Goal: Task Accomplishment & Management: Complete application form

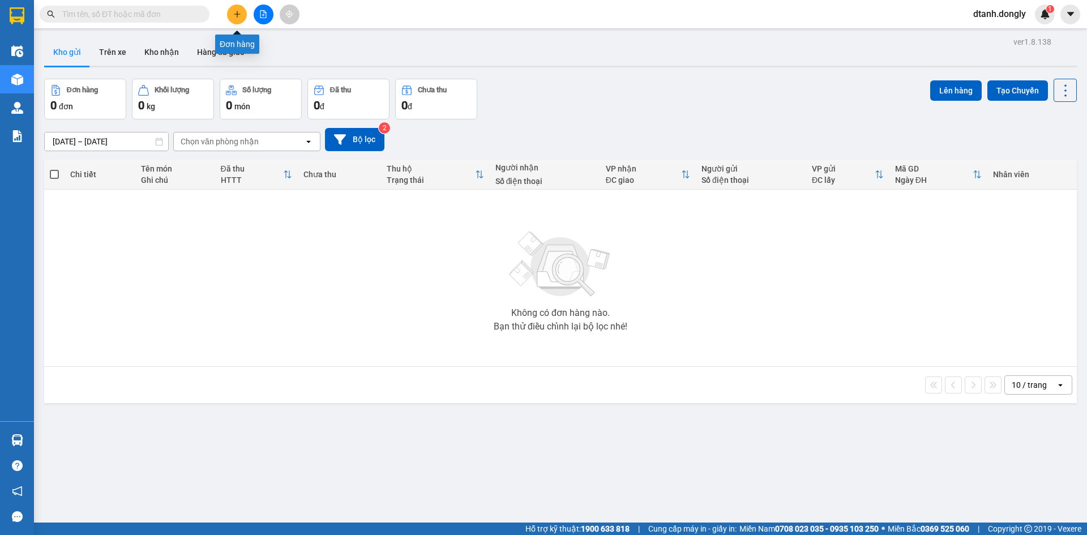
click at [234, 14] on icon "plus" at bounding box center [237, 14] width 8 height 8
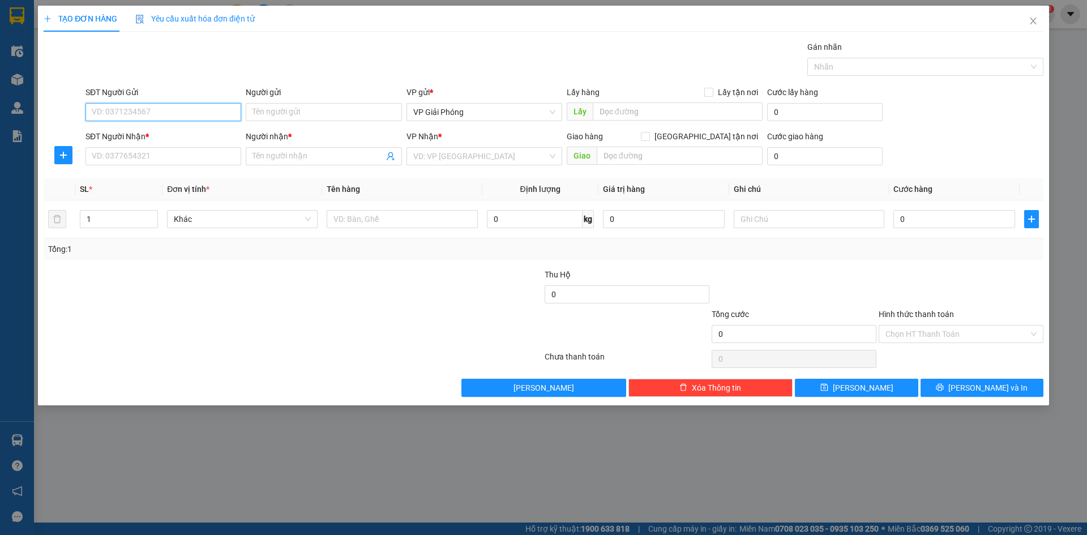
click at [183, 117] on input "SĐT Người Gửi" at bounding box center [163, 112] width 156 height 18
drag, startPoint x: 162, startPoint y: 132, endPoint x: 162, endPoint y: 147, distance: 15.3
click at [162, 132] on div "0988236006" at bounding box center [163, 134] width 142 height 12
type input "0988236006"
drag, startPoint x: 159, startPoint y: 156, endPoint x: 155, endPoint y: 169, distance: 13.5
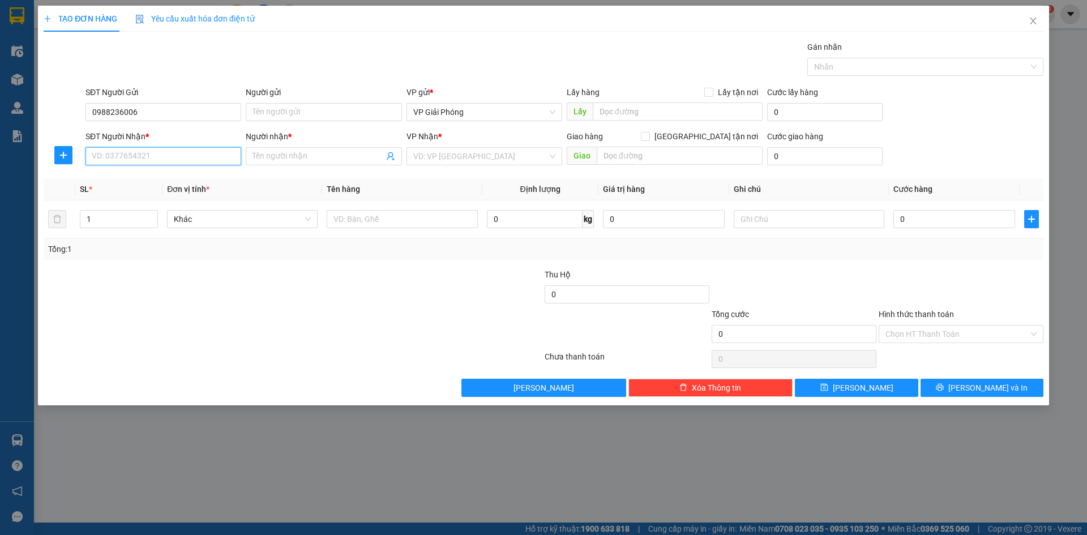
click at [154, 161] on input "SĐT Người Nhận *" at bounding box center [163, 156] width 156 height 18
click at [148, 179] on div "0911049516 - LINH BIGC" at bounding box center [163, 179] width 142 height 12
type input "0911049516"
type input "LINH BIGC"
checkbox input "true"
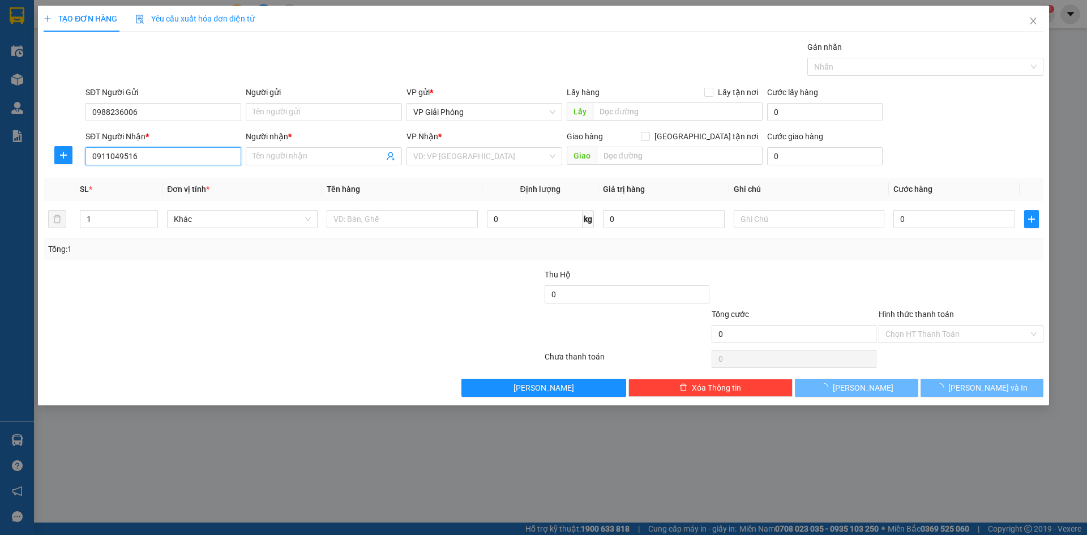
type input "BIG C"
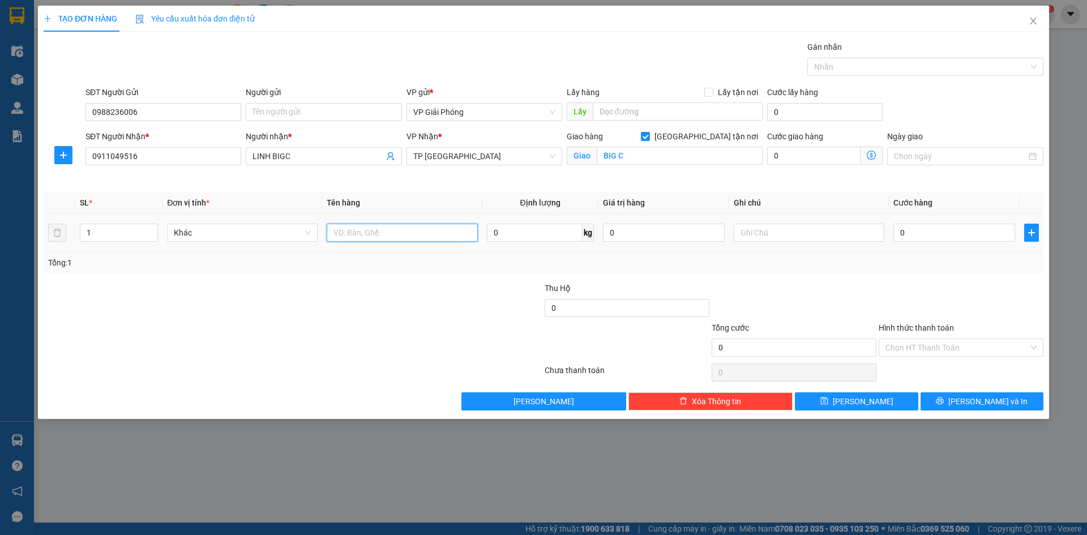
click at [406, 235] on input "text" at bounding box center [402, 233] width 151 height 18
type input "XỐP"
click at [934, 238] on input "0" at bounding box center [954, 233] width 122 height 18
type input "5"
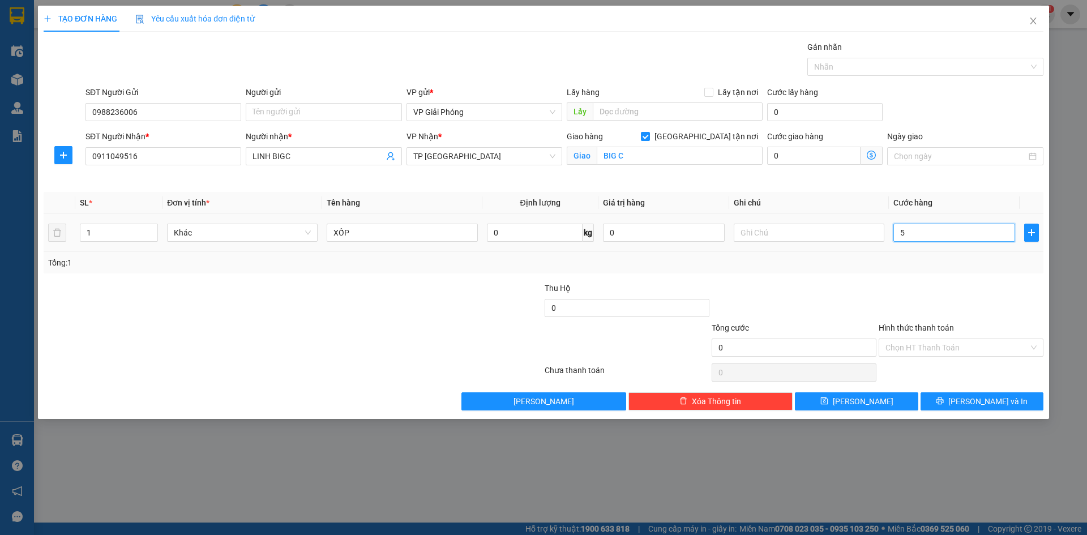
type input "5"
type input "50"
drag, startPoint x: 859, startPoint y: 67, endPoint x: 858, endPoint y: 75, distance: 8.5
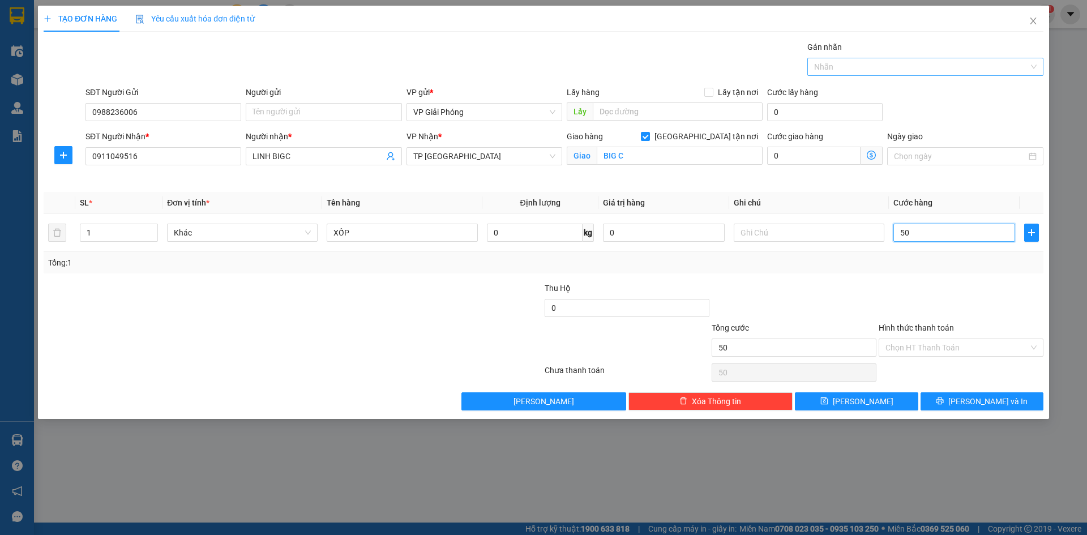
click at [859, 67] on div at bounding box center [919, 67] width 219 height 14
type input "50.000"
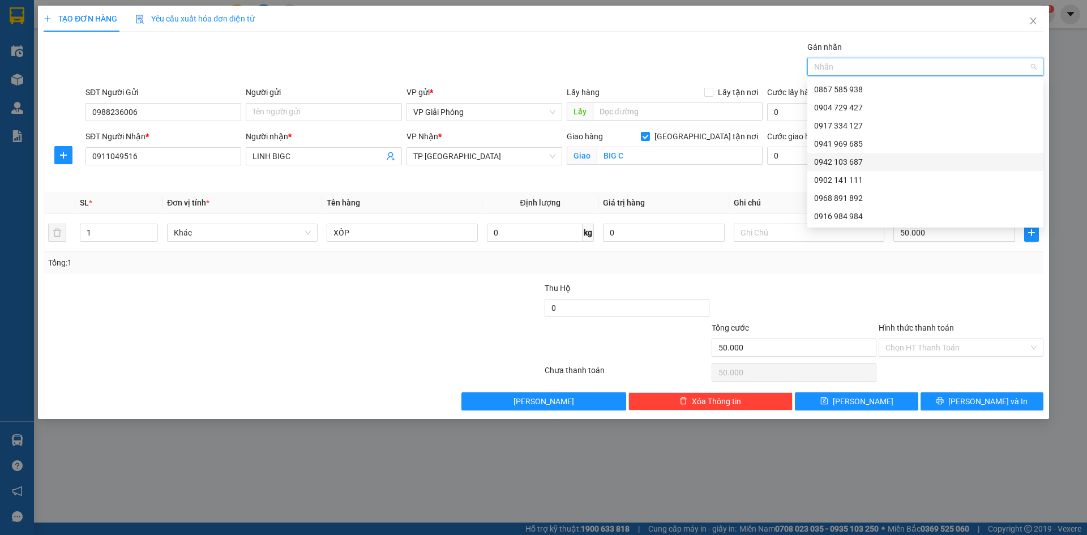
click at [860, 157] on div "0942 103 687" at bounding box center [925, 162] width 222 height 12
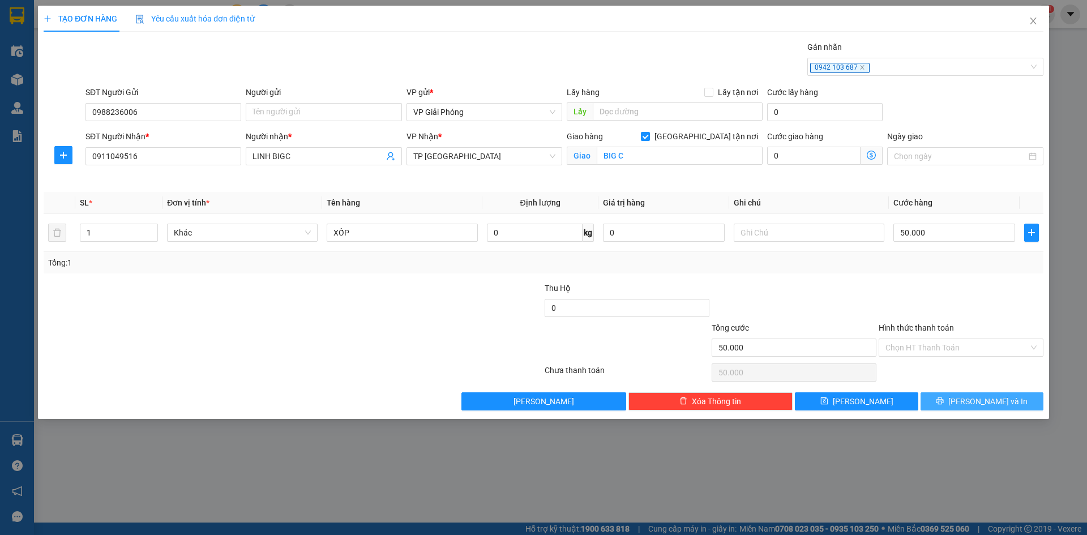
click at [954, 409] on button "[PERSON_NAME] và In" at bounding box center [981, 401] width 123 height 18
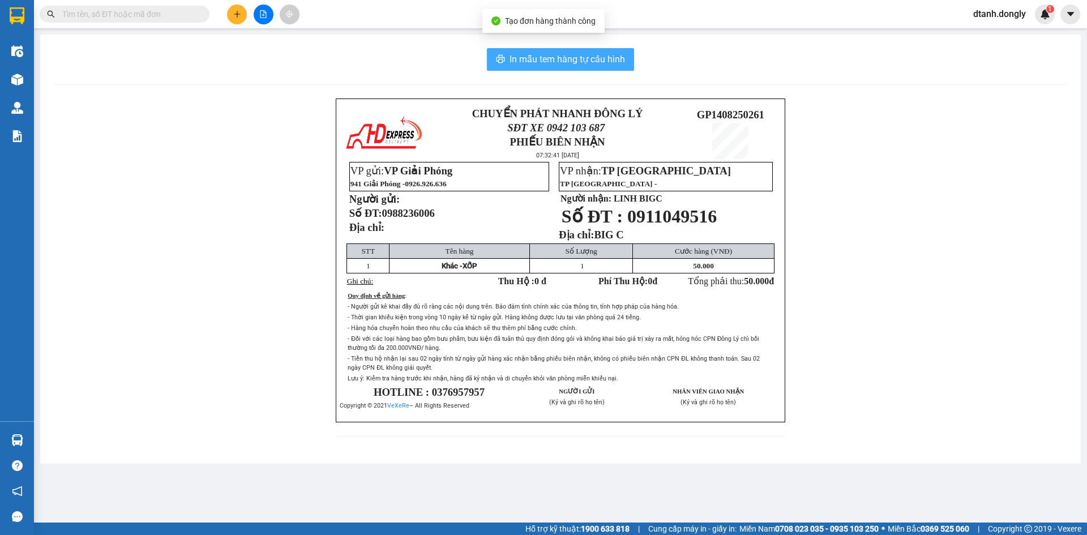
drag, startPoint x: 550, startPoint y: 54, endPoint x: 760, endPoint y: 151, distance: 232.0
click at [551, 54] on span "In mẫu tem hàng tự cấu hình" at bounding box center [566, 59] width 115 height 14
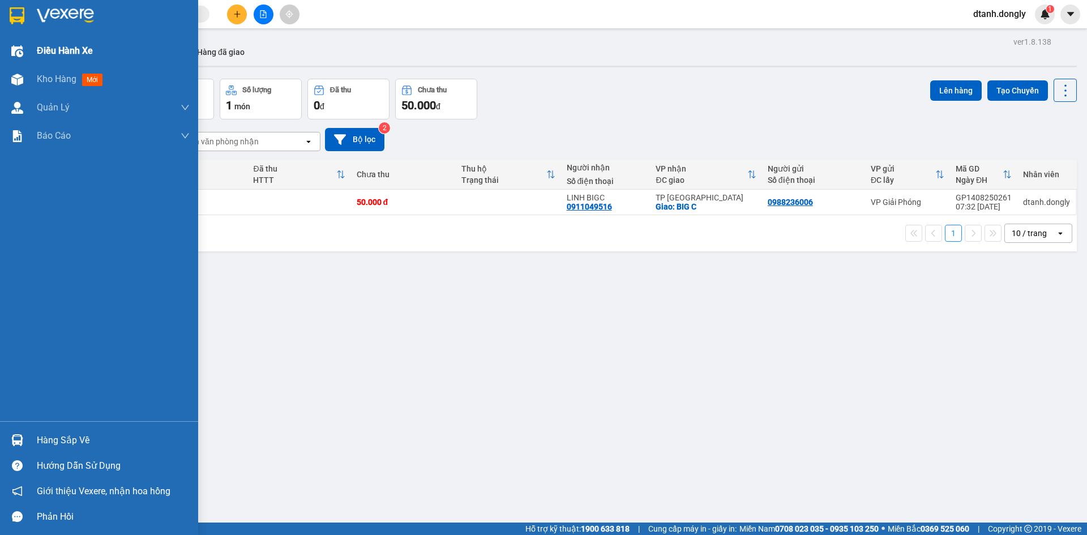
click at [38, 48] on span "Điều hành xe" at bounding box center [65, 51] width 56 height 14
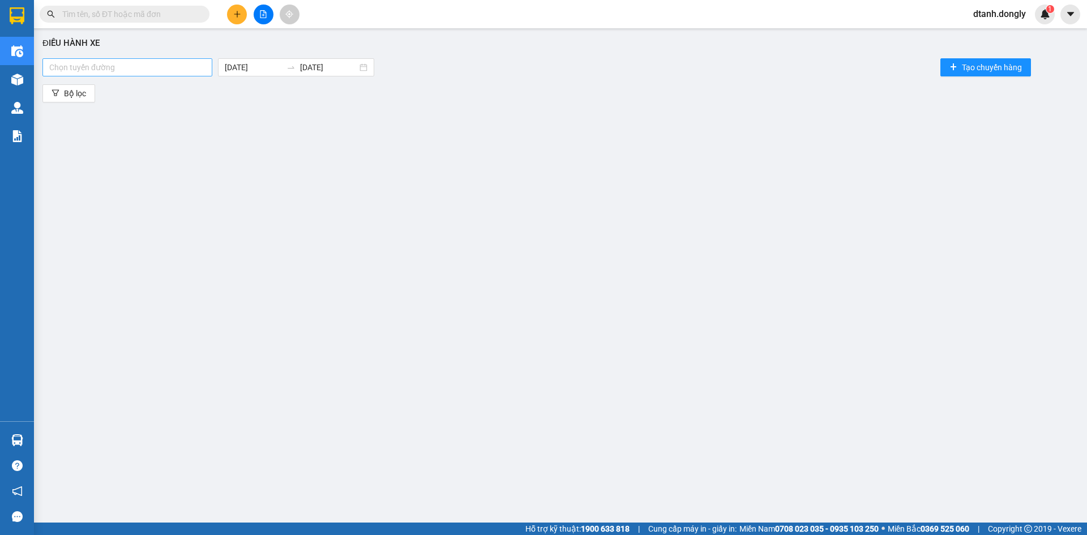
click at [172, 65] on div at bounding box center [127, 68] width 164 height 14
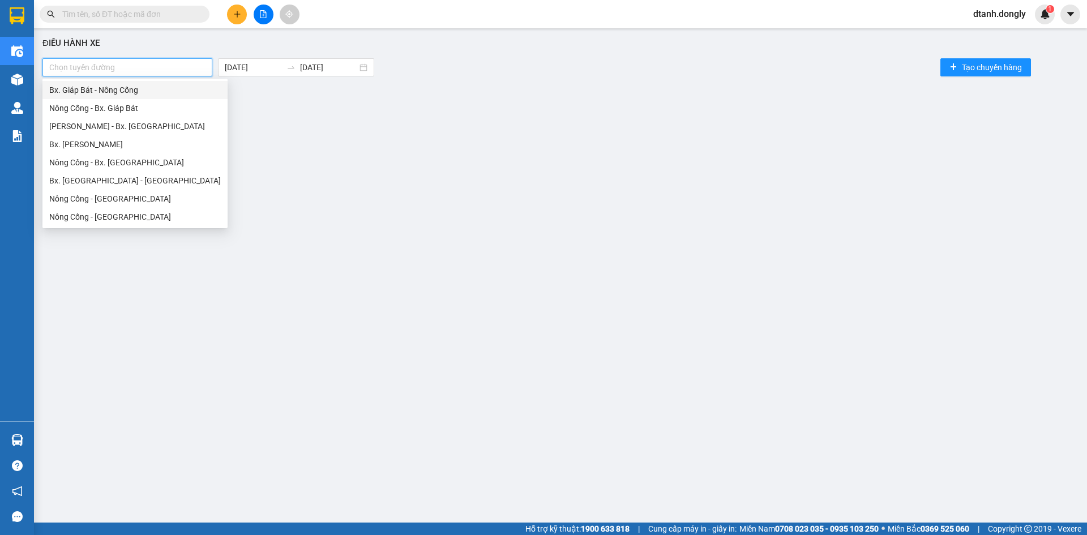
click at [172, 87] on div "Bx. Giáp Bát - Nông Cống" at bounding box center [135, 90] width 172 height 12
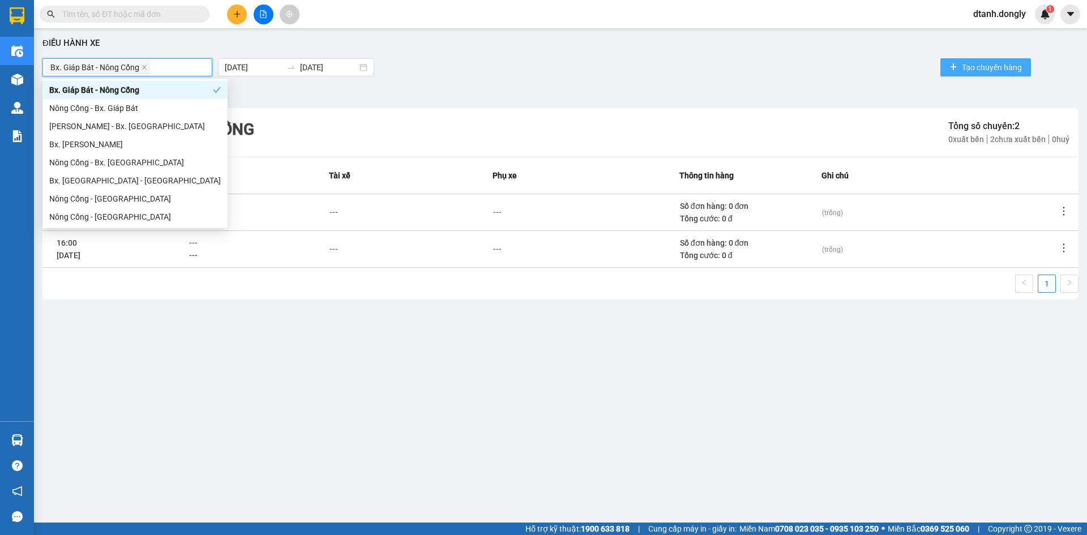
click at [975, 65] on span "Tạo chuyến hàng" at bounding box center [992, 67] width 60 height 12
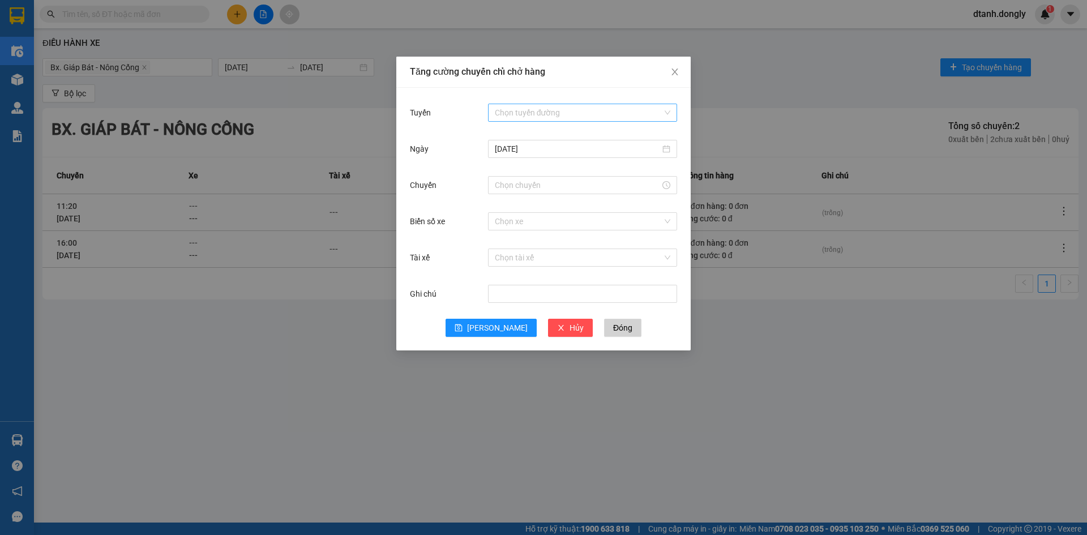
click at [538, 106] on input "Tuyến" at bounding box center [579, 112] width 168 height 17
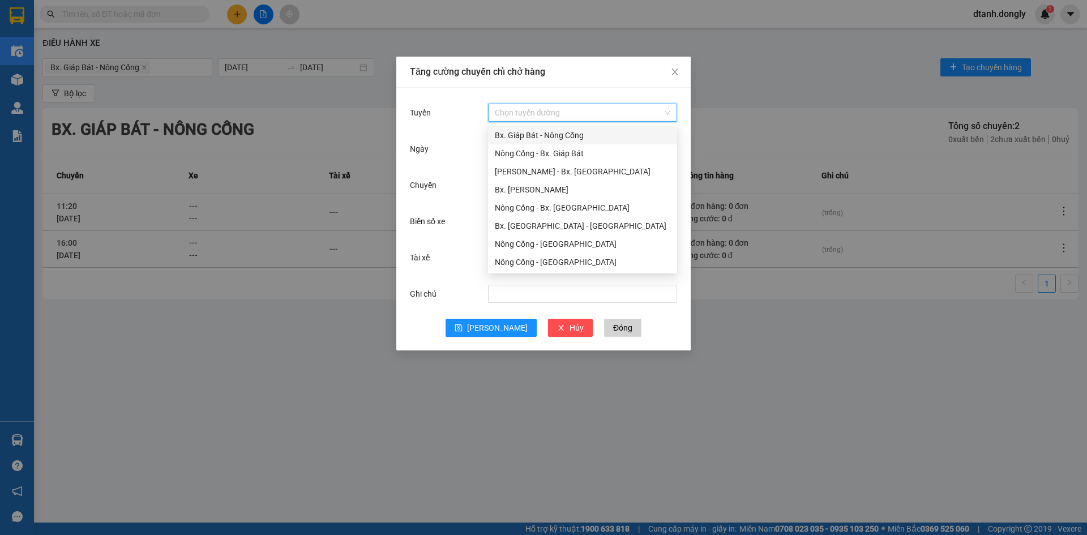
click at [571, 137] on div "Bx. Giáp Bát - Nông Cống" at bounding box center [582, 135] width 175 height 12
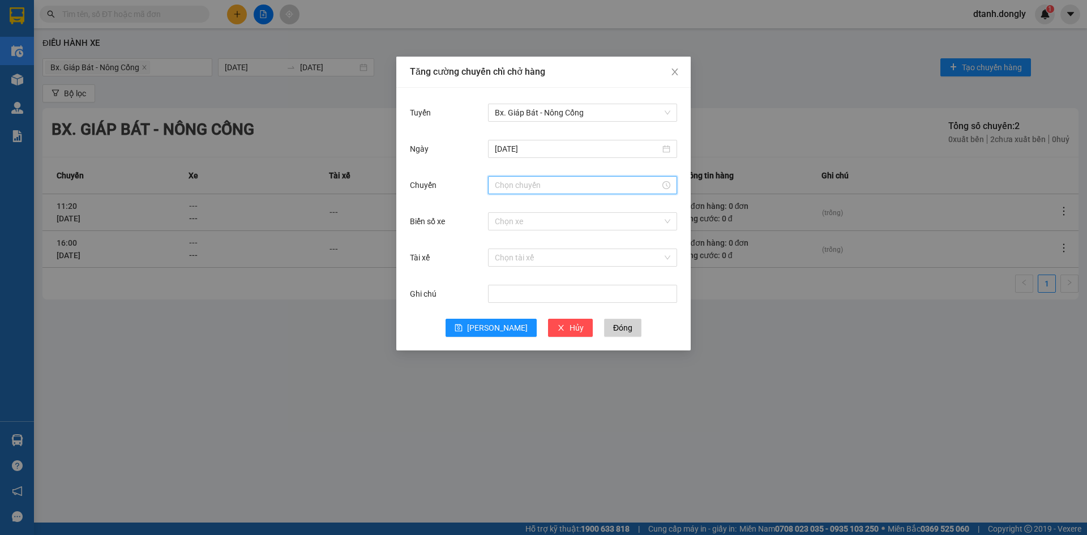
click at [548, 182] on input "Chuyến" at bounding box center [577, 185] width 165 height 12
click at [496, 258] on div "07" at bounding box center [504, 261] width 32 height 16
type input "07:00"
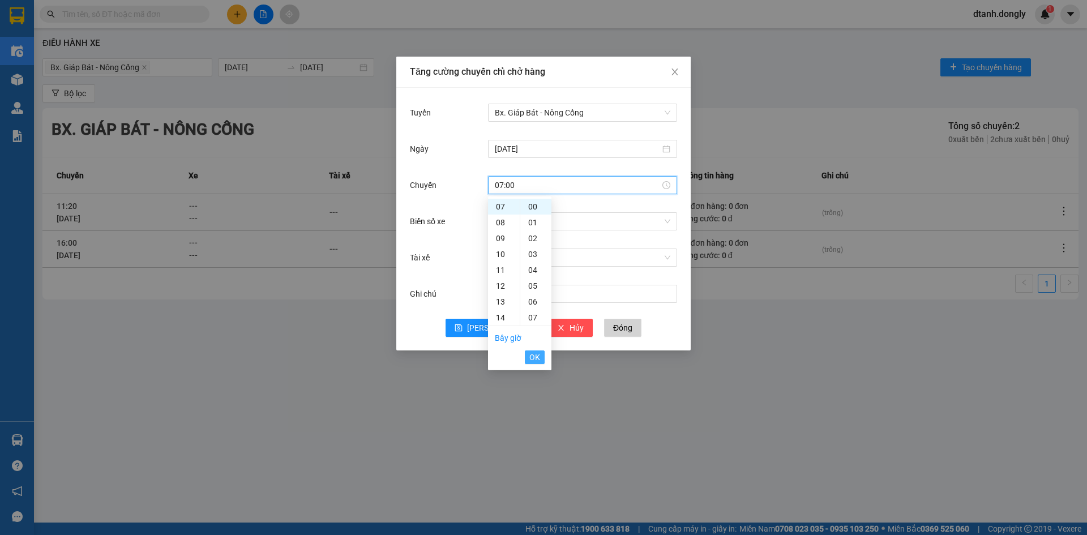
drag, startPoint x: 539, startPoint y: 358, endPoint x: 542, endPoint y: 350, distance: 9.0
click at [539, 358] on span "OK" at bounding box center [534, 357] width 11 height 12
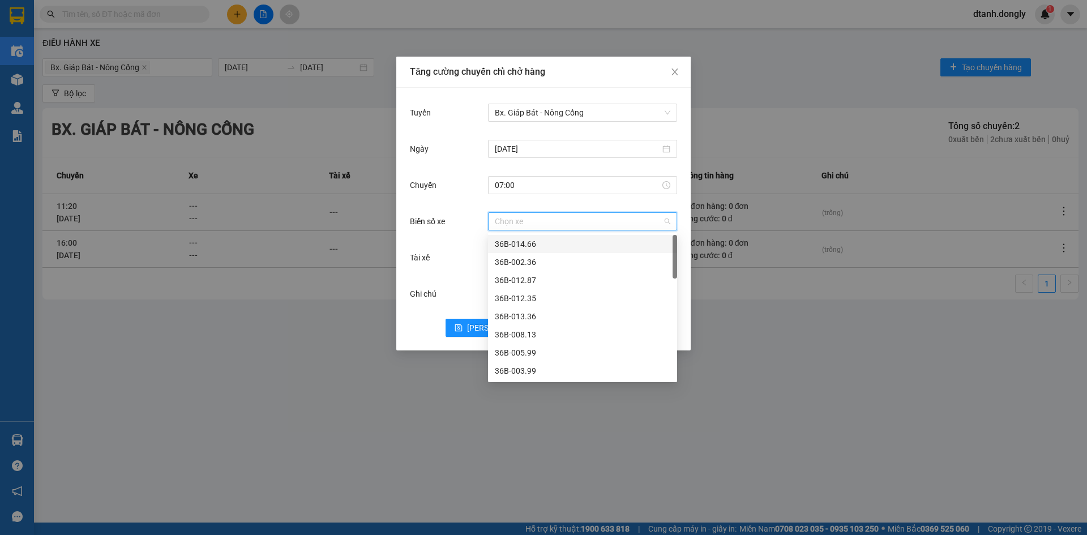
click at [551, 219] on input "Biển số xe" at bounding box center [579, 221] width 168 height 17
click at [580, 220] on input "Biển số xe" at bounding box center [579, 221] width 168 height 17
type input "35"
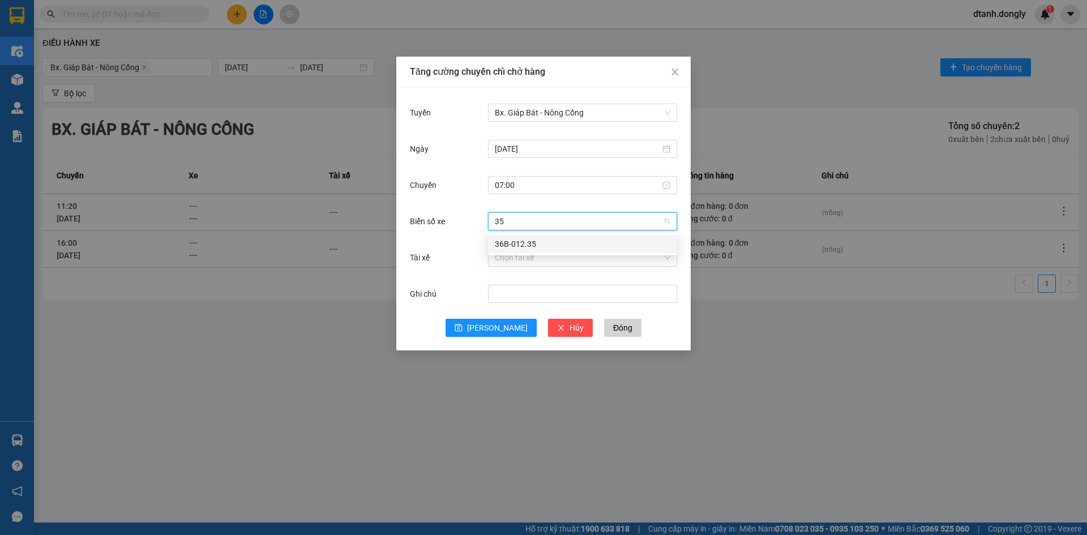
click at [572, 240] on div "36B-012.35" at bounding box center [582, 244] width 175 height 12
click at [536, 262] on input "Tài xế" at bounding box center [579, 257] width 168 height 17
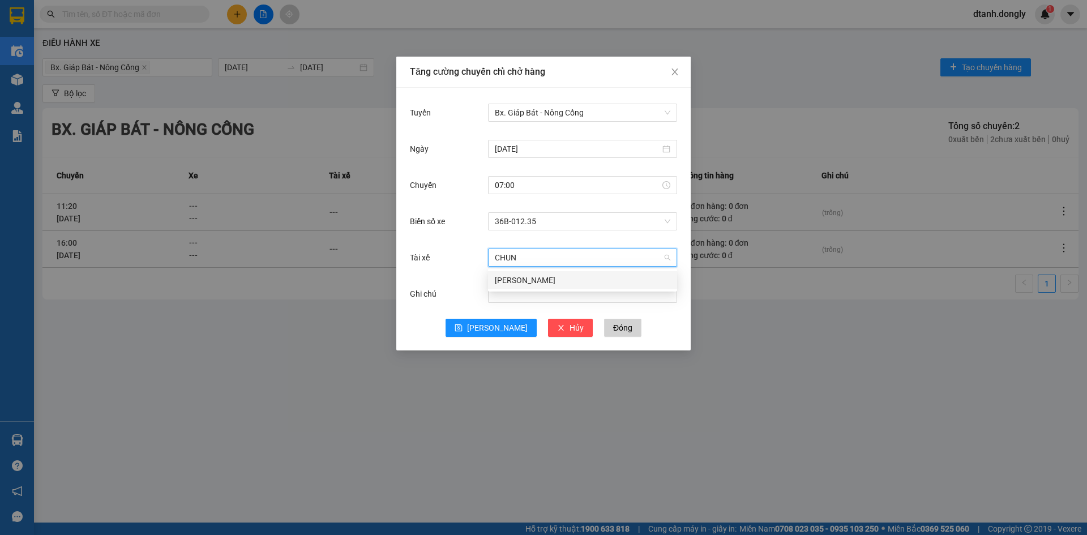
type input "CHUNG"
click at [534, 278] on div "[PERSON_NAME]" at bounding box center [582, 280] width 175 height 12
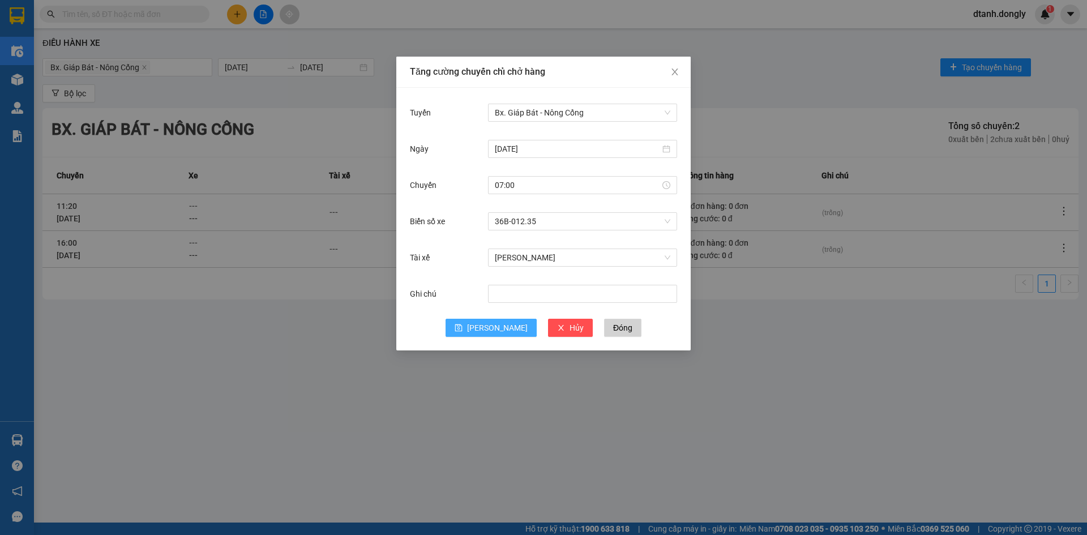
click at [480, 323] on button "[PERSON_NAME]" at bounding box center [491, 328] width 91 height 18
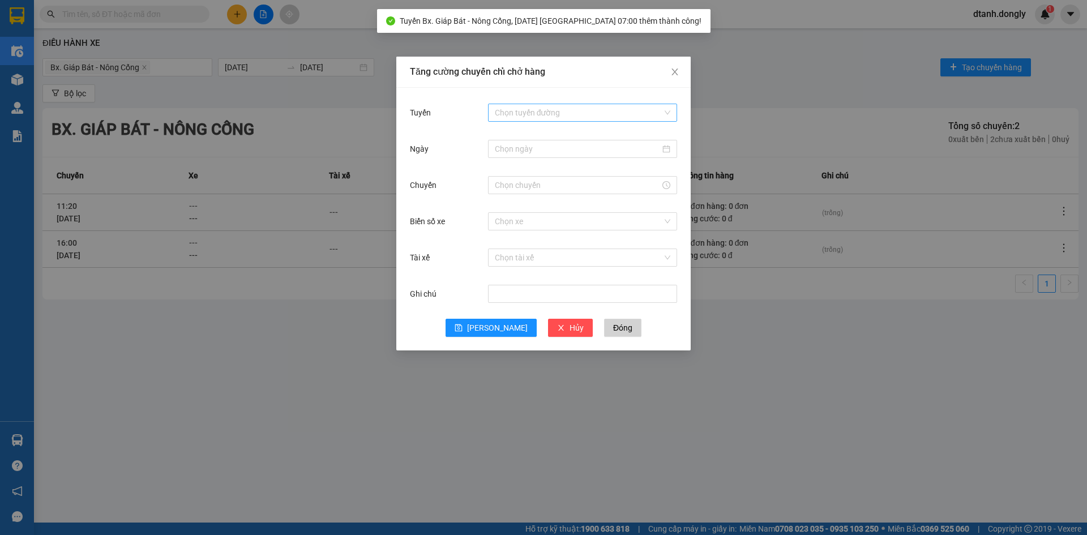
click at [520, 111] on input "Tuyến" at bounding box center [579, 112] width 168 height 17
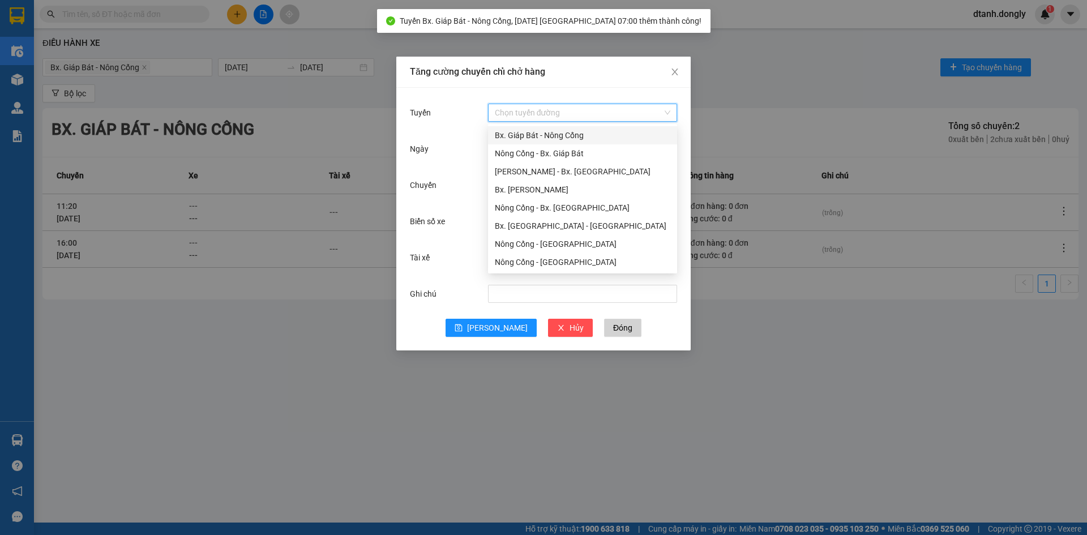
click at [532, 132] on div "Bx. Giáp Bát - Nông Cống" at bounding box center [582, 135] width 175 height 12
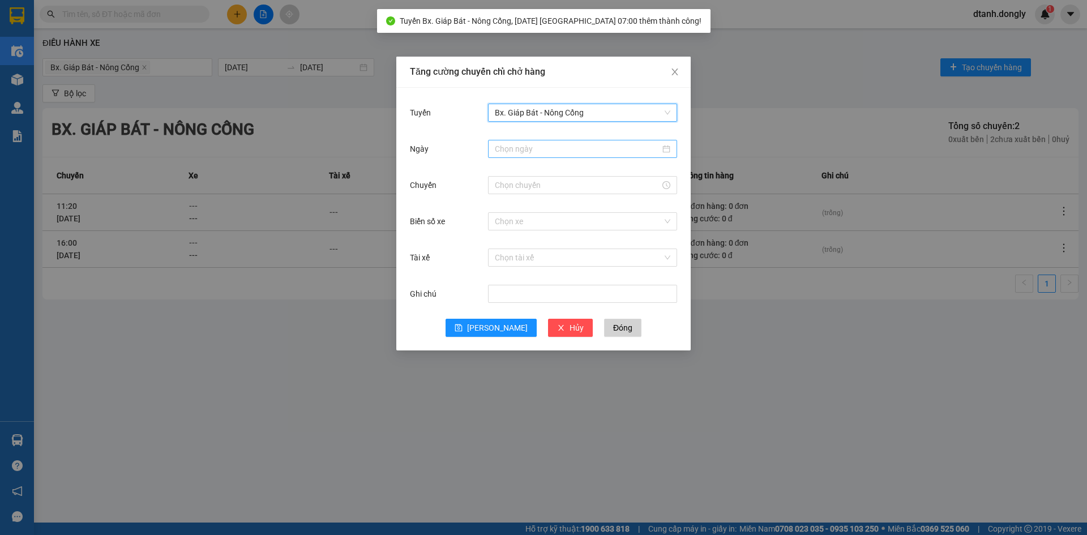
click at [532, 155] on input "Ngày" at bounding box center [577, 149] width 165 height 12
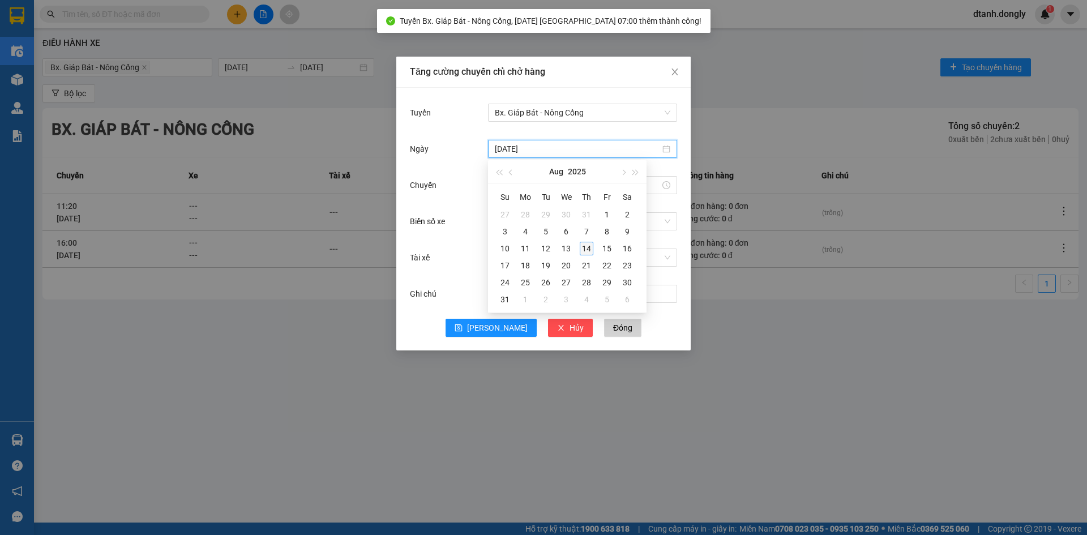
type input "[DATE]"
click at [585, 250] on div "14" at bounding box center [587, 249] width 14 height 14
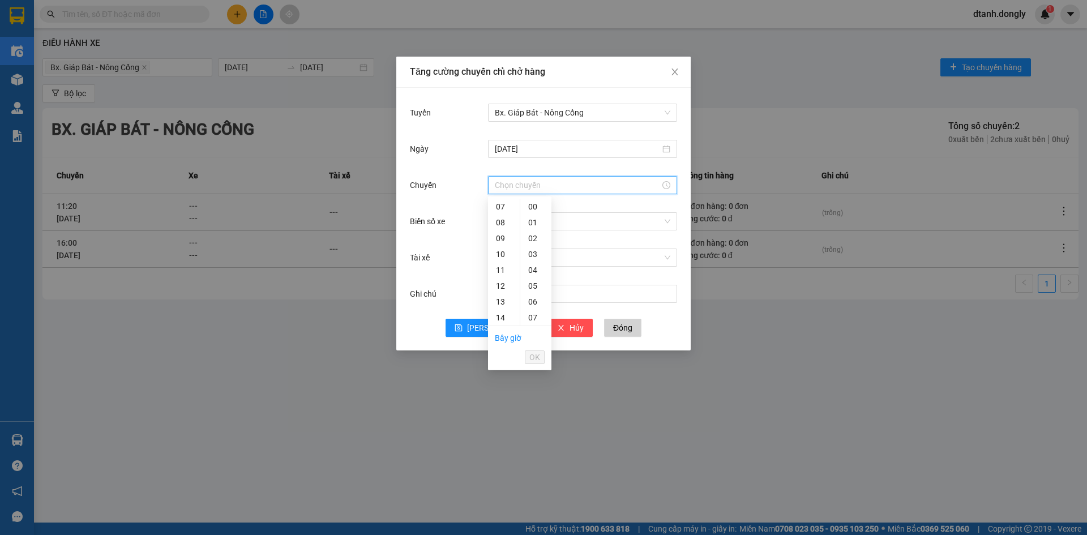
click at [508, 184] on input "Chuyến" at bounding box center [577, 185] width 165 height 12
drag, startPoint x: 500, startPoint y: 216, endPoint x: 512, endPoint y: 240, distance: 26.8
click at [499, 218] on div "08" at bounding box center [504, 223] width 32 height 16
type input "08:00"
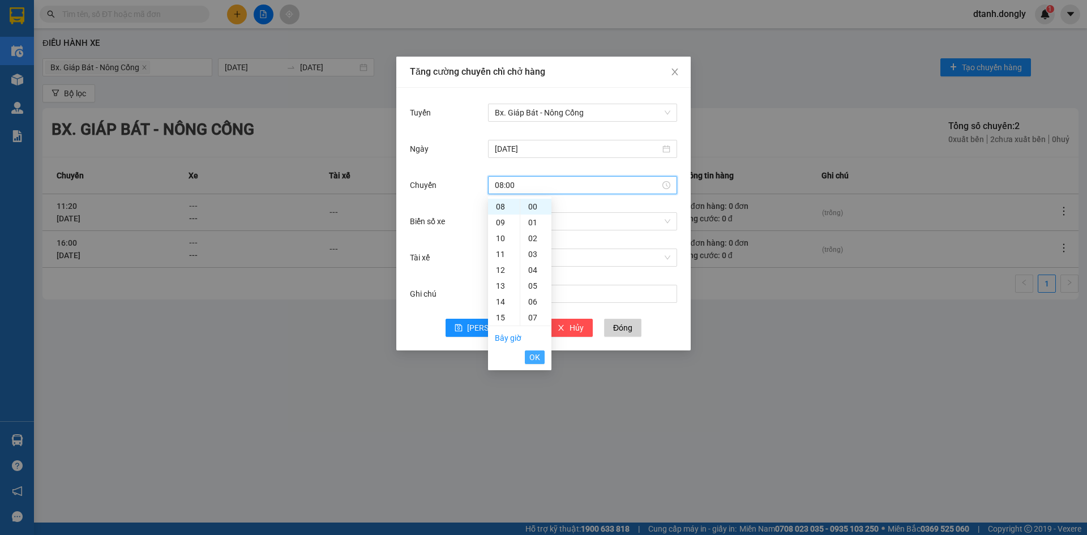
click at [536, 357] on span "OK" at bounding box center [534, 357] width 11 height 12
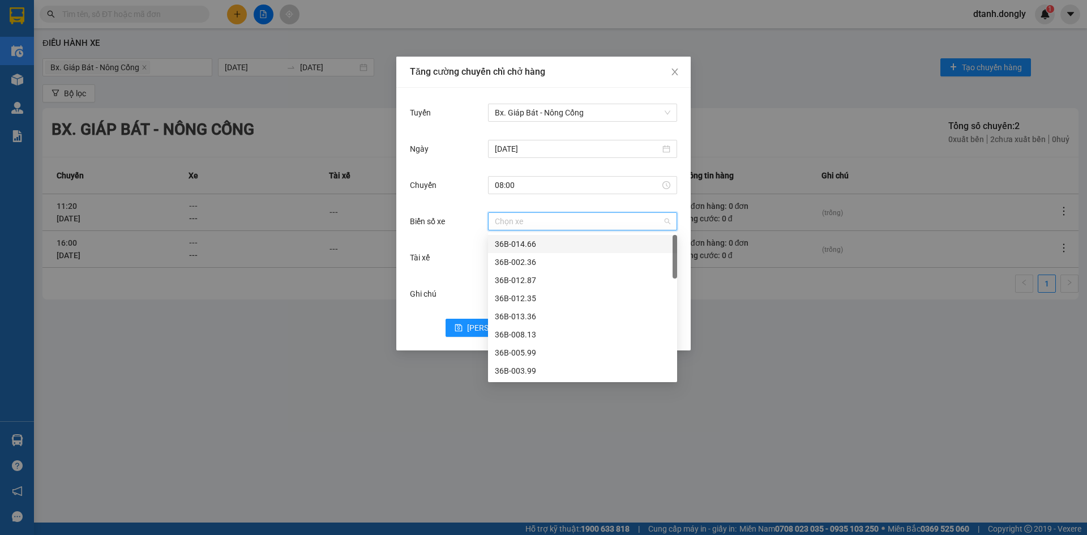
click at [518, 222] on input "Biển số xe" at bounding box center [579, 221] width 168 height 17
click at [534, 280] on div "36B-012.87" at bounding box center [582, 280] width 175 height 12
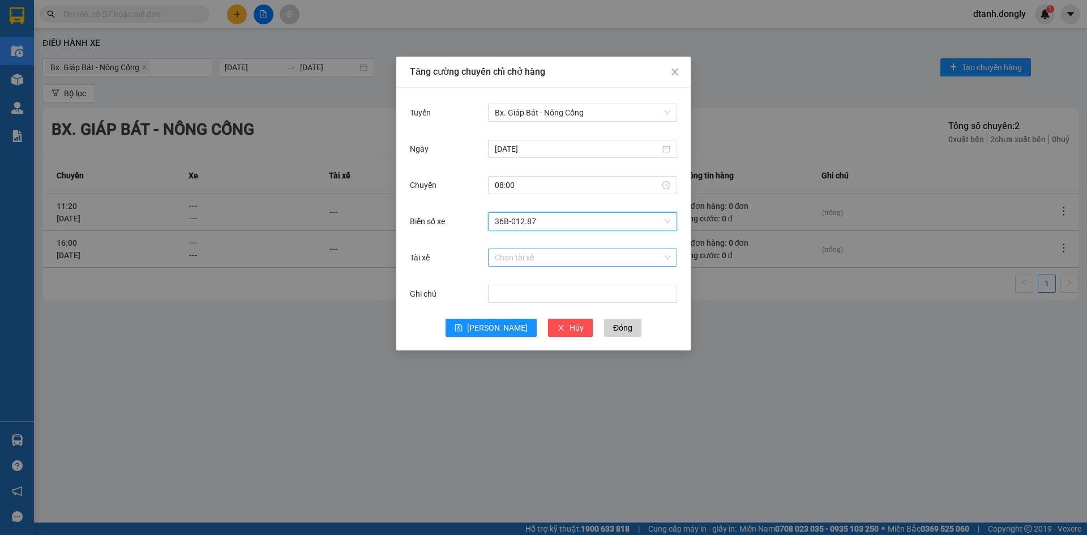
click at [535, 258] on input "Tài xế" at bounding box center [579, 257] width 168 height 17
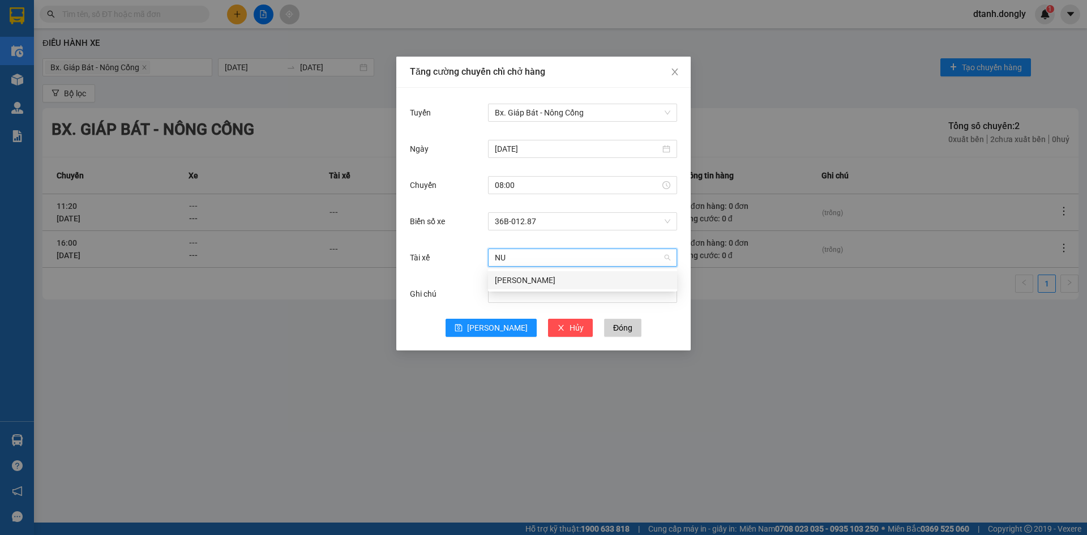
type input "NUI"
click at [537, 274] on div "[PERSON_NAME]" at bounding box center [582, 280] width 175 height 12
drag, startPoint x: 495, startPoint y: 334, endPoint x: 495, endPoint y: 327, distance: 6.8
click at [495, 333] on button "[PERSON_NAME]" at bounding box center [491, 328] width 91 height 18
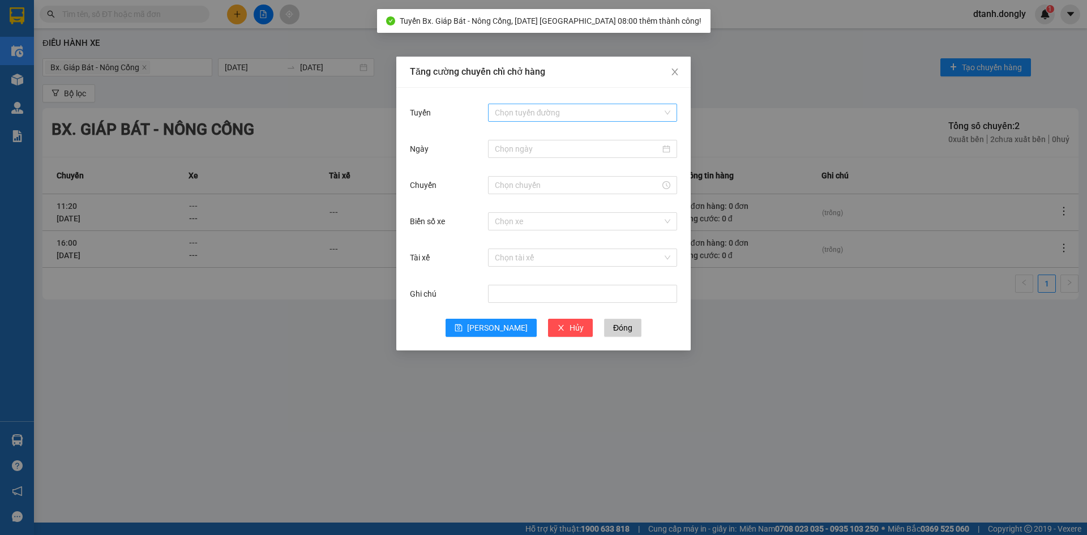
click at [529, 113] on input "Tuyến" at bounding box center [579, 112] width 168 height 17
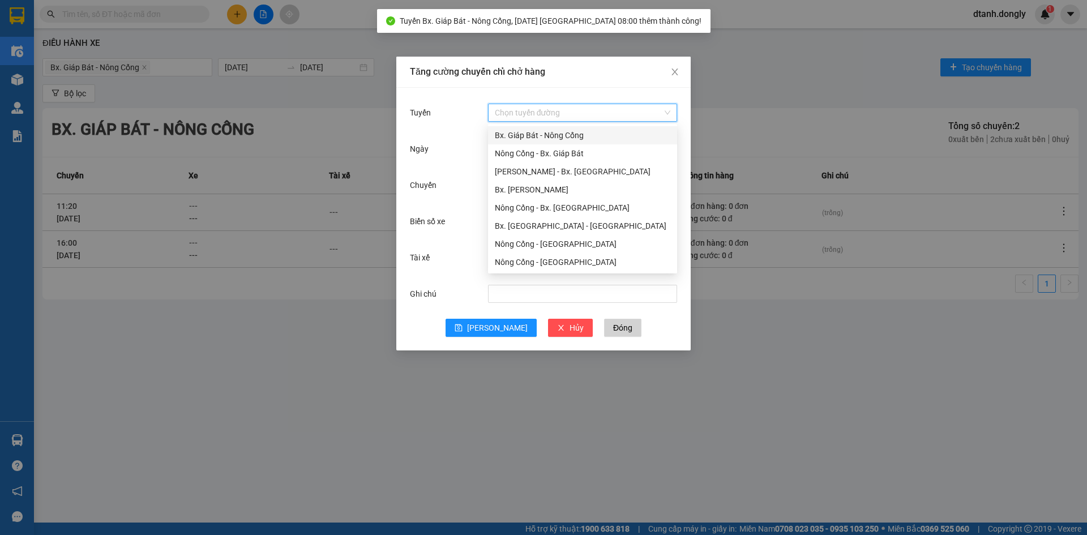
click at [528, 132] on div "Bx. Giáp Bát - Nông Cống" at bounding box center [582, 135] width 175 height 12
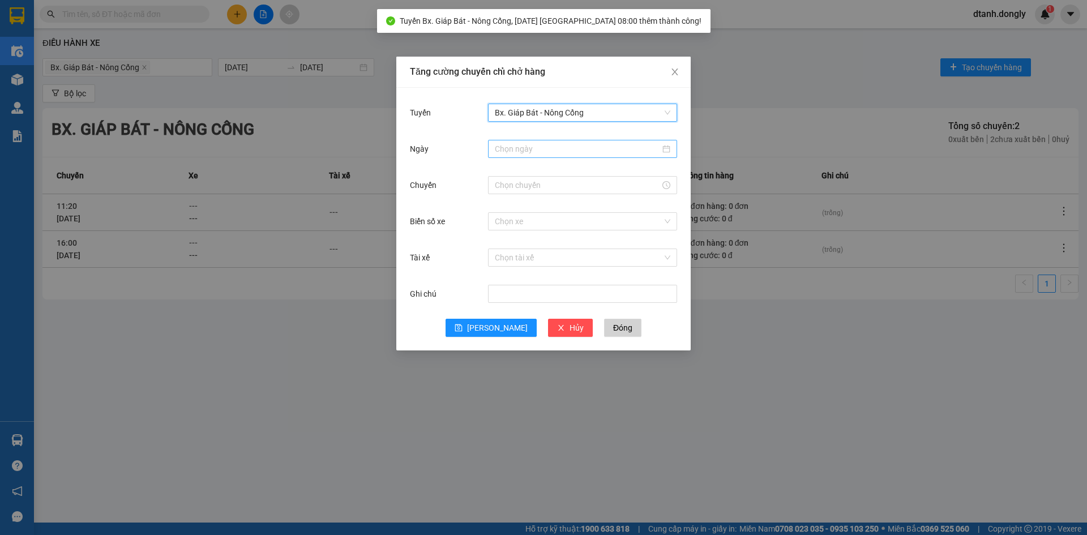
click at [526, 145] on input "Ngày" at bounding box center [577, 149] width 165 height 12
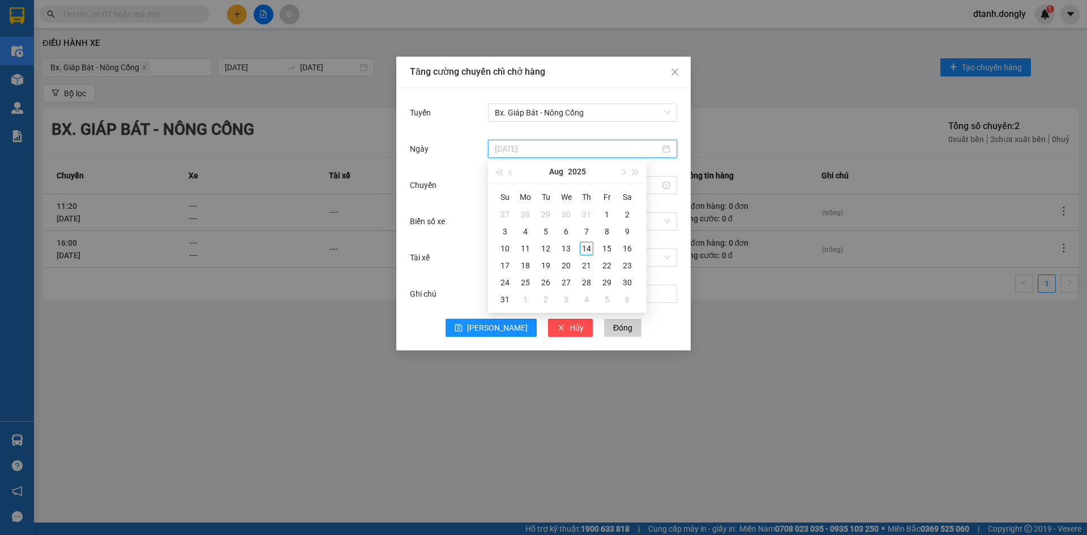
type input "[DATE]"
click at [586, 247] on div "14" at bounding box center [587, 249] width 14 height 14
click at [541, 182] on input "Chuyến" at bounding box center [577, 185] width 165 height 12
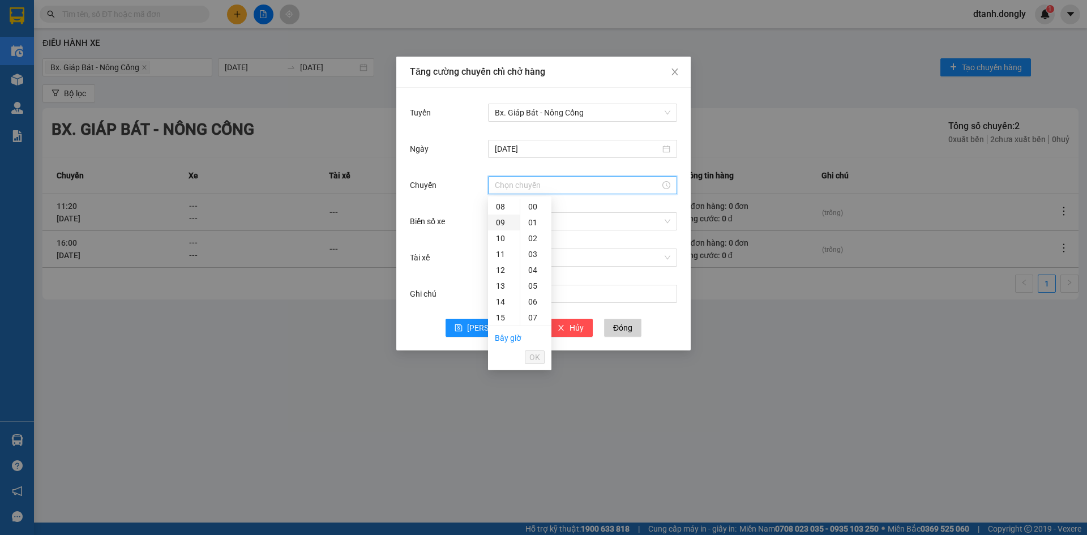
click at [499, 223] on div "09" at bounding box center [504, 223] width 32 height 16
type input "09:00"
drag, startPoint x: 536, startPoint y: 358, endPoint x: 547, endPoint y: 297, distance: 61.6
click at [536, 357] on span "OK" at bounding box center [534, 357] width 11 height 12
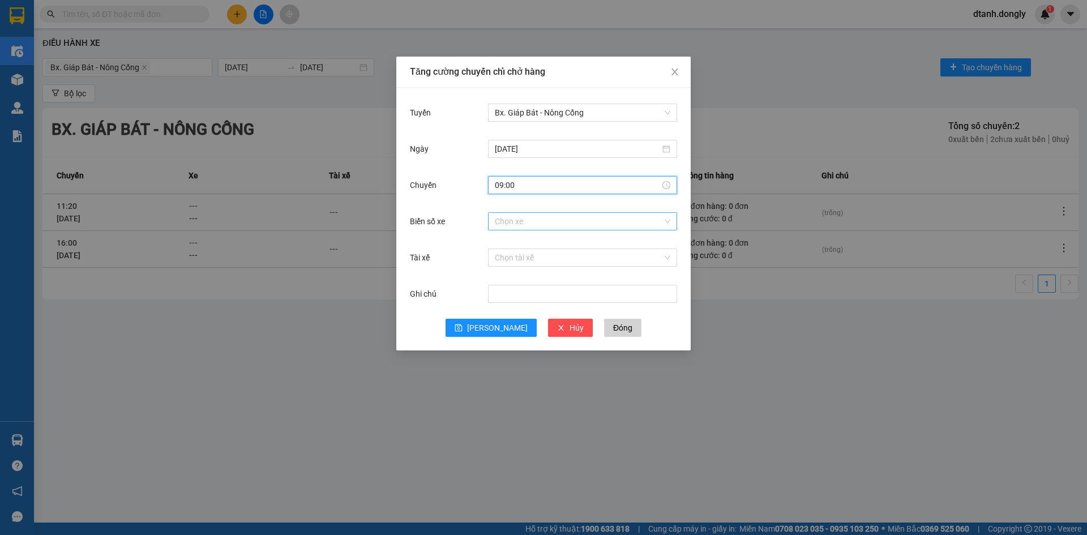
drag, startPoint x: 534, startPoint y: 222, endPoint x: 523, endPoint y: 217, distance: 12.4
click at [534, 222] on input "Biển số xe" at bounding box center [579, 221] width 168 height 17
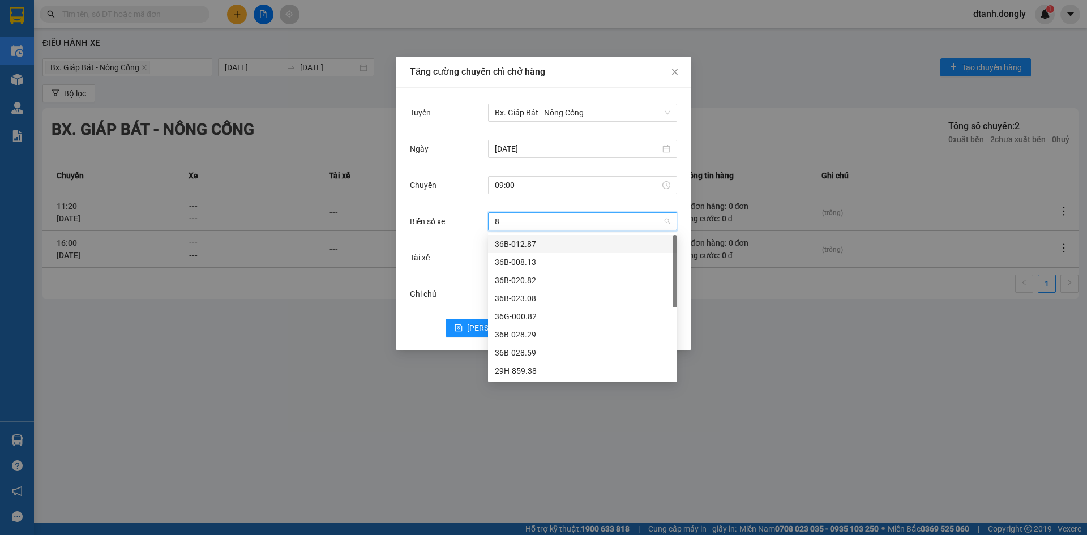
type input "82"
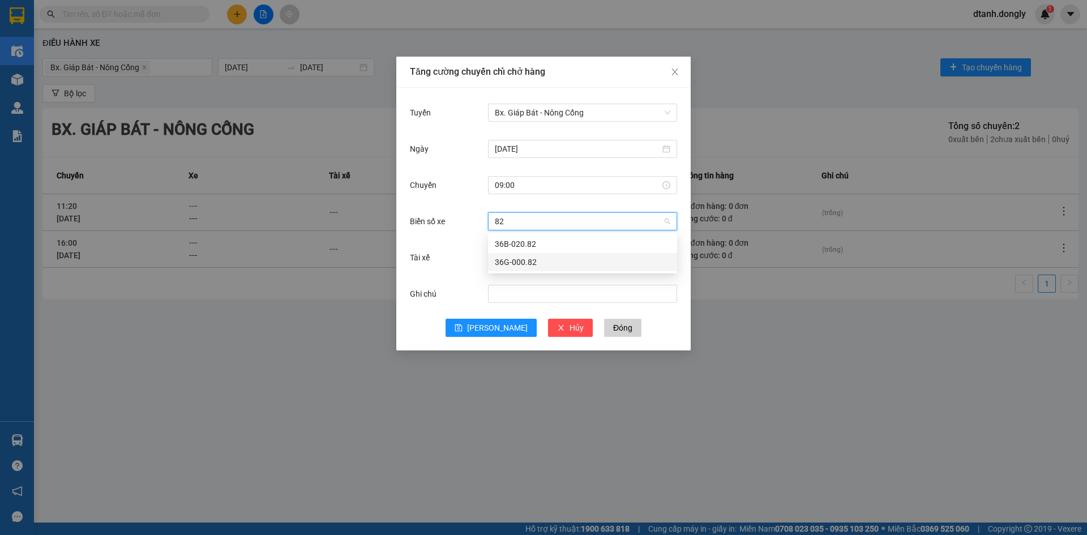
click at [546, 263] on div "36G-000.82" at bounding box center [582, 262] width 175 height 12
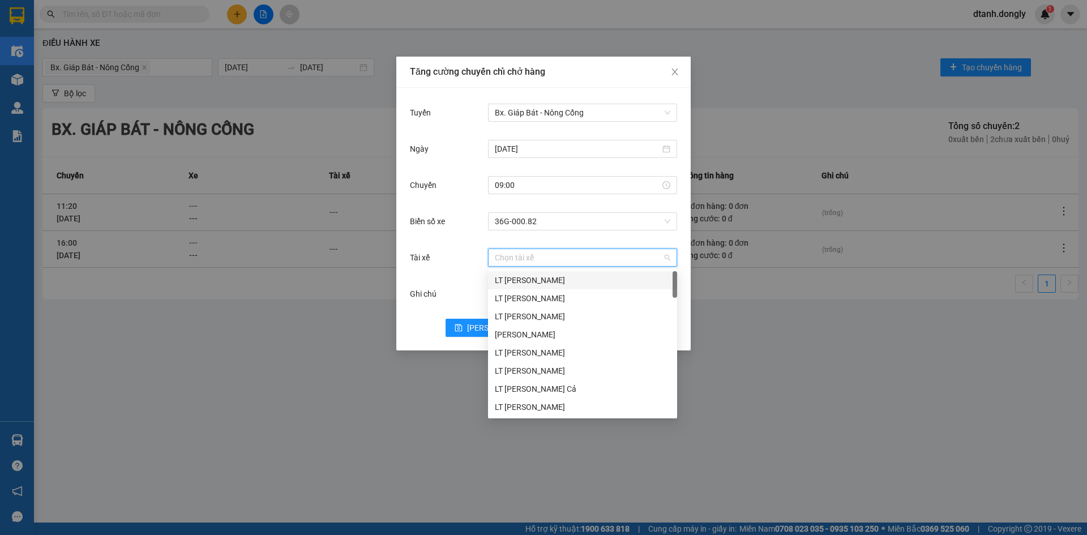
click at [516, 258] on input "Tài xế" at bounding box center [579, 257] width 168 height 17
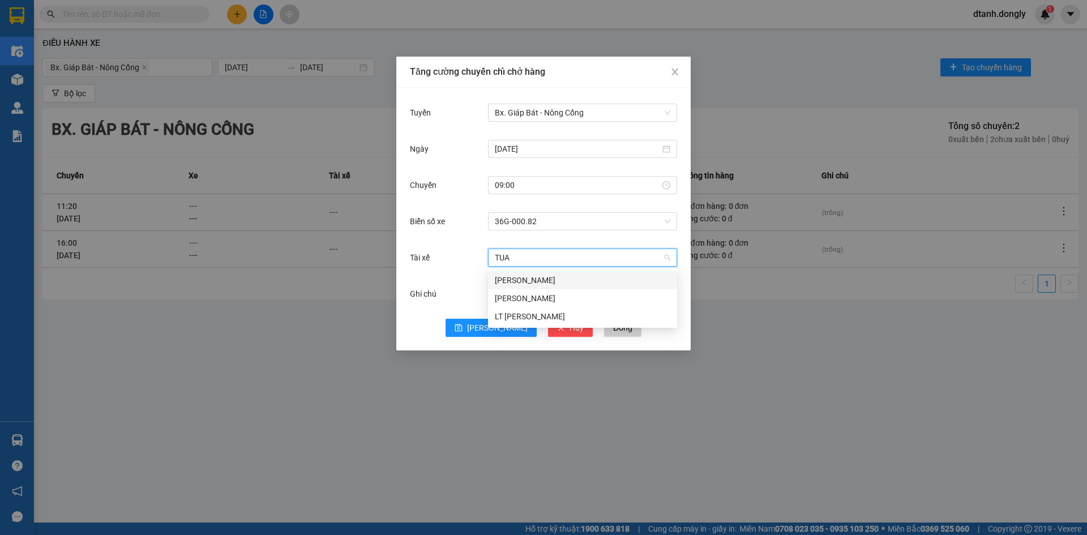
type input "TUAN"
click at [541, 282] on div "[PERSON_NAME]" at bounding box center [582, 280] width 175 height 12
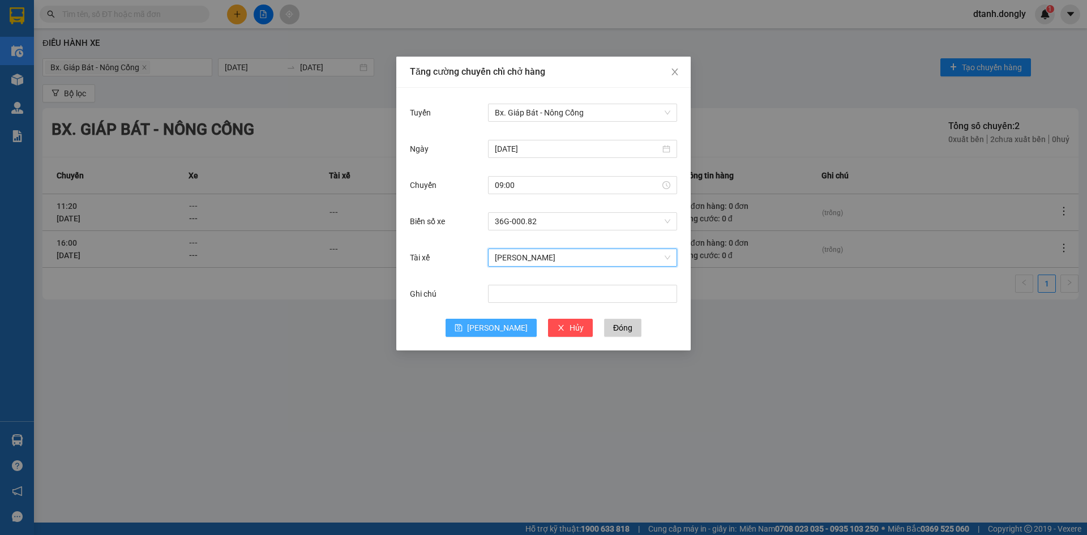
click at [497, 330] on span "[PERSON_NAME]" at bounding box center [497, 328] width 61 height 12
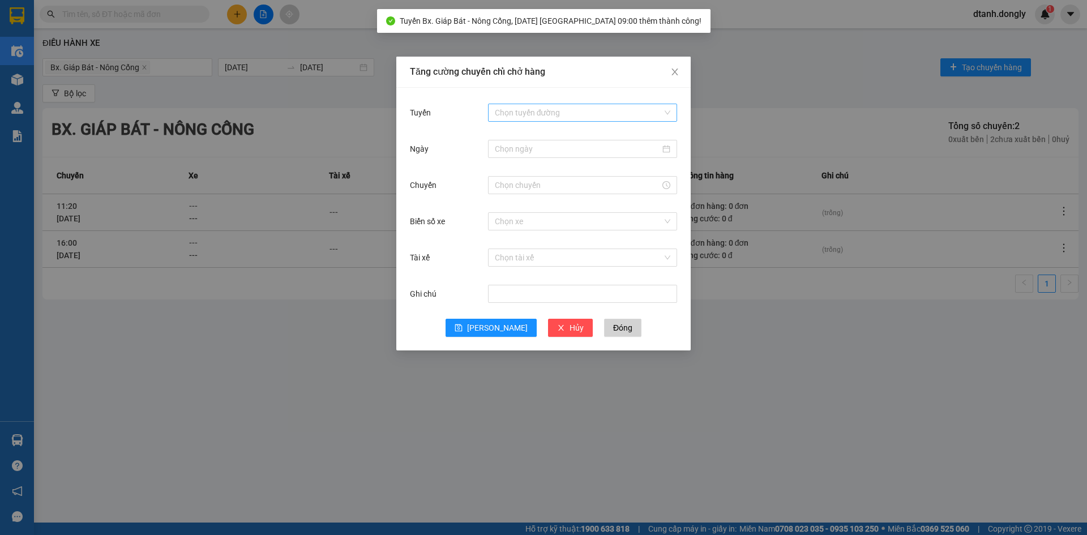
click at [538, 110] on input "Tuyến" at bounding box center [579, 112] width 168 height 17
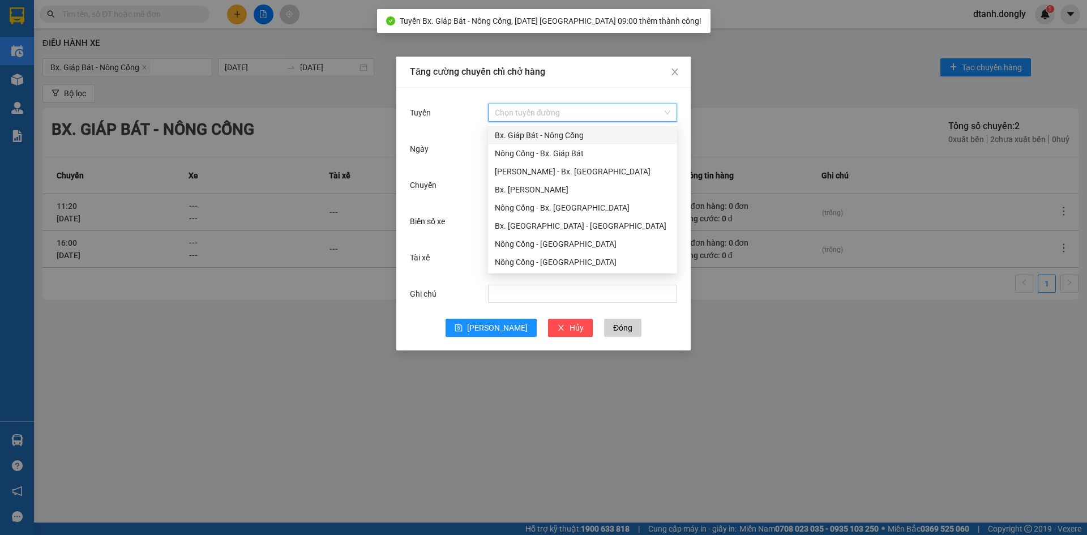
click at [552, 134] on div "Bx. Giáp Bát - Nông Cống" at bounding box center [582, 135] width 175 height 12
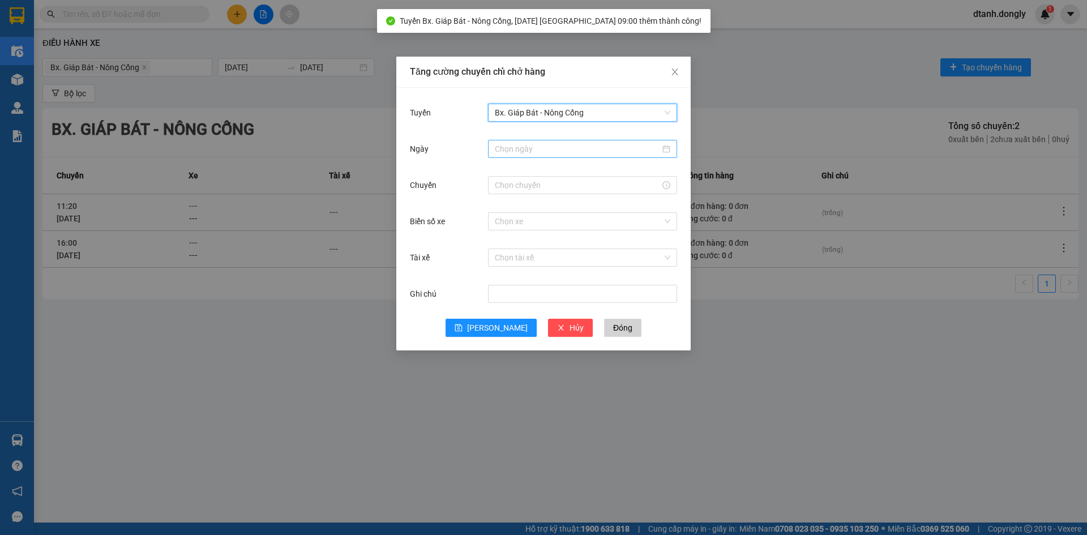
click at [554, 155] on input "Ngày" at bounding box center [577, 149] width 165 height 12
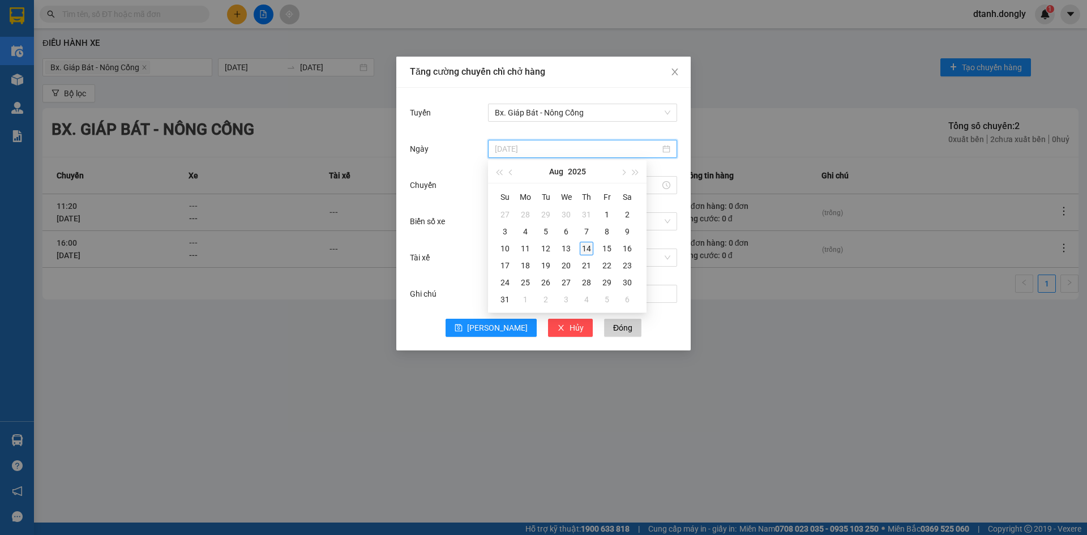
type input "[DATE]"
click at [585, 249] on div "14" at bounding box center [587, 249] width 14 height 14
click at [530, 185] on input "Chuyến" at bounding box center [577, 185] width 165 height 12
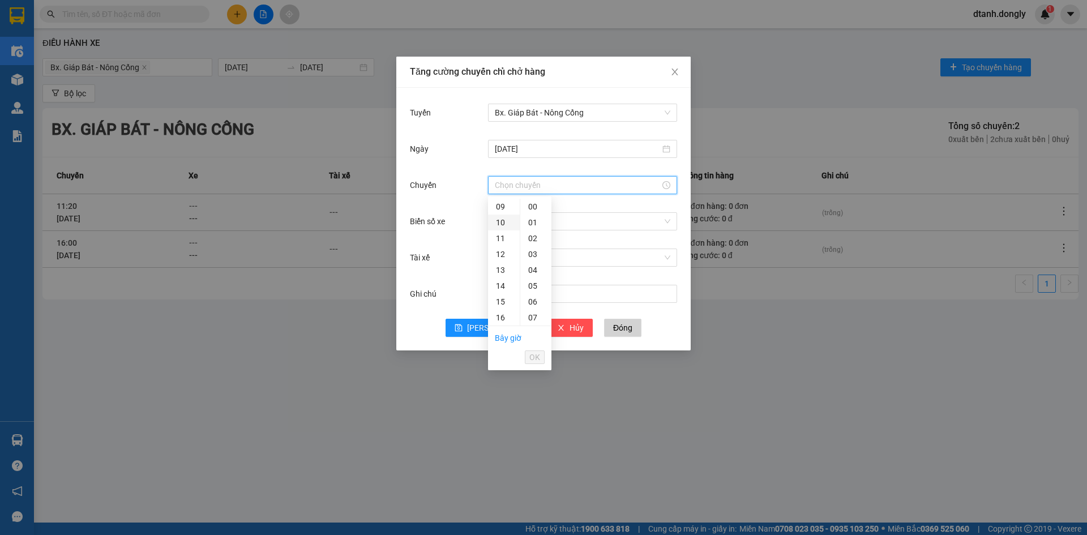
click at [503, 221] on div "10" at bounding box center [504, 223] width 32 height 16
type input "10:00"
click at [534, 357] on span "OK" at bounding box center [534, 357] width 11 height 12
click at [506, 217] on input "Biển số xe" at bounding box center [579, 221] width 168 height 17
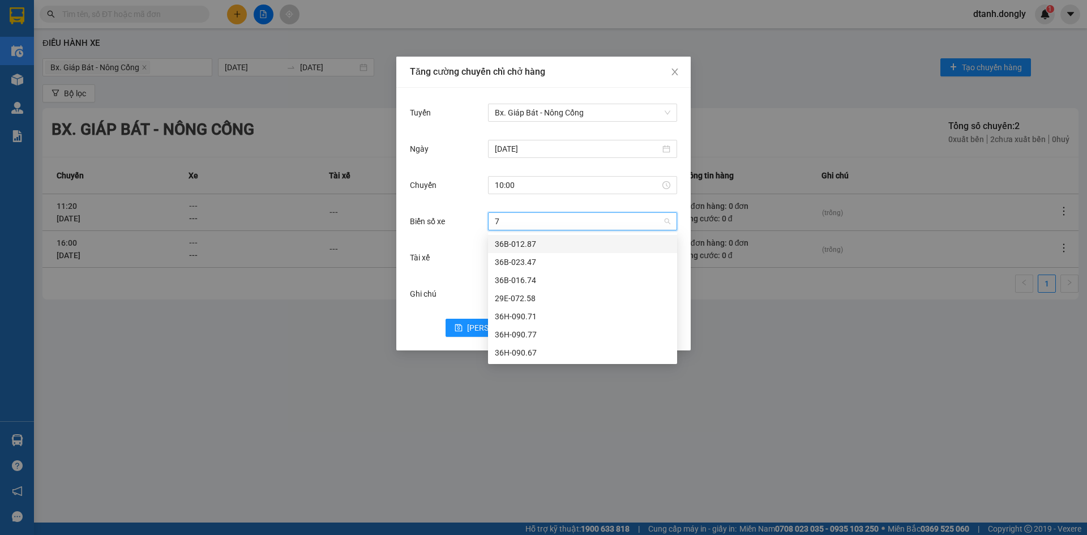
type input "71"
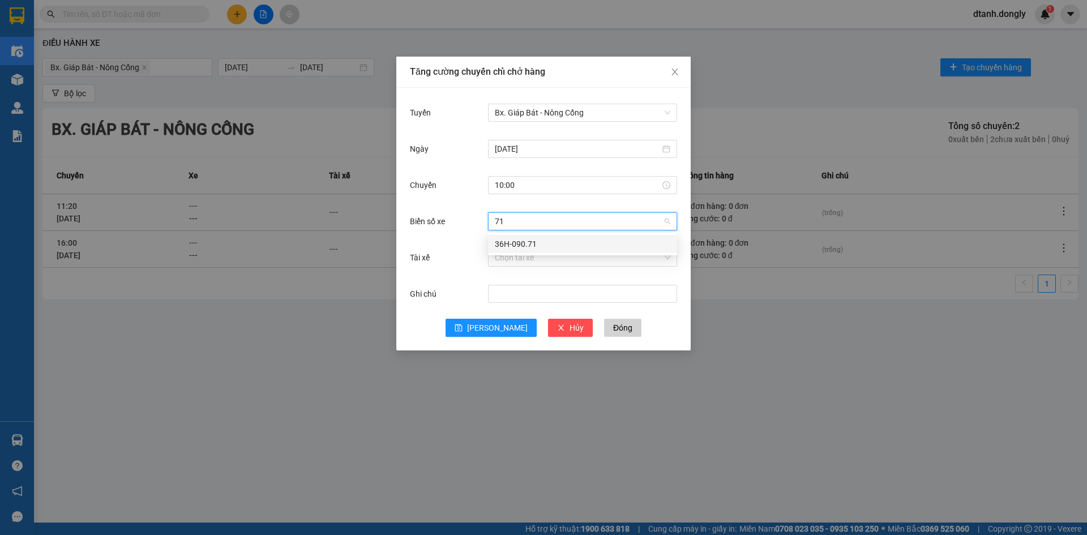
click at [540, 243] on div "36H-090.71" at bounding box center [582, 244] width 175 height 12
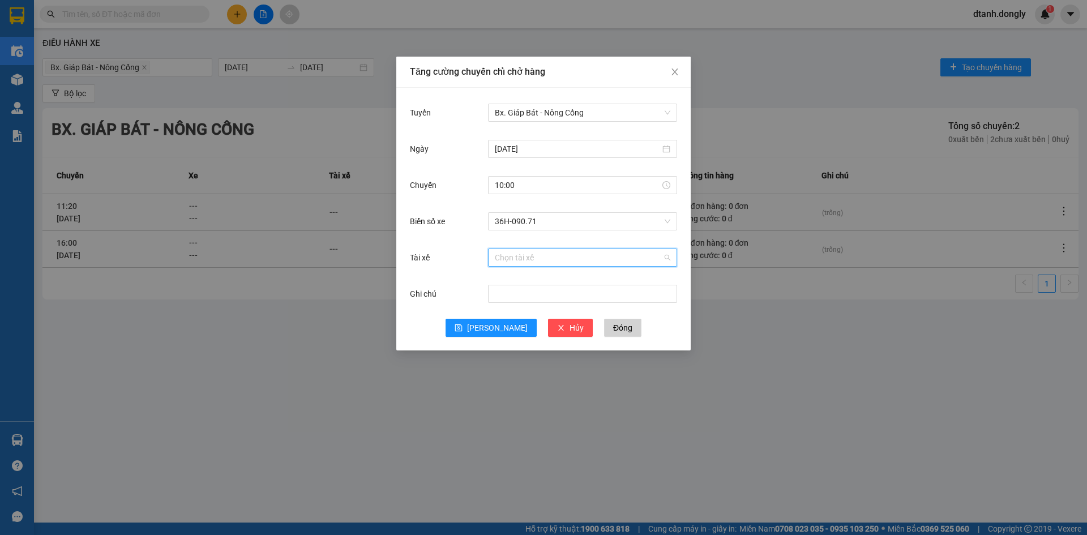
click at [513, 260] on input "Tài xế" at bounding box center [579, 257] width 168 height 17
type input "DUNG"
click at [537, 280] on div "[PERSON_NAME]" at bounding box center [582, 280] width 175 height 12
click at [498, 329] on span "[PERSON_NAME]" at bounding box center [497, 328] width 61 height 12
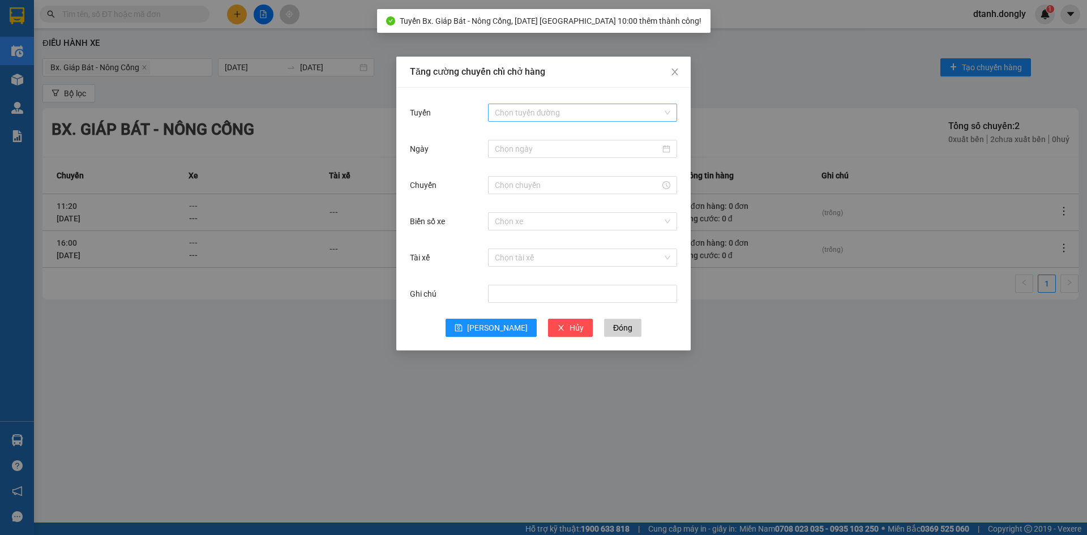
click at [559, 113] on input "Tuyến" at bounding box center [579, 112] width 168 height 17
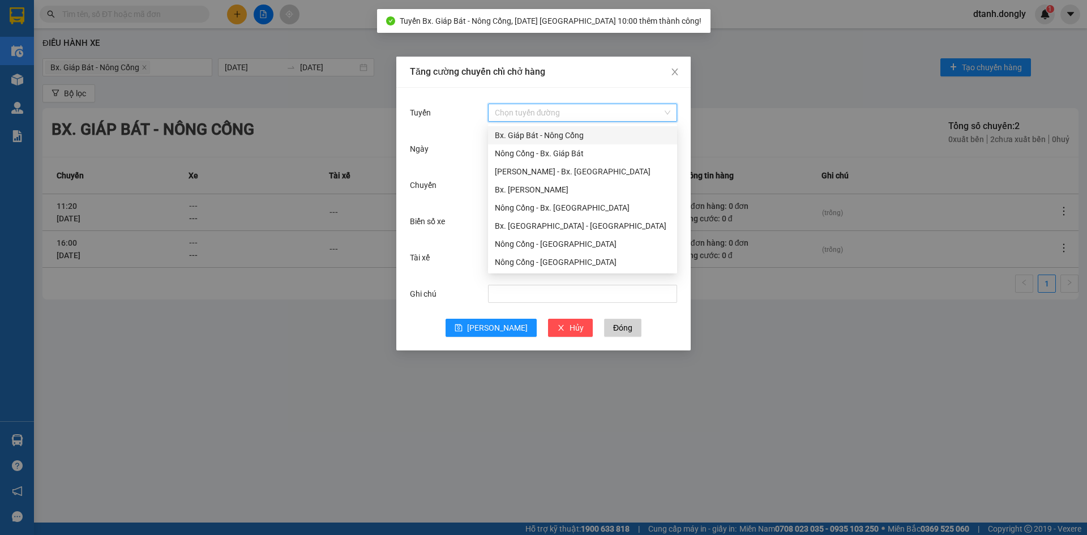
click at [558, 134] on div "Bx. Giáp Bát - Nông Cống" at bounding box center [582, 135] width 175 height 12
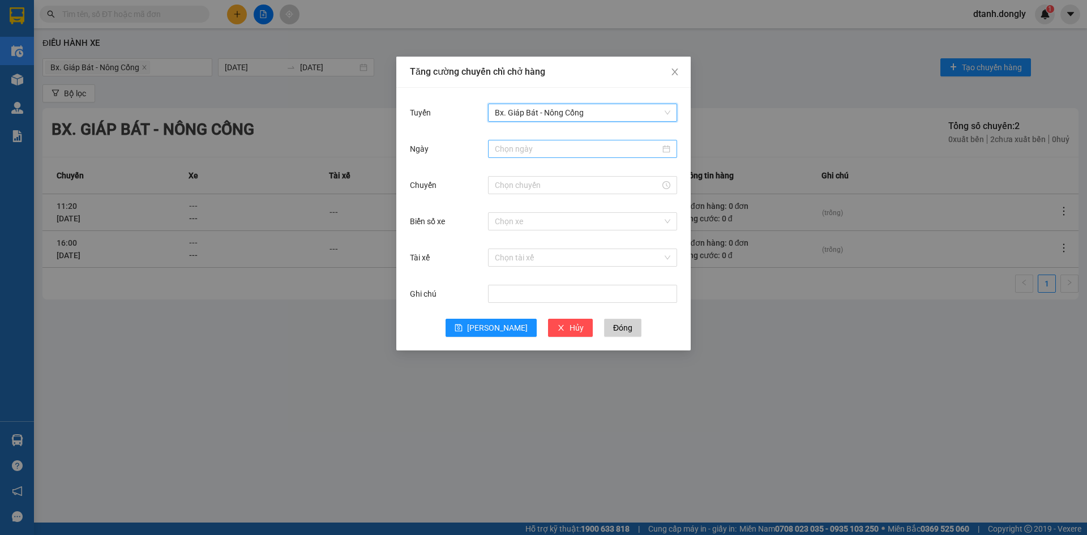
click at [538, 146] on input "Ngày" at bounding box center [577, 149] width 165 height 12
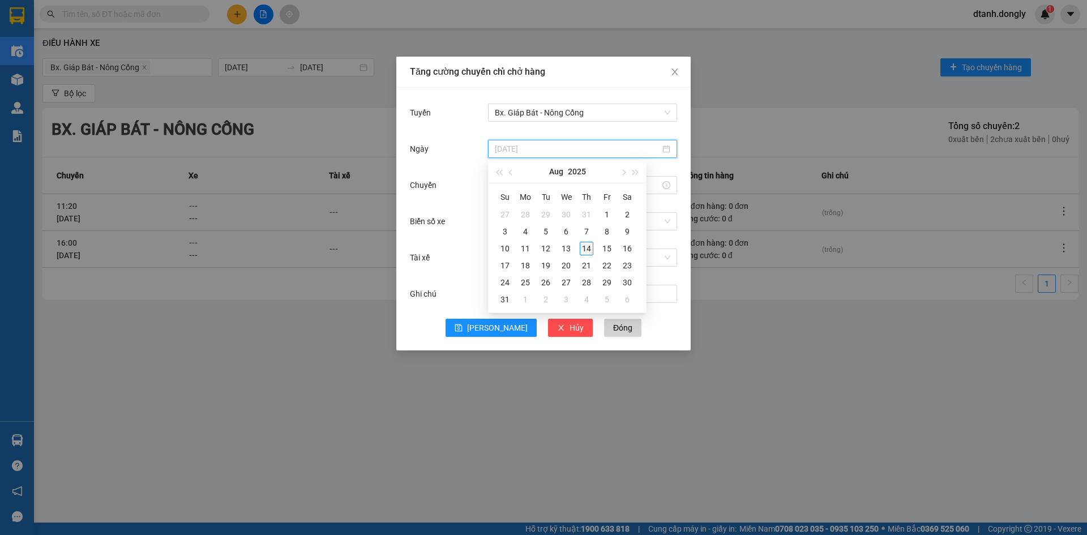
type input "[DATE]"
click at [587, 245] on div "14" at bounding box center [587, 249] width 14 height 14
click at [540, 184] on input "Chuyến" at bounding box center [577, 185] width 165 height 12
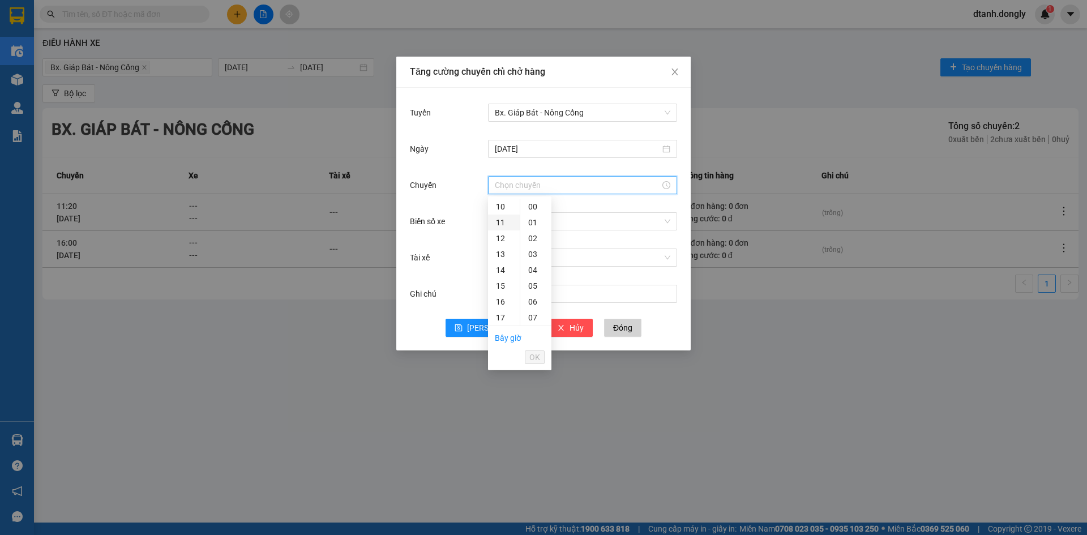
click at [501, 222] on div "11" at bounding box center [504, 223] width 32 height 16
type input "11:00"
click at [534, 360] on span "OK" at bounding box center [534, 357] width 11 height 12
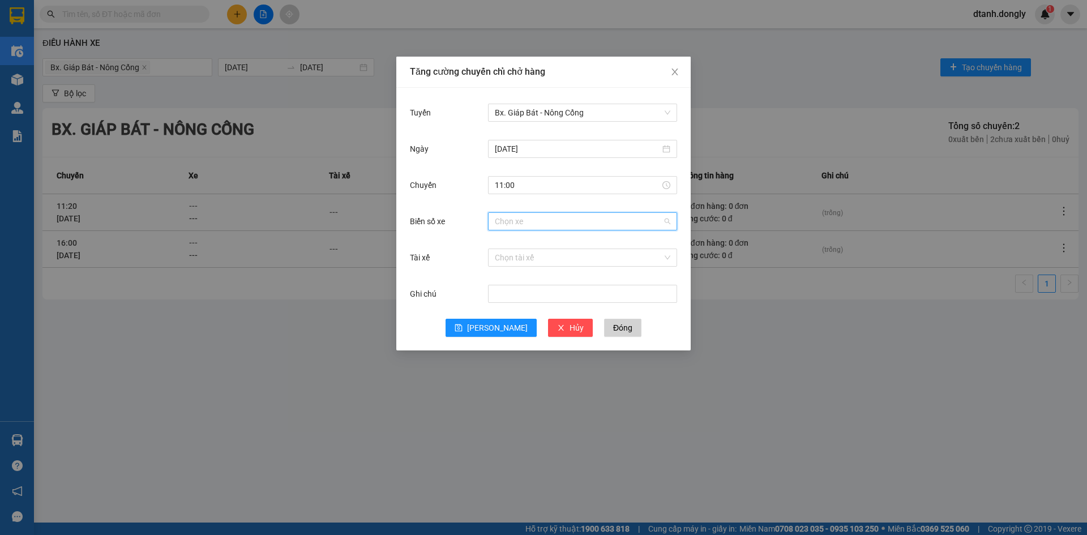
click at [532, 217] on input "Biển số xe" at bounding box center [579, 221] width 168 height 17
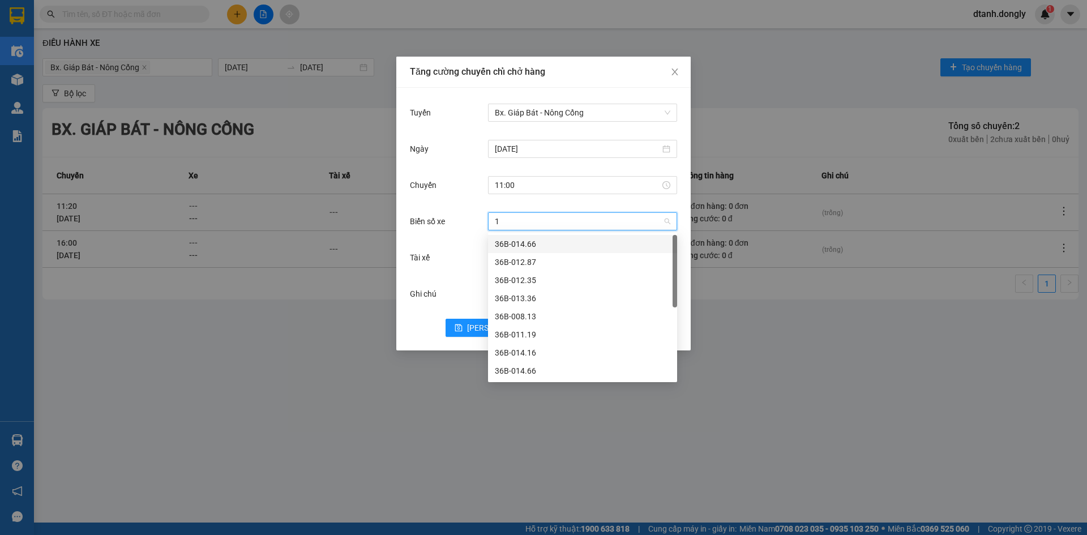
type input "16"
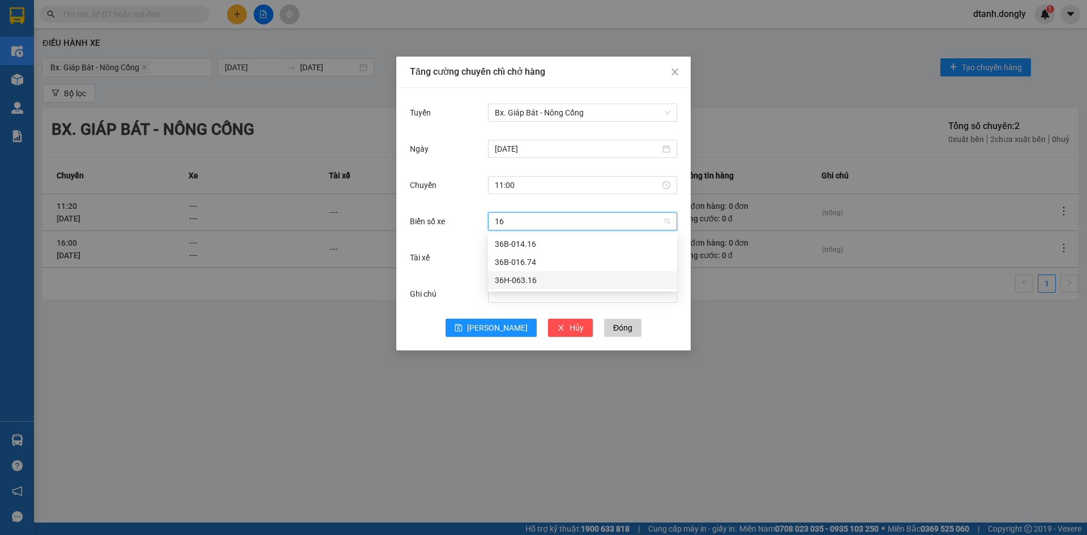
click at [543, 278] on div "36H-063.16" at bounding box center [582, 280] width 175 height 12
click at [500, 259] on input "Tài xế" at bounding box center [579, 257] width 168 height 17
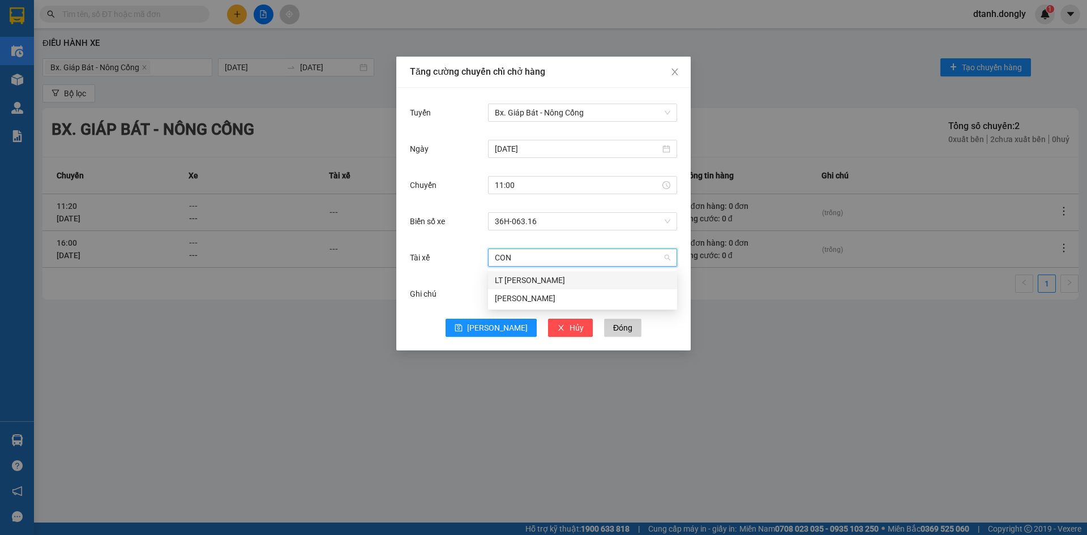
type input "CONG"
click at [526, 280] on div "LT [PERSON_NAME]" at bounding box center [582, 280] width 175 height 12
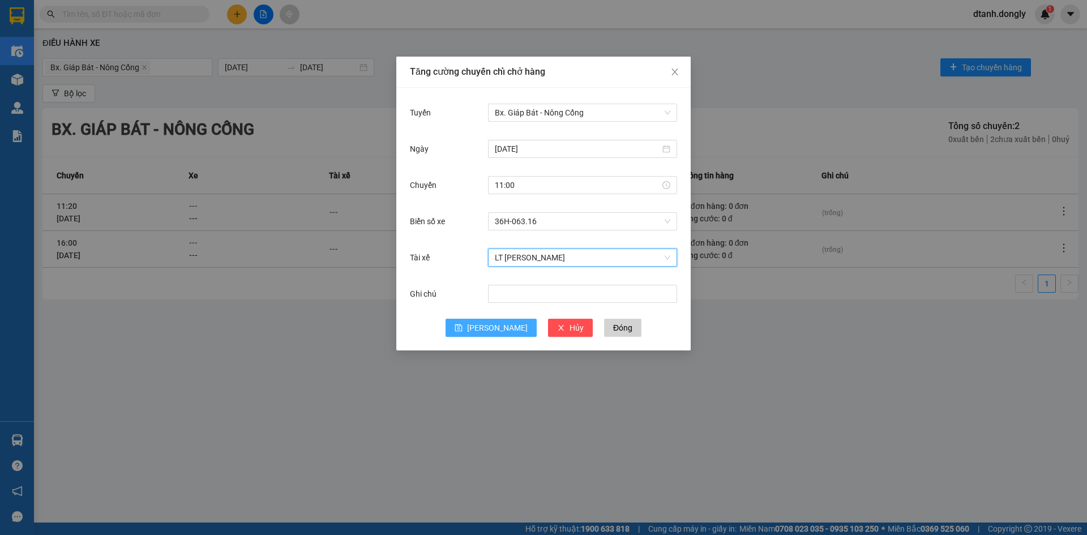
click at [496, 323] on span "[PERSON_NAME]" at bounding box center [497, 328] width 61 height 12
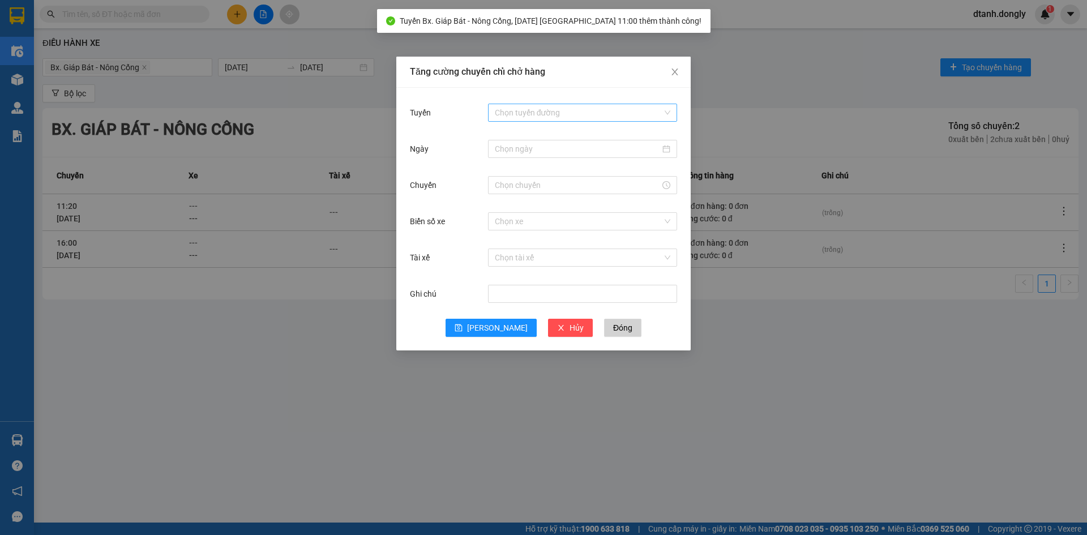
click at [543, 110] on input "Tuyến" at bounding box center [579, 112] width 168 height 17
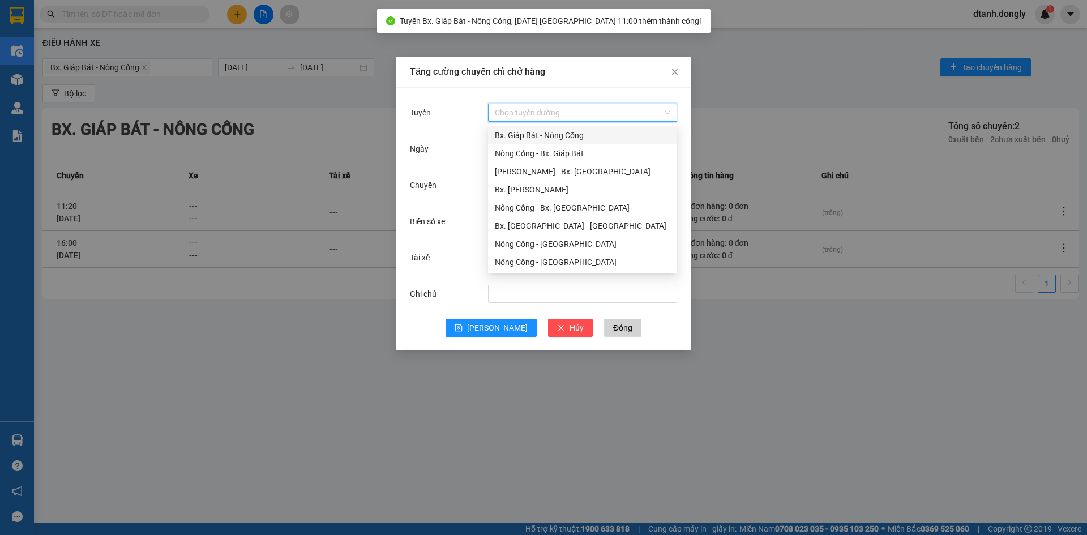
click at [541, 136] on div "Bx. Giáp Bát - Nông Cống" at bounding box center [582, 135] width 175 height 12
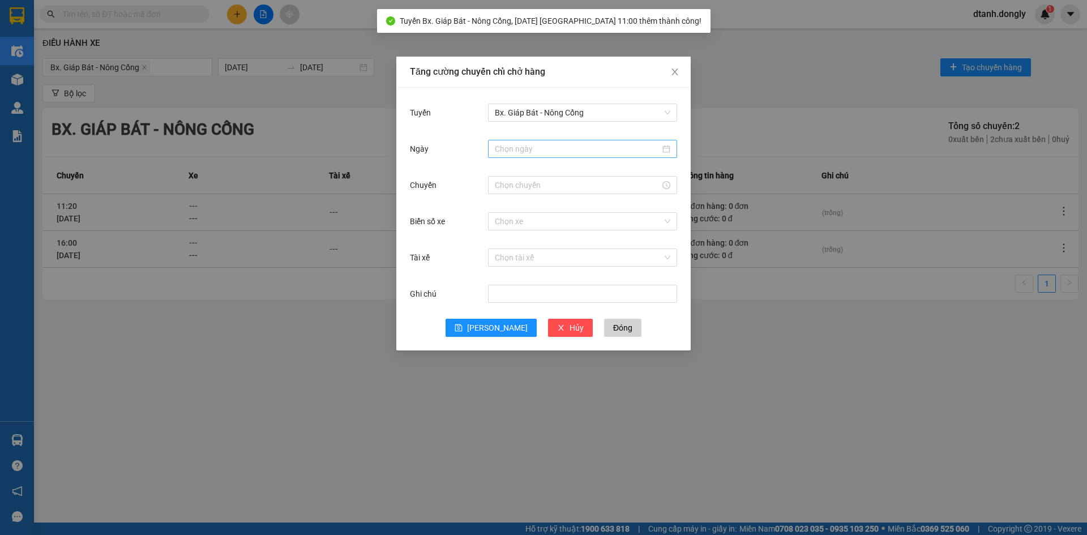
click at [538, 156] on div at bounding box center [582, 149] width 189 height 18
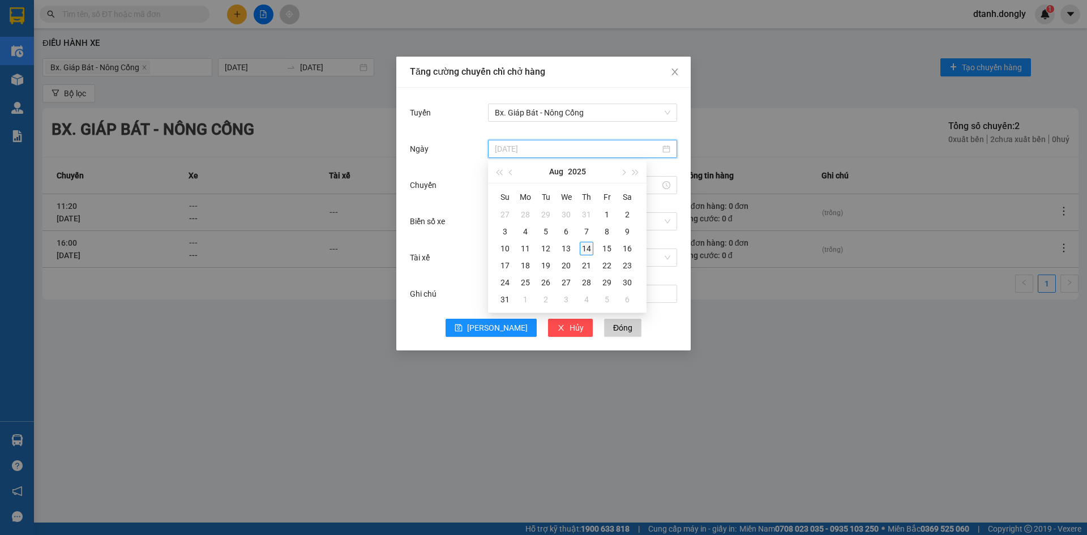
type input "[DATE]"
click at [586, 247] on div "14" at bounding box center [587, 249] width 14 height 14
click at [522, 188] on input "Chuyến" at bounding box center [577, 185] width 165 height 12
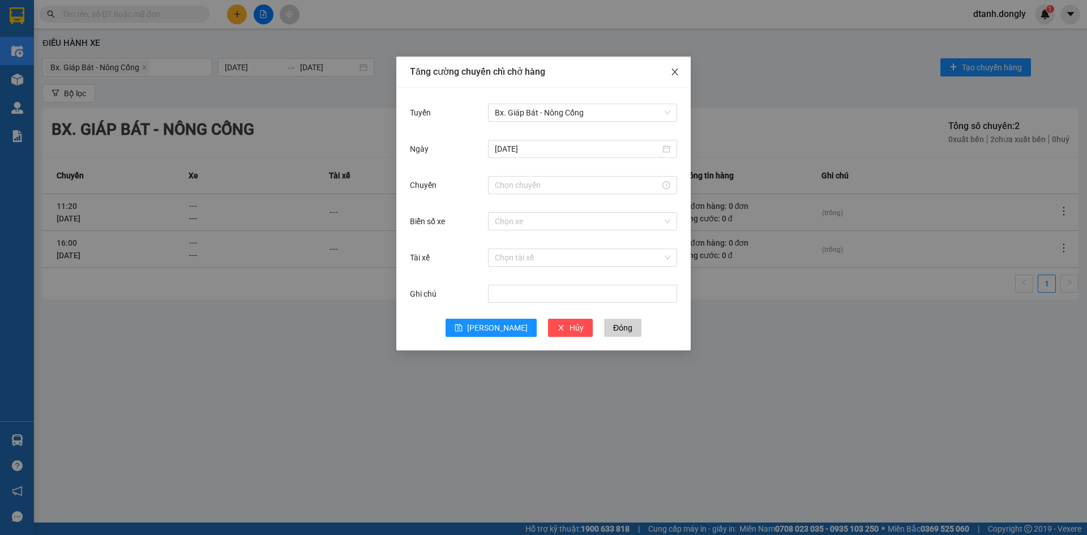
click at [673, 69] on icon "close" at bounding box center [674, 71] width 9 height 9
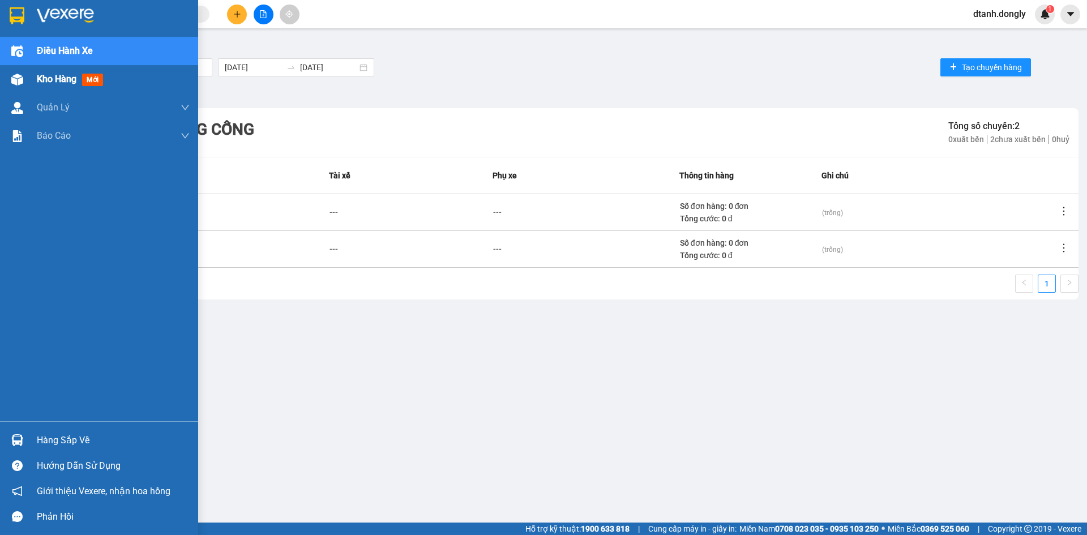
click at [54, 72] on div "Kho hàng mới" at bounding box center [72, 79] width 71 height 14
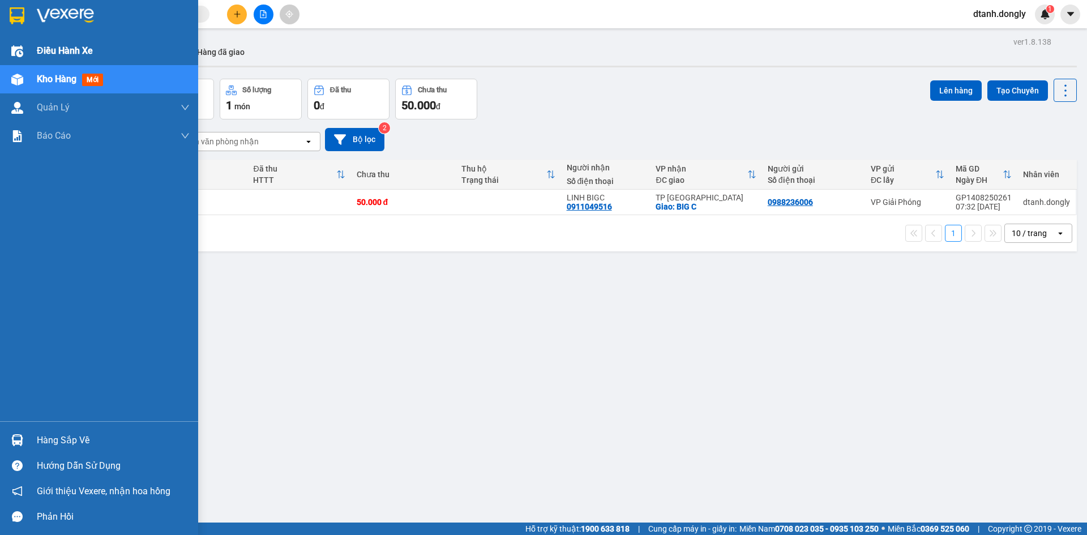
click at [63, 42] on div "Điều hành xe" at bounding box center [113, 51] width 153 height 28
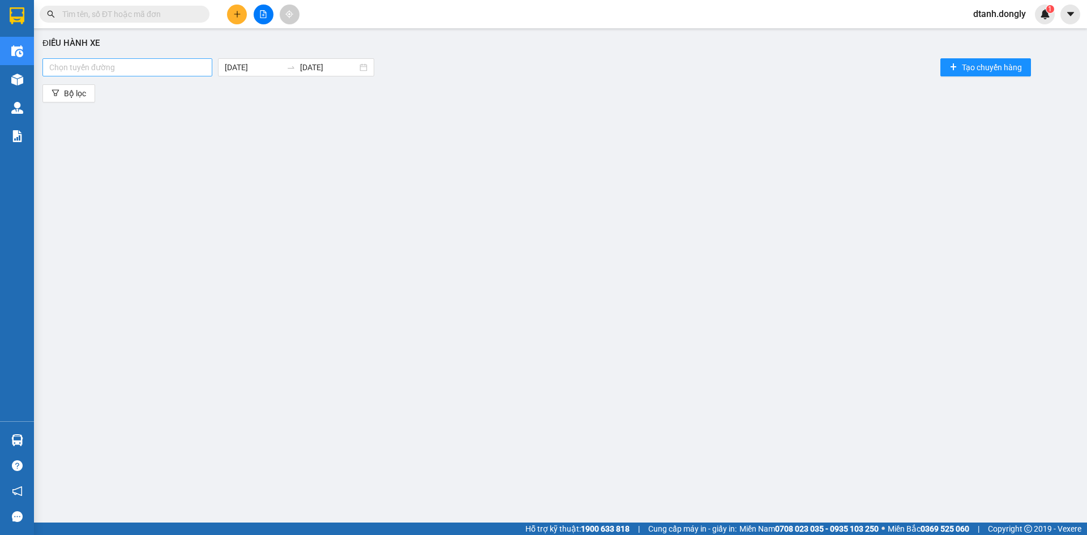
click at [194, 68] on div at bounding box center [127, 68] width 164 height 14
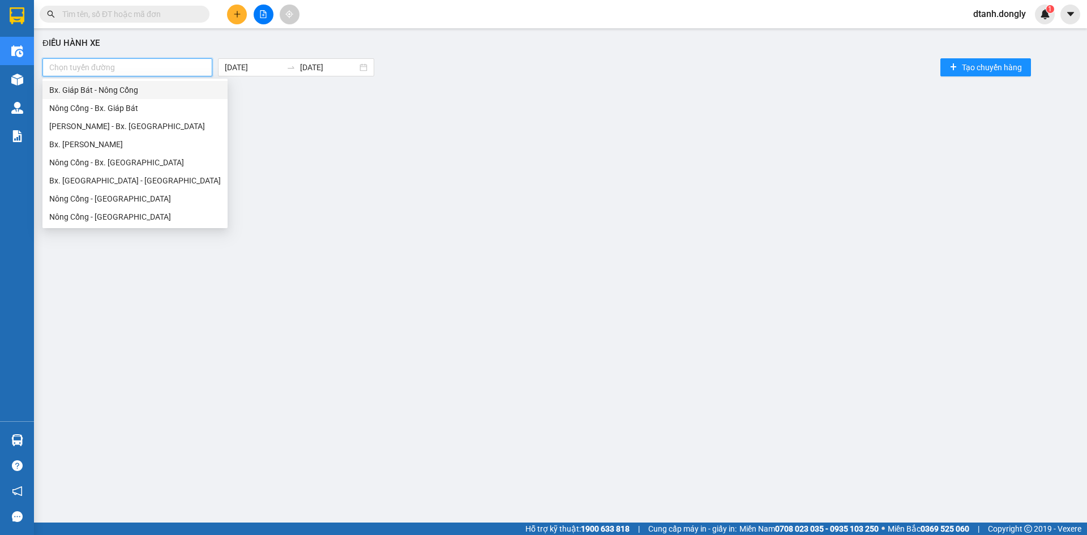
click at [189, 83] on div "Bx. Giáp Bát - Nông Cống" at bounding box center [134, 90] width 185 height 18
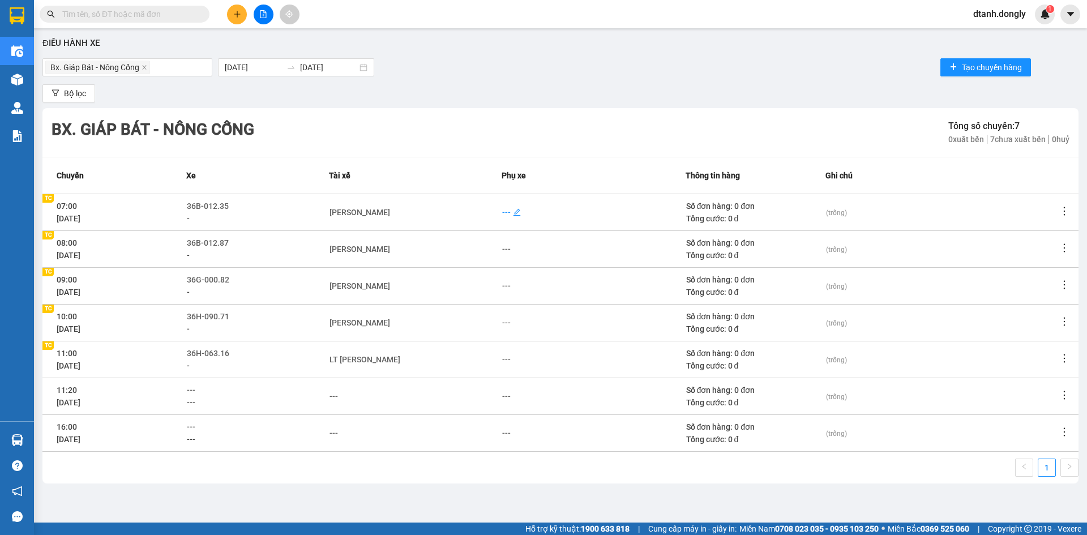
click at [505, 208] on div "---" at bounding box center [506, 212] width 8 height 12
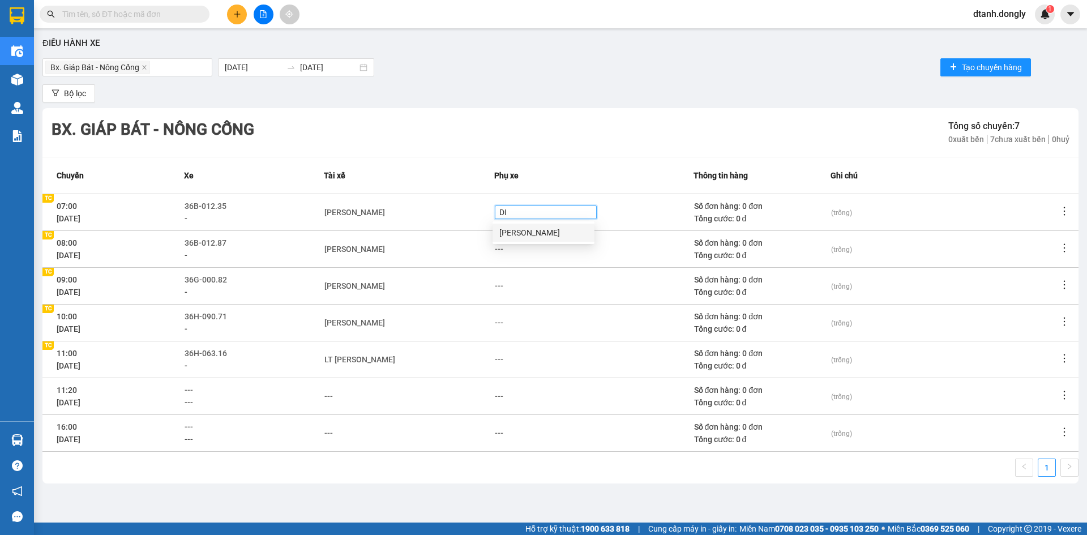
type input "DIE"
click at [509, 229] on div "[PERSON_NAME]" at bounding box center [543, 232] width 88 height 12
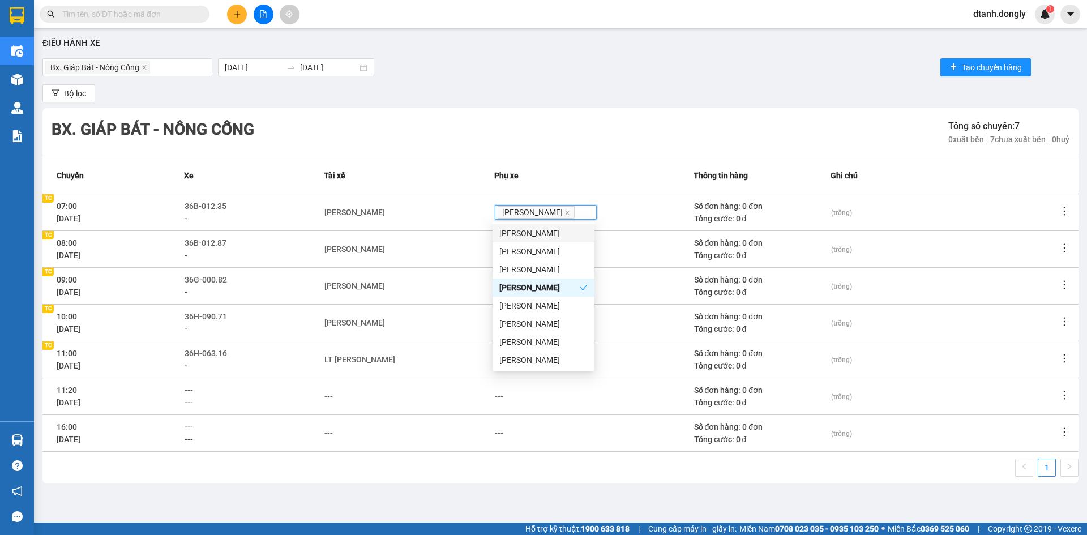
click at [461, 261] on td "[PERSON_NAME]" at bounding box center [409, 248] width 170 height 37
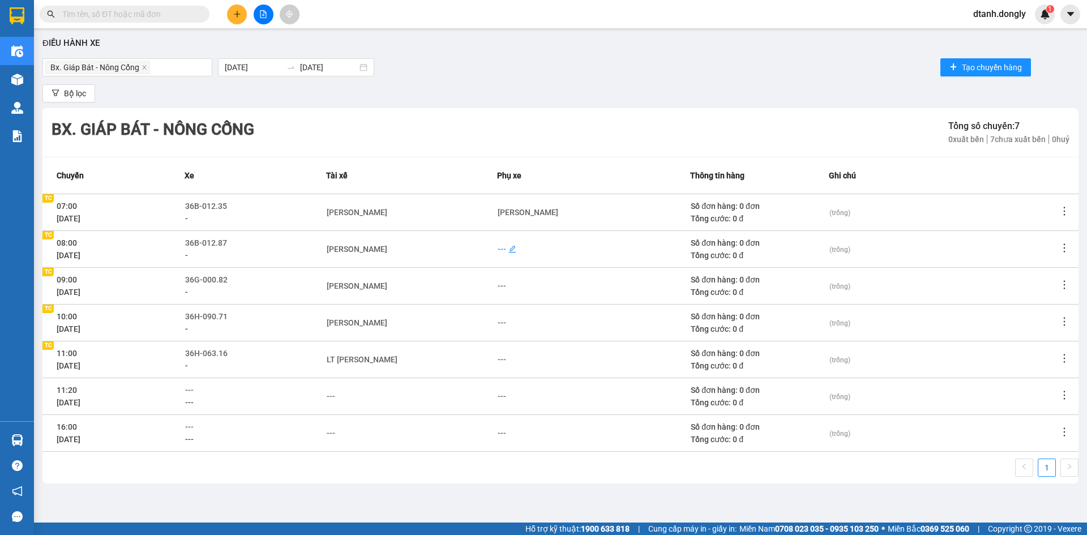
click at [501, 249] on div "---" at bounding box center [502, 249] width 8 height 12
type input "DUNG"
drag, startPoint x: 522, startPoint y: 268, endPoint x: 470, endPoint y: 289, distance: 56.1
click at [522, 268] on div "[PERSON_NAME]" at bounding box center [543, 269] width 88 height 12
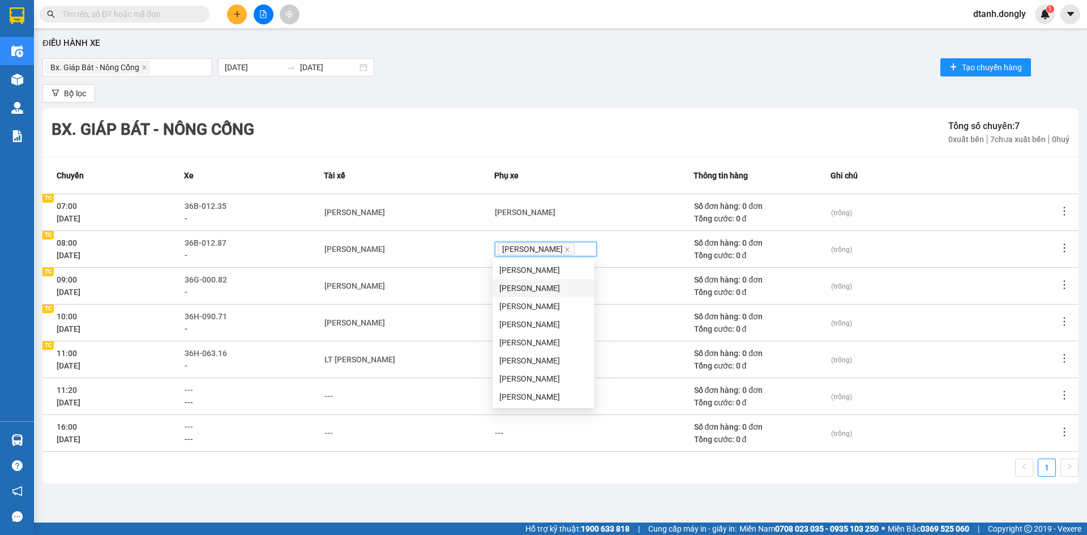
click at [459, 295] on td "[PERSON_NAME]" at bounding box center [409, 285] width 170 height 37
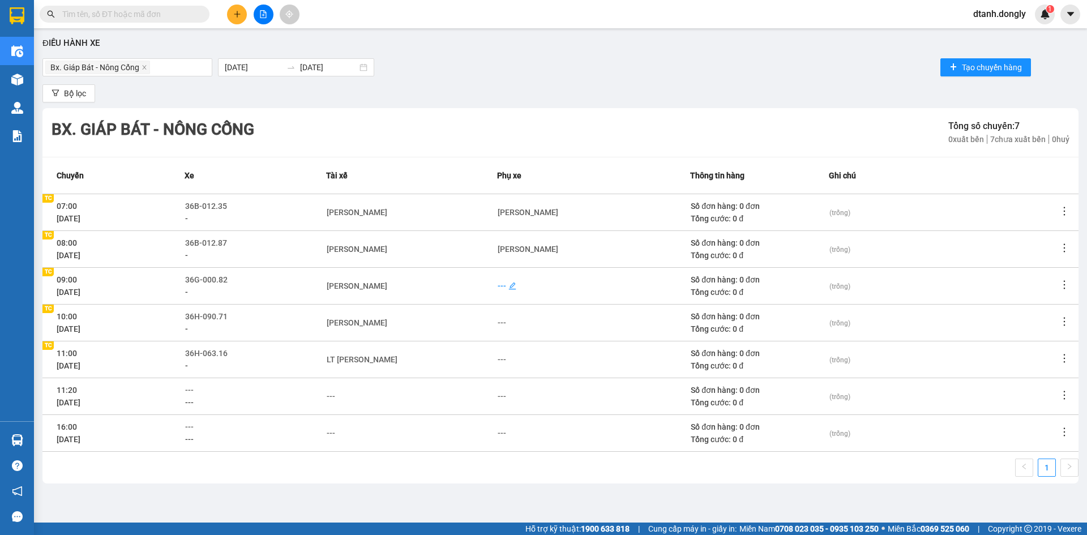
click at [504, 286] on div "---" at bounding box center [502, 286] width 8 height 12
type input "MINH"
click at [511, 302] on div "[PERSON_NAME]" at bounding box center [543, 306] width 88 height 12
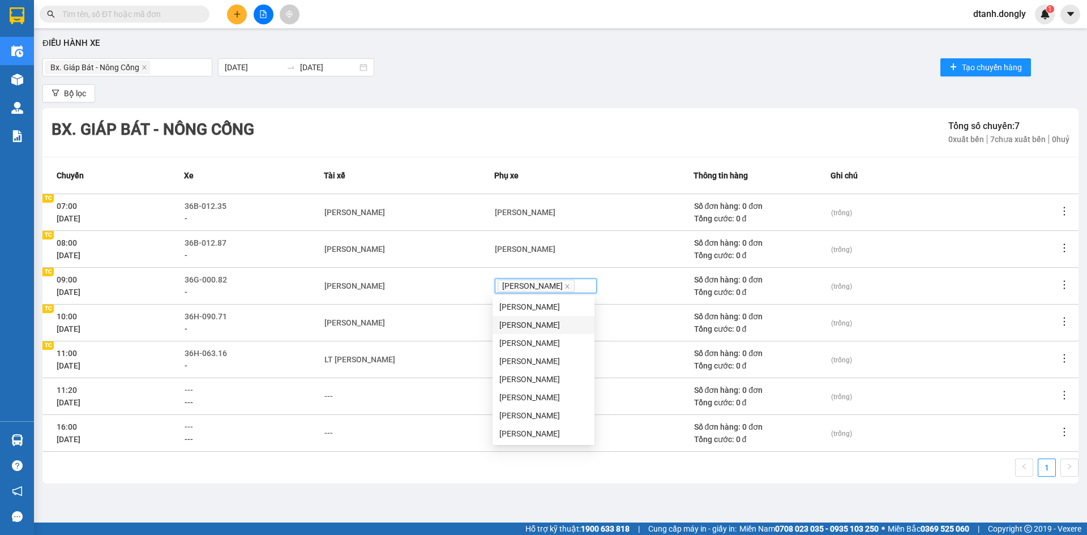
click at [469, 327] on div "[PERSON_NAME]" at bounding box center [408, 322] width 169 height 12
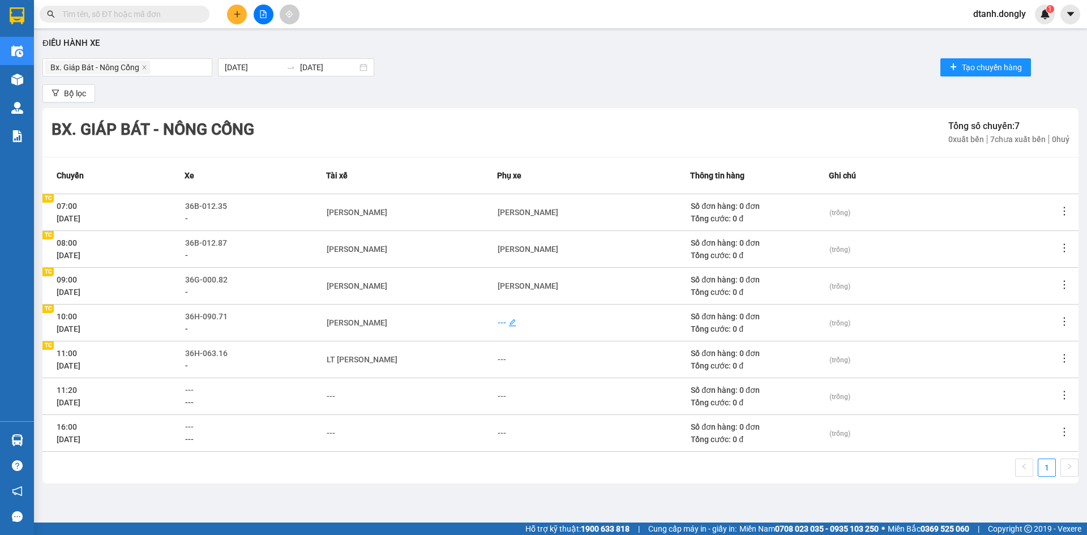
click at [503, 322] on div "---" at bounding box center [502, 322] width 8 height 12
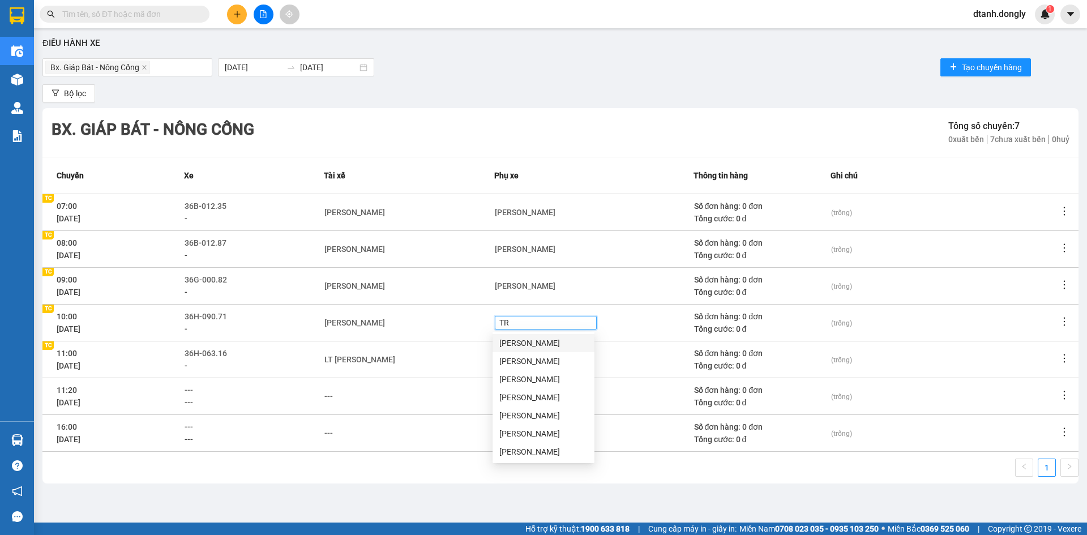
type input "TRU"
click at [523, 364] on div "[PERSON_NAME]" at bounding box center [543, 361] width 88 height 12
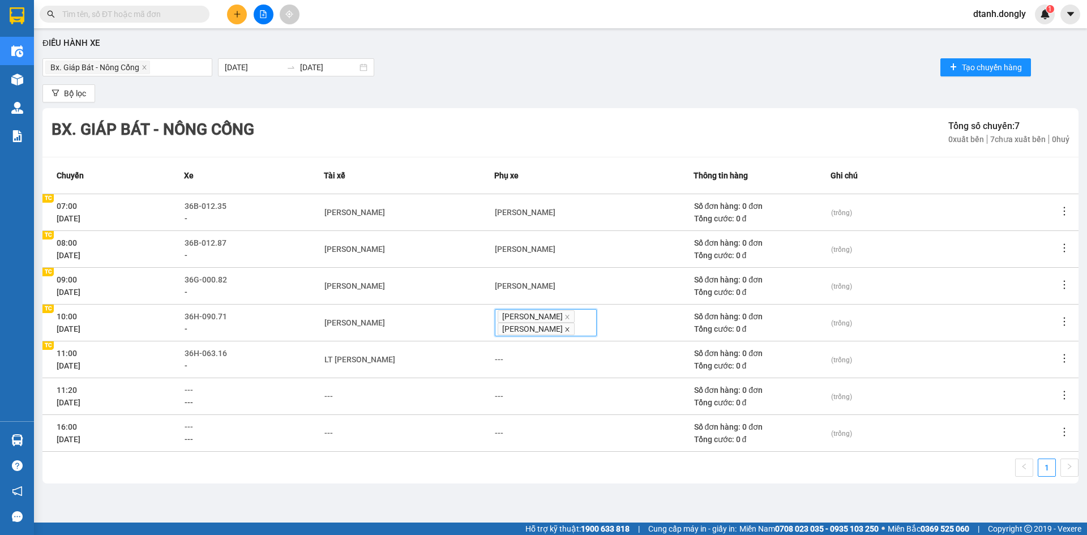
click at [564, 329] on icon "close" at bounding box center [567, 330] width 6 height 6
click at [503, 359] on div "---" at bounding box center [502, 359] width 8 height 12
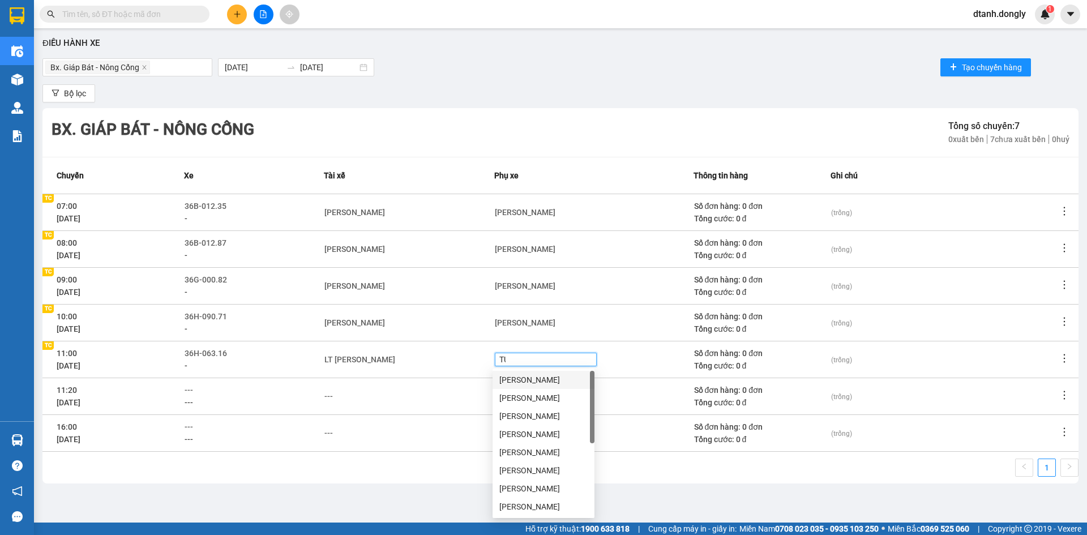
type input "TUY"
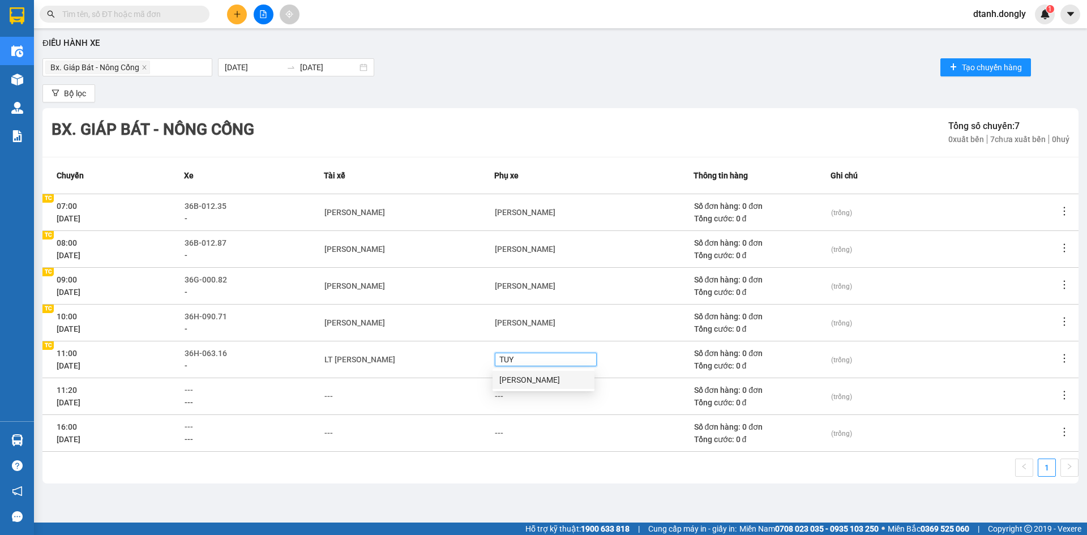
click at [511, 377] on div "[PERSON_NAME]" at bounding box center [543, 380] width 88 height 12
click at [421, 422] on td "---" at bounding box center [409, 432] width 170 height 37
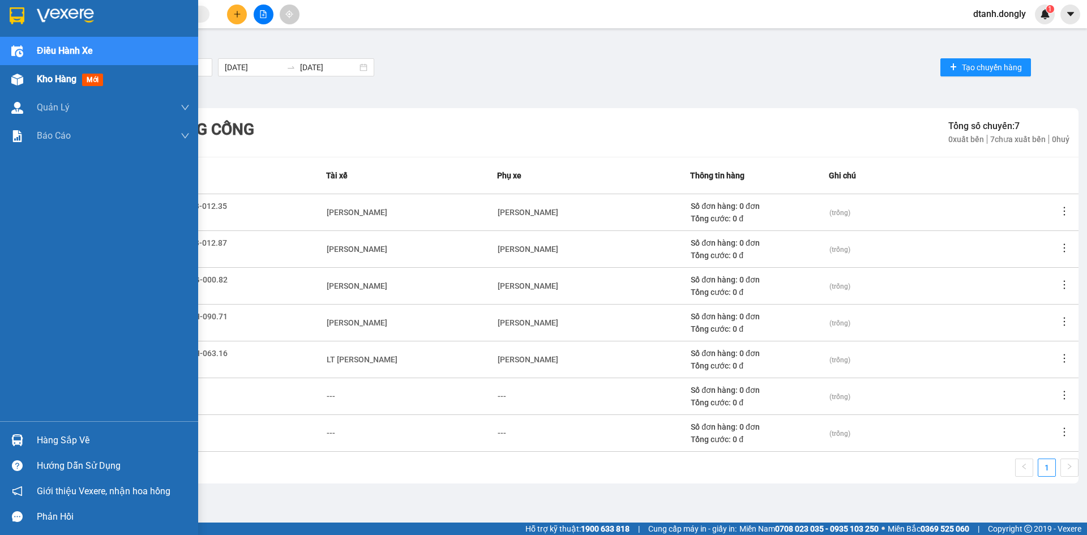
click at [40, 72] on div "Kho hàng mới" at bounding box center [72, 79] width 71 height 14
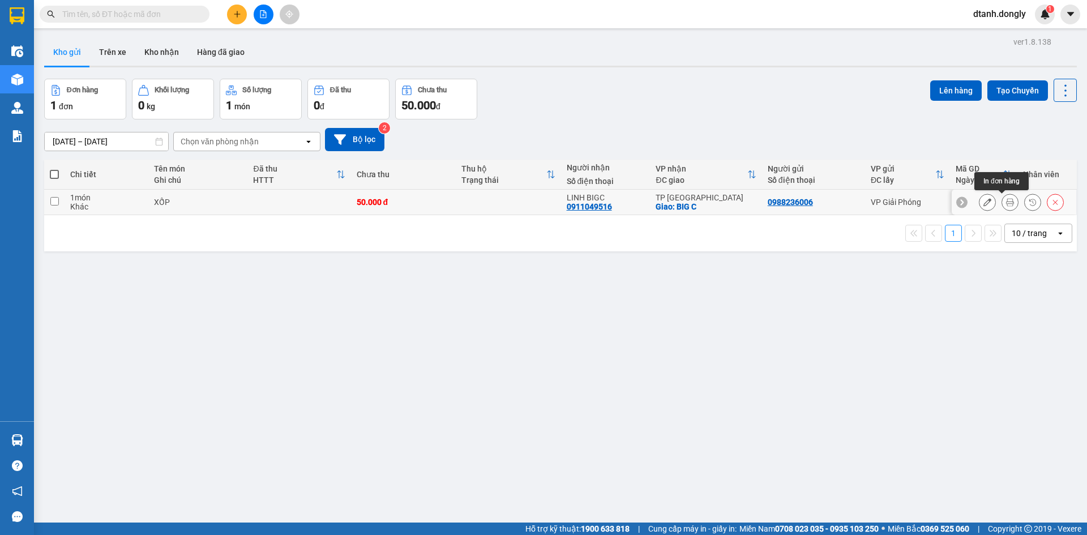
click at [1006, 201] on icon at bounding box center [1010, 202] width 8 height 8
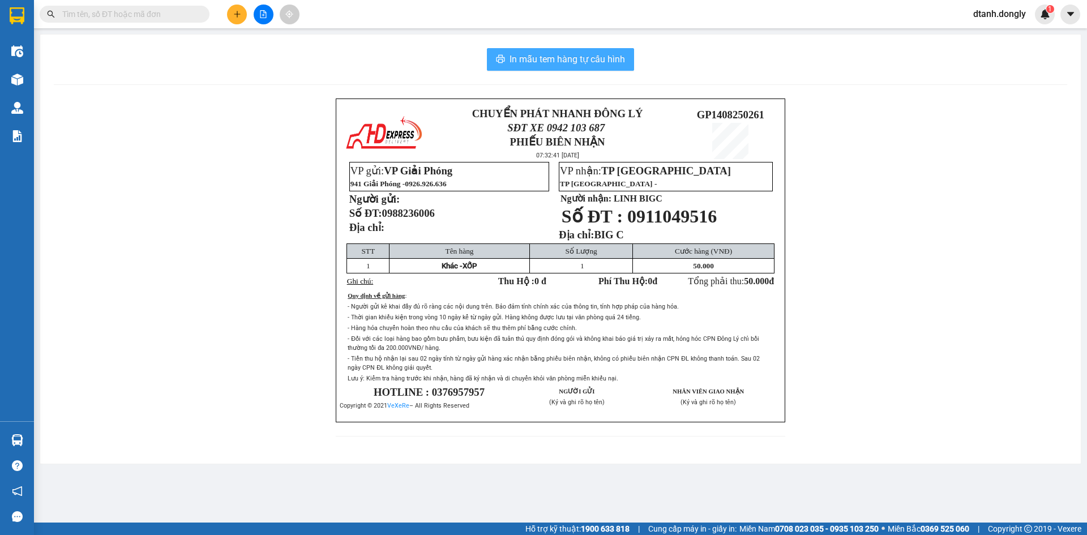
click at [563, 54] on span "In mẫu tem hàng tự cấu hình" at bounding box center [566, 59] width 115 height 14
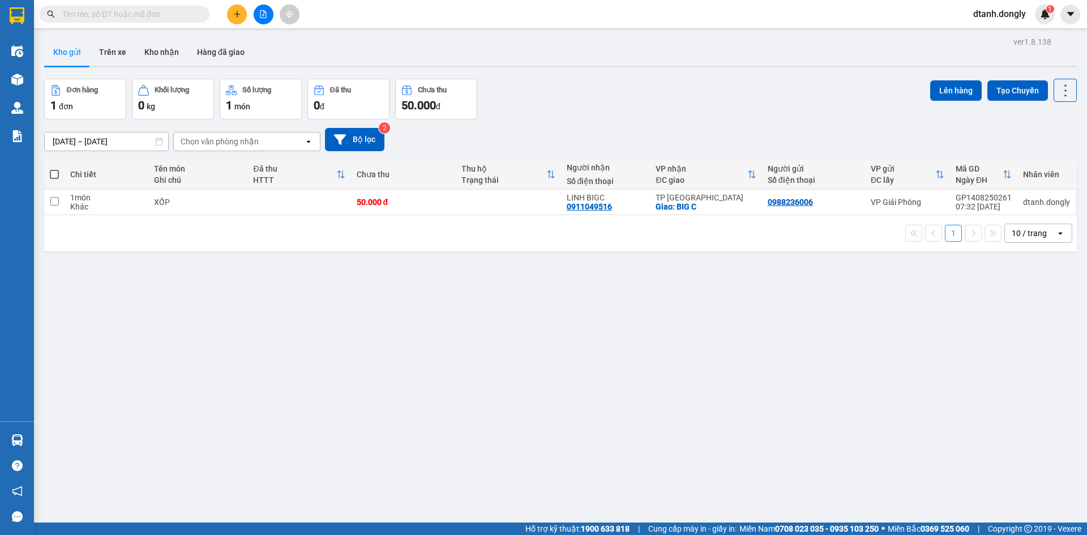
click at [52, 173] on span at bounding box center [54, 174] width 9 height 9
click at [54, 169] on input "checkbox" at bounding box center [54, 169] width 0 height 0
checkbox input "true"
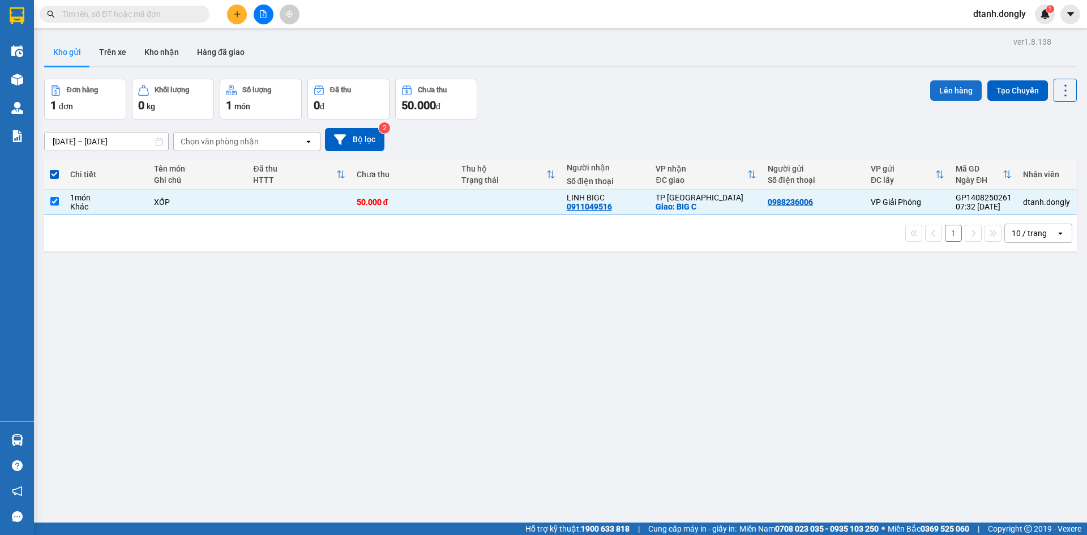
click at [944, 90] on button "Lên hàng" at bounding box center [956, 90] width 52 height 20
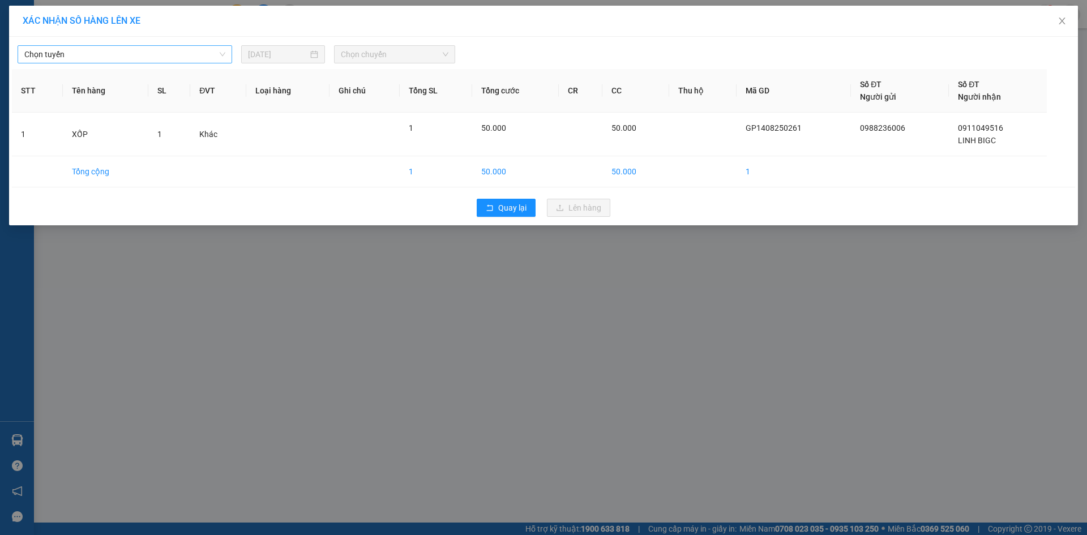
click at [217, 53] on span "Chọn tuyến" at bounding box center [124, 54] width 201 height 17
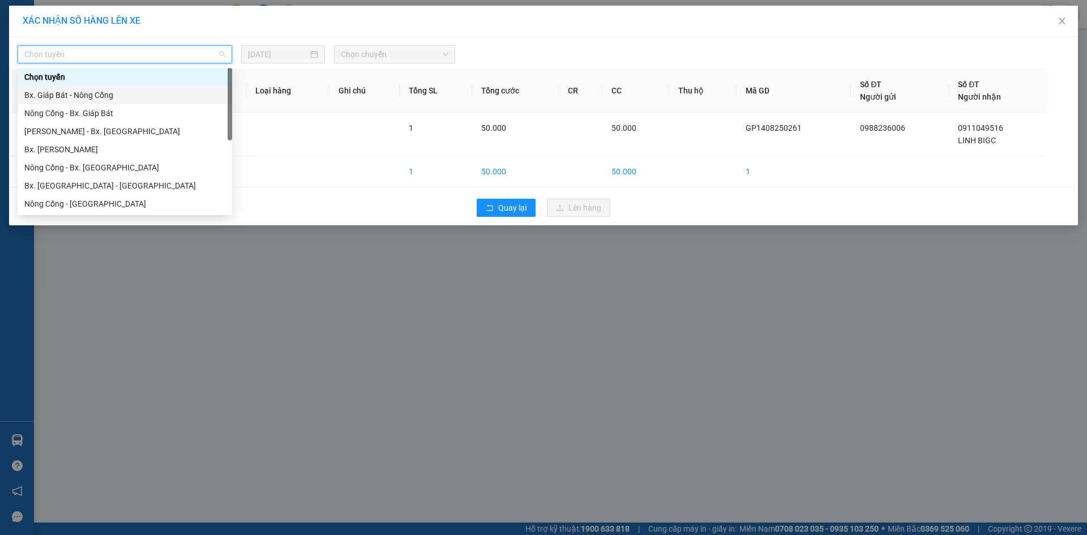
click at [203, 93] on div "Bx. Giáp Bát - Nông Cống" at bounding box center [124, 95] width 201 height 12
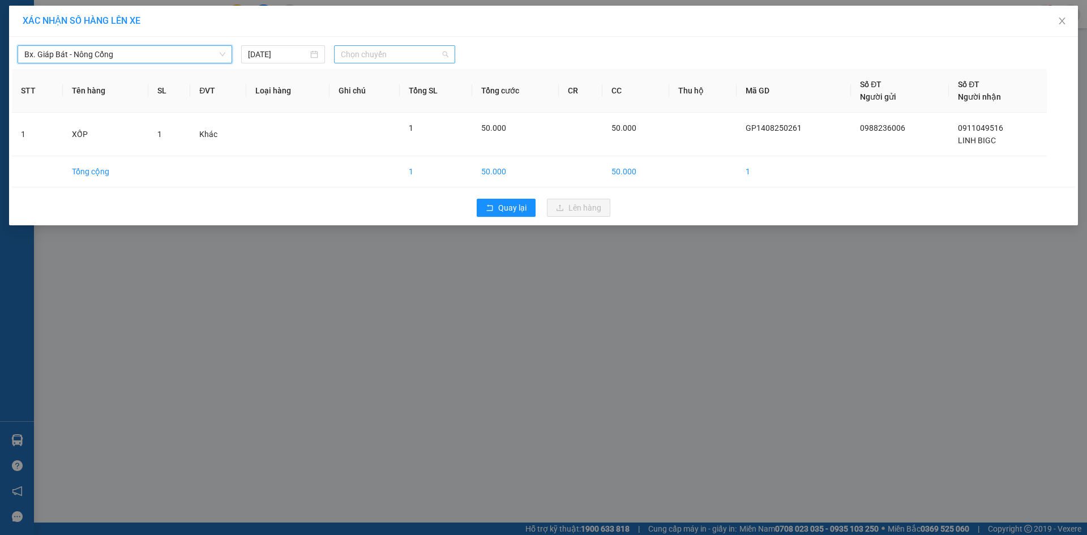
click at [443, 57] on span "Chọn chuyến" at bounding box center [395, 54] width 108 height 17
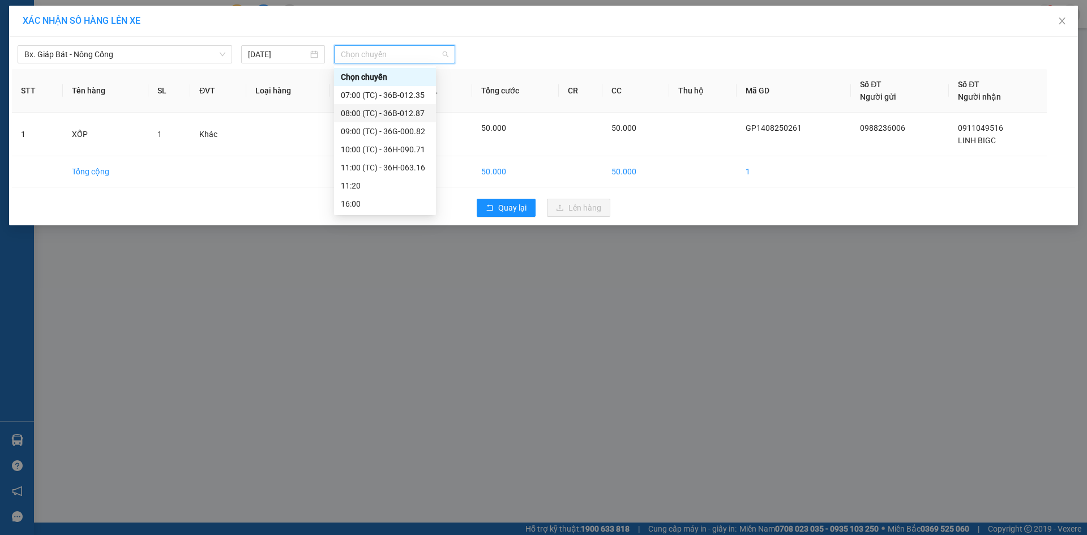
click at [403, 113] on div "08:00 (TC) - 36B-012.87" at bounding box center [385, 113] width 88 height 12
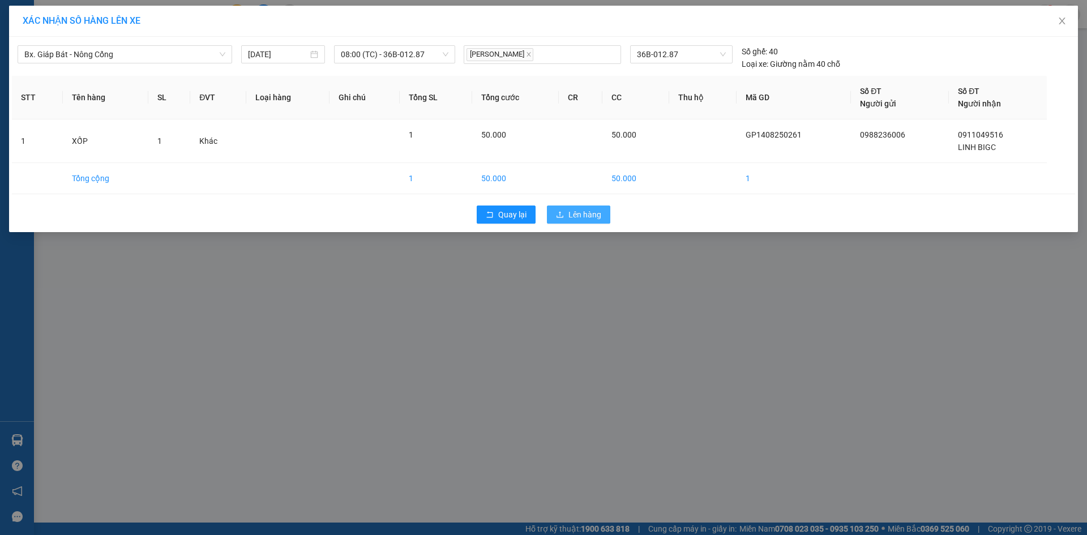
click at [592, 215] on span "Lên hàng" at bounding box center [584, 214] width 33 height 12
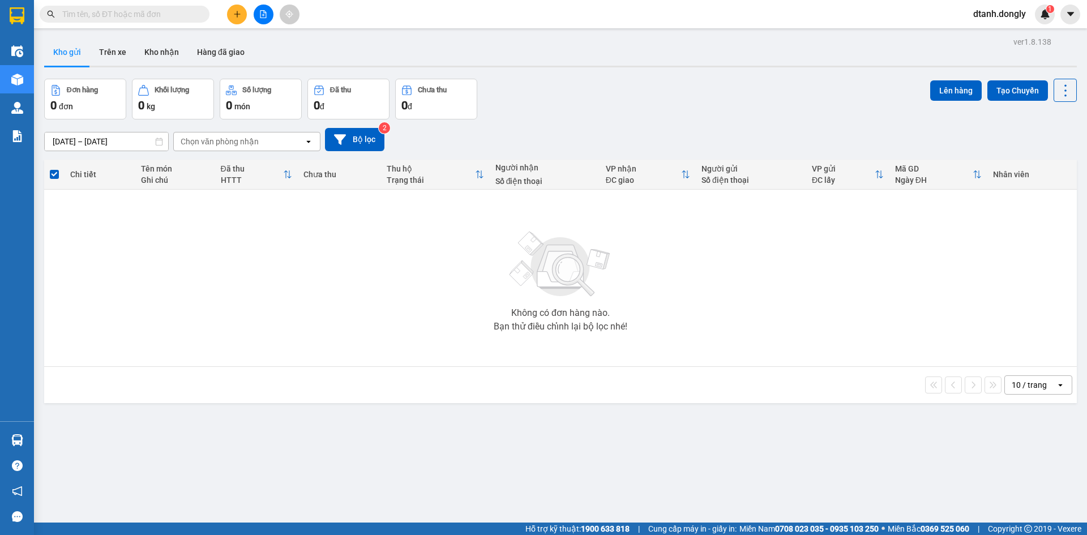
click at [238, 10] on button at bounding box center [237, 15] width 20 height 20
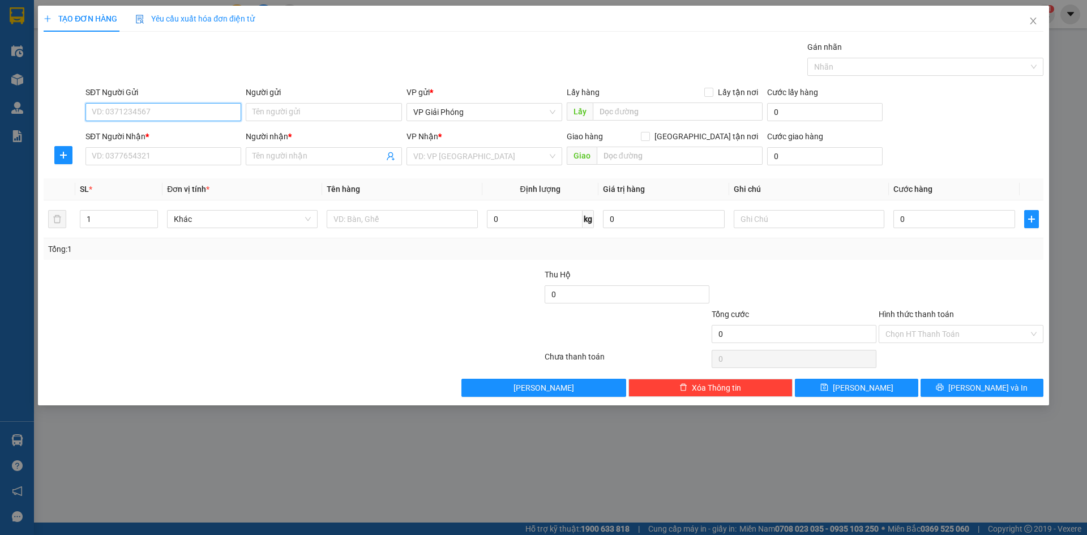
click at [173, 116] on input "SĐT Người Gửi" at bounding box center [163, 112] width 156 height 18
drag, startPoint x: 91, startPoint y: 112, endPoint x: 151, endPoint y: 106, distance: 59.7
click at [151, 106] on input "0345722975" at bounding box center [163, 112] width 156 height 18
click at [170, 115] on input "0345722975" at bounding box center [163, 112] width 156 height 18
type input "0345722975"
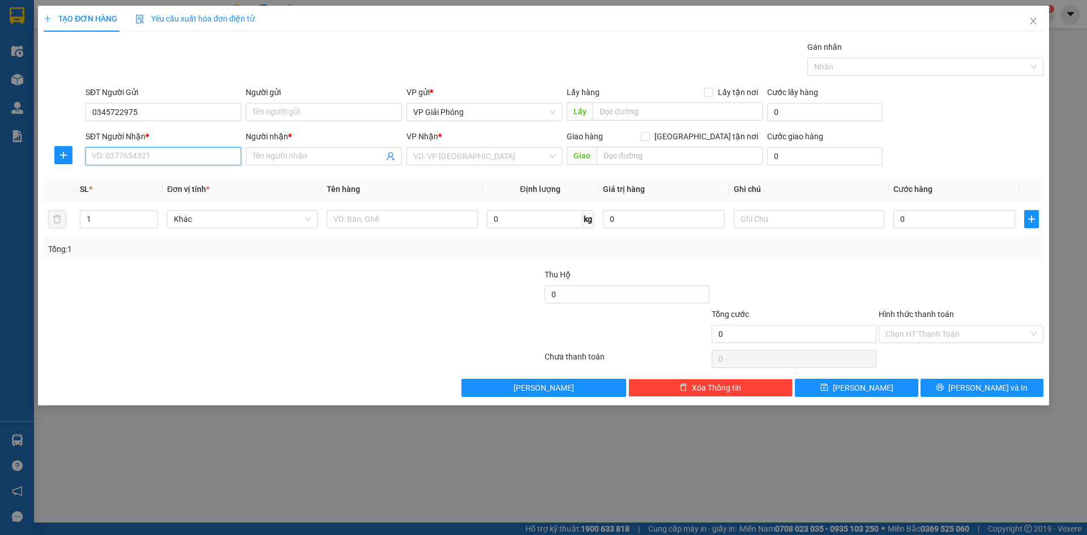
click at [170, 165] on input "SĐT Người Nhận *" at bounding box center [163, 156] width 156 height 18
drag, startPoint x: 92, startPoint y: 113, endPoint x: 148, endPoint y: 111, distance: 56.1
click at [148, 111] on input "0345722975" at bounding box center [163, 112] width 156 height 18
type input "0345722975"
click at [174, 114] on input "SĐT Người Gửi" at bounding box center [163, 112] width 156 height 18
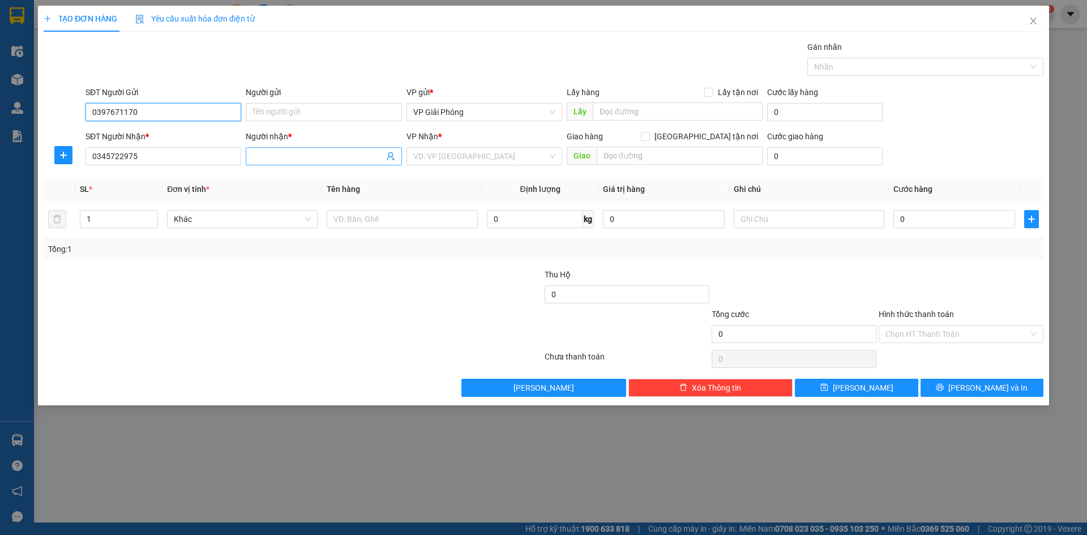
type input "0397671170"
click at [292, 156] on input "Người nhận *" at bounding box center [317, 156] width 131 height 12
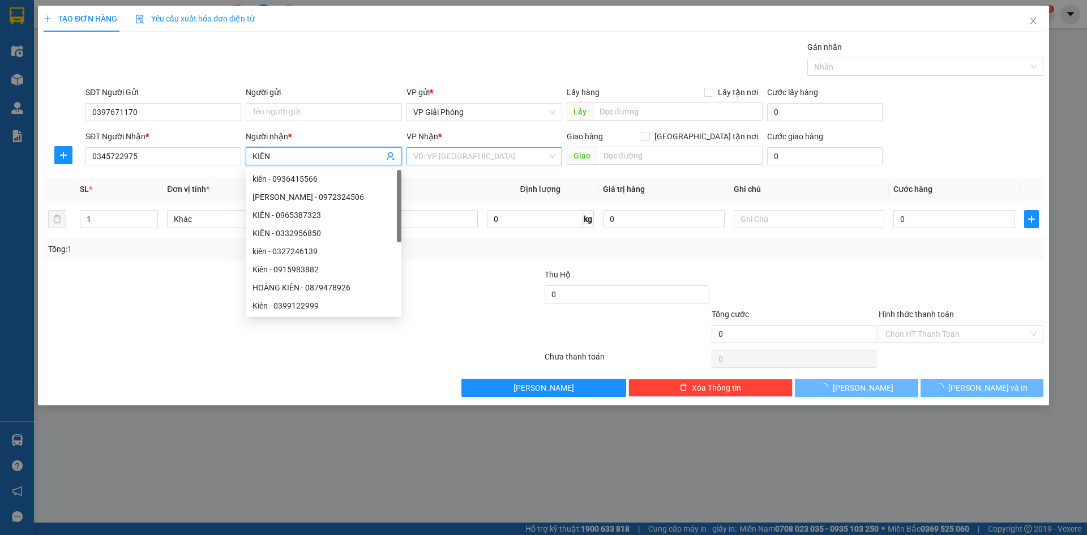
type input "KIÊN"
drag, startPoint x: 464, startPoint y: 153, endPoint x: 477, endPoint y: 166, distance: 18.0
click at [466, 155] on input "search" at bounding box center [480, 156] width 134 height 17
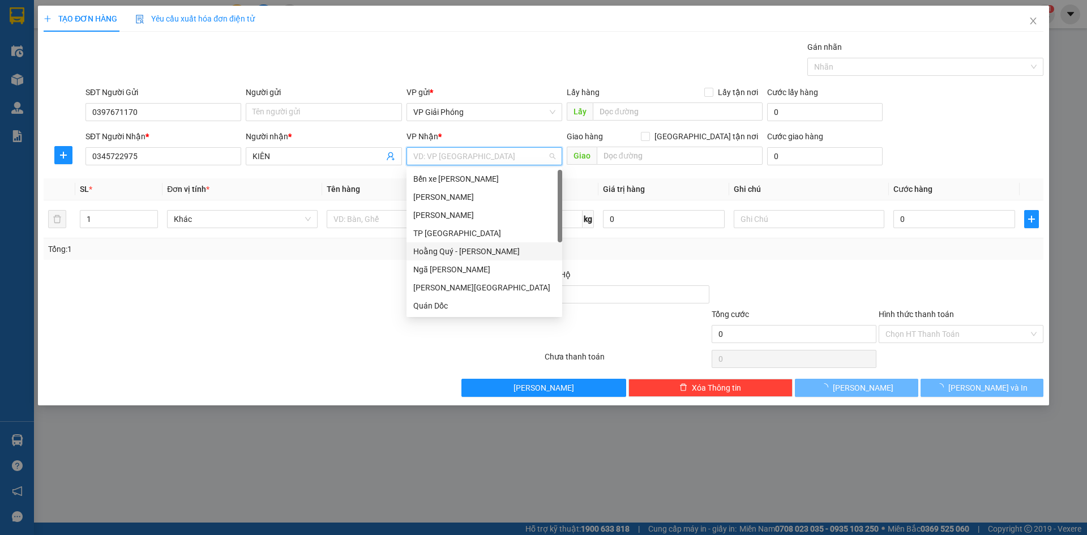
scroll to position [163, 0]
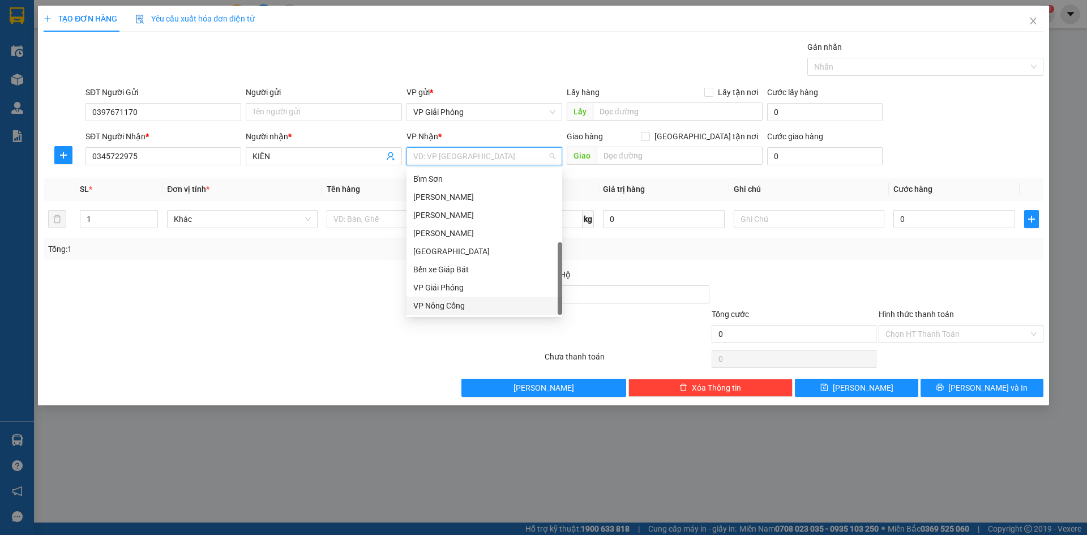
drag, startPoint x: 483, startPoint y: 302, endPoint x: 519, endPoint y: 255, distance: 59.3
click at [485, 300] on div "VP Nông Cống" at bounding box center [484, 305] width 142 height 12
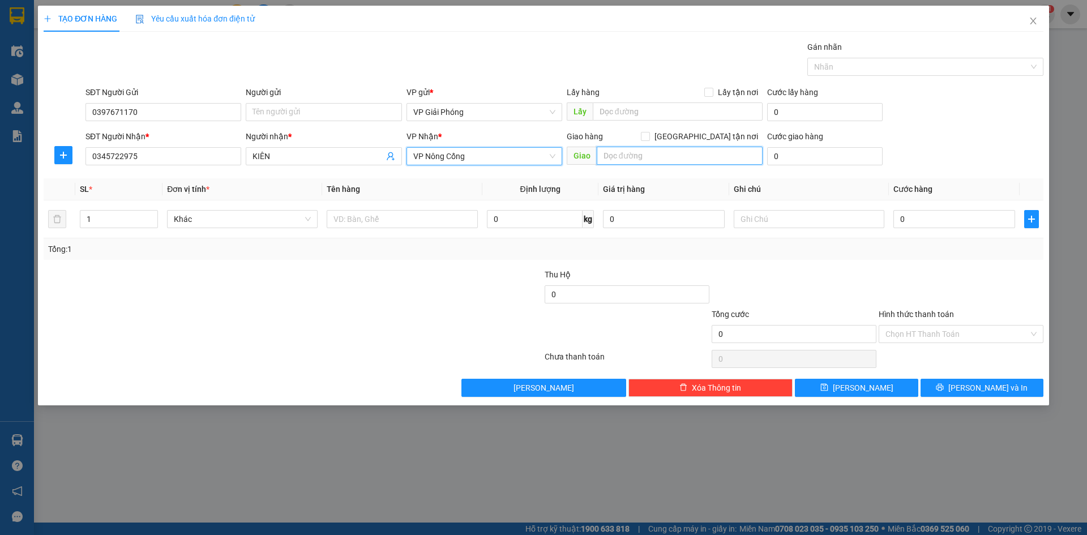
click at [610, 151] on input "text" at bounding box center [680, 156] width 166 height 18
type input "VP [GEOGRAPHIC_DATA]"
drag, startPoint x: 706, startPoint y: 134, endPoint x: 682, endPoint y: 147, distance: 27.3
click at [649, 134] on input "[GEOGRAPHIC_DATA] tận nơi" at bounding box center [645, 136] width 8 height 8
checkbox input "true"
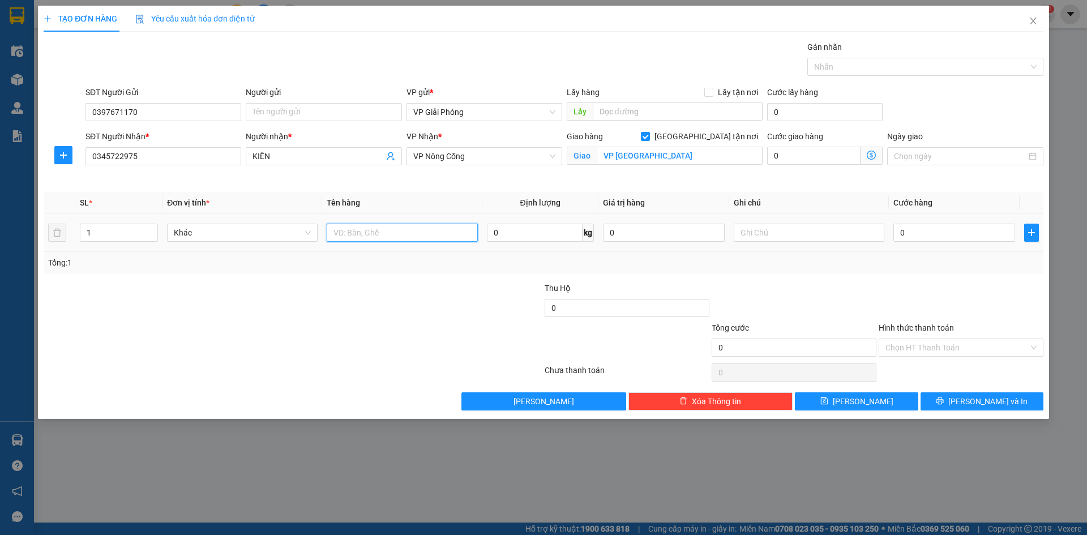
click at [340, 237] on input "text" at bounding box center [402, 233] width 151 height 18
type input "H SƠ"
click at [930, 234] on input "0" at bounding box center [954, 233] width 122 height 18
type input "3"
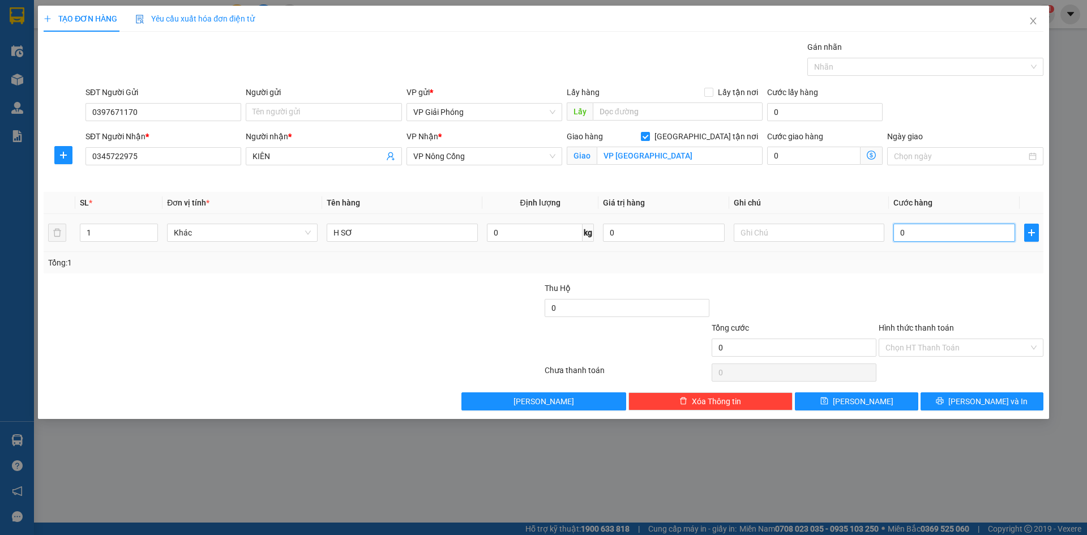
type input "3"
type input "30"
click at [861, 70] on div at bounding box center [919, 67] width 219 height 14
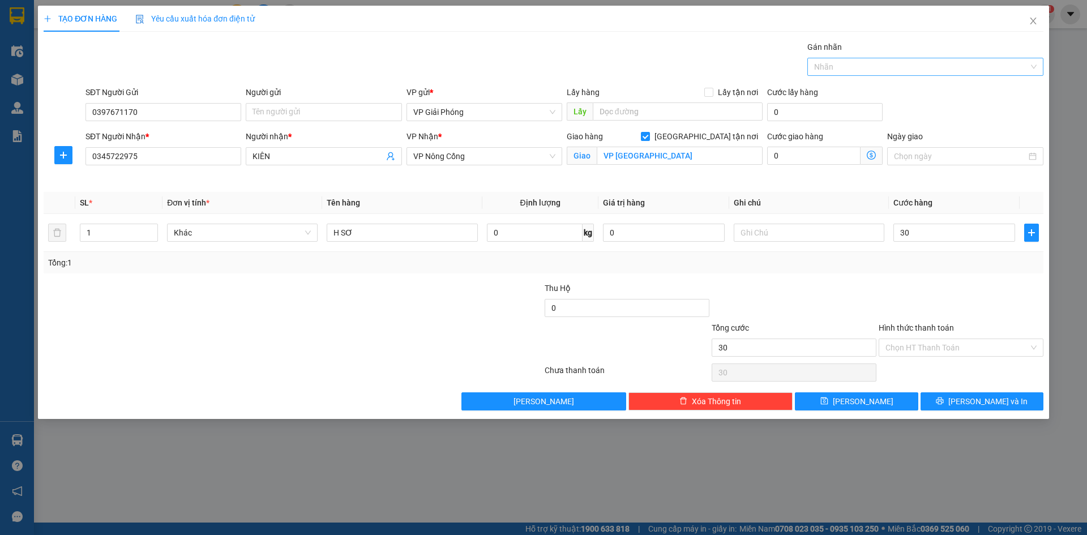
type input "30.000"
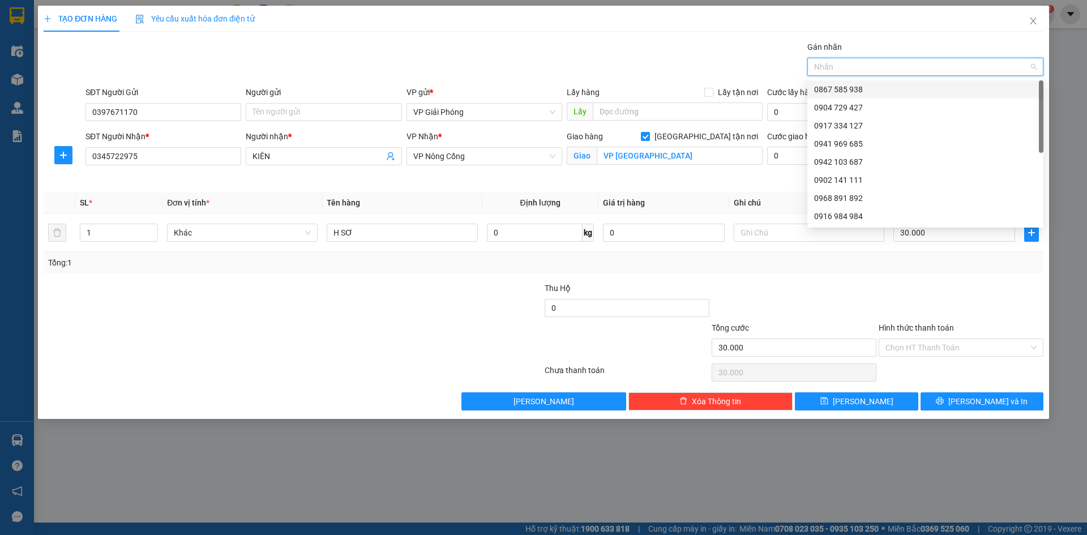
click at [868, 89] on div "0867 585 938" at bounding box center [925, 89] width 222 height 12
click at [958, 345] on input "Hình thức thanh toán" at bounding box center [956, 347] width 143 height 17
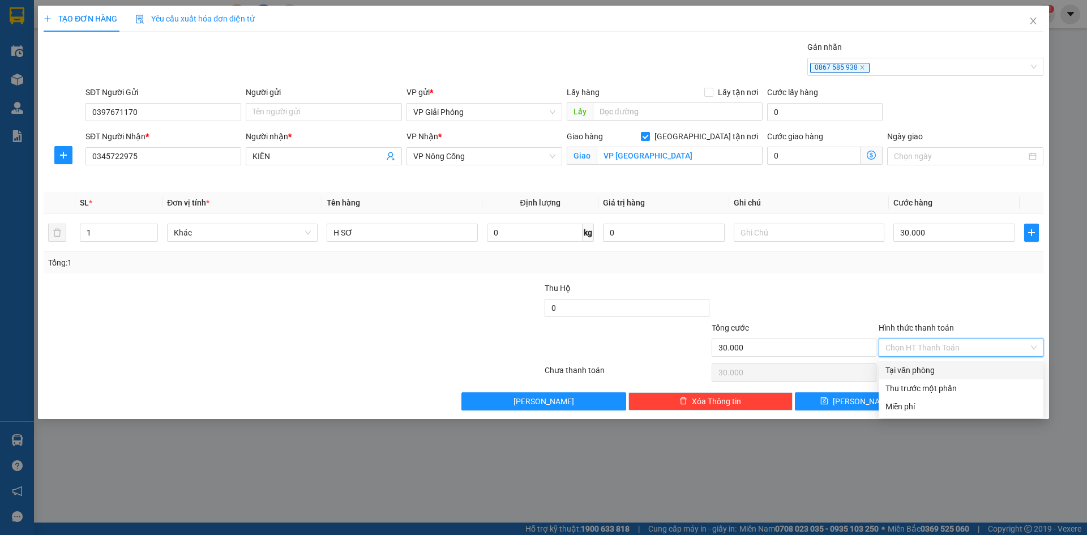
click at [960, 367] on div "Tại văn phòng" at bounding box center [960, 370] width 151 height 12
type input "0"
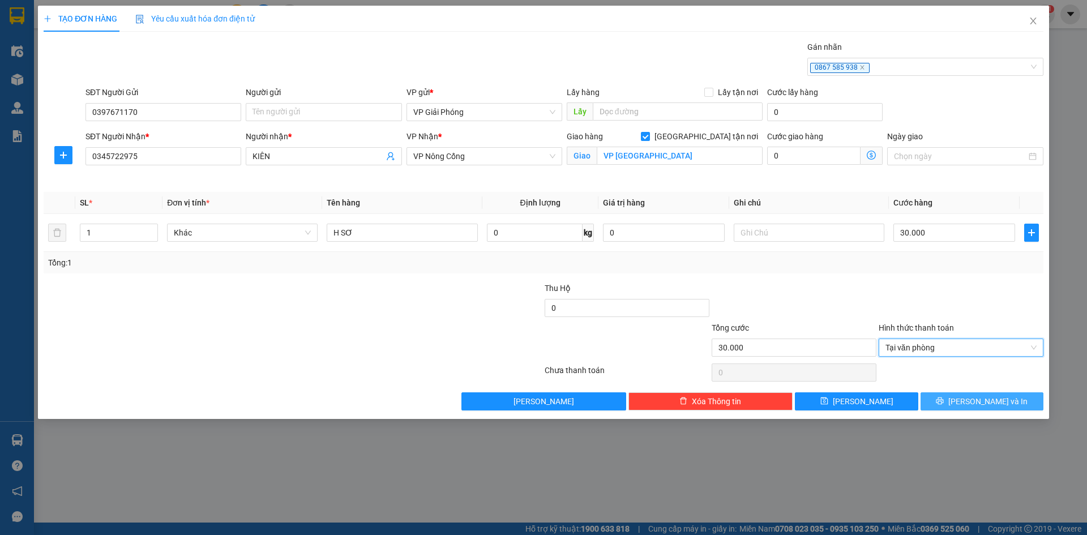
click at [944, 404] on icon "printer" at bounding box center [939, 400] width 7 height 7
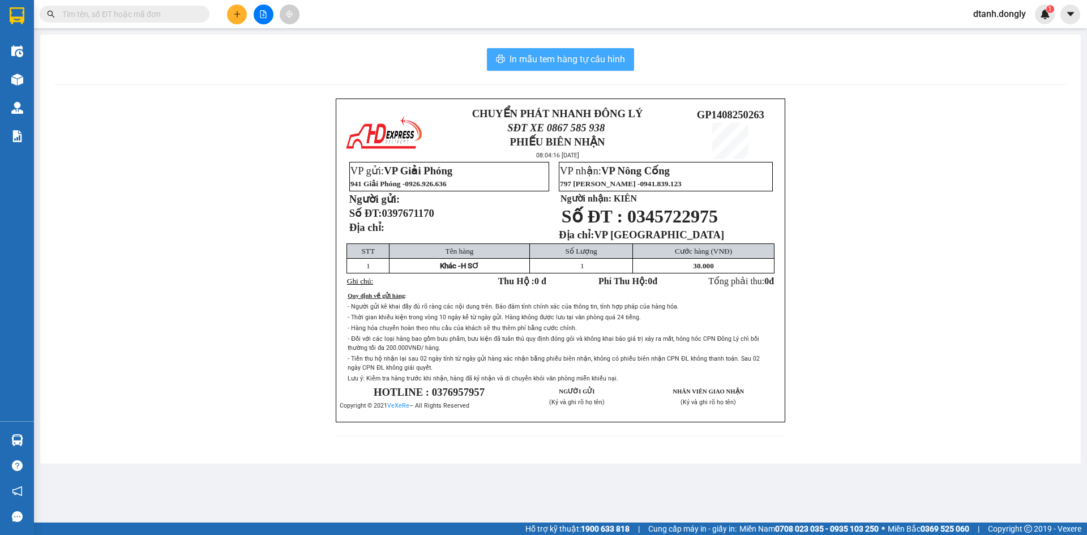
click at [607, 61] on span "In mẫu tem hàng tự cấu hình" at bounding box center [566, 59] width 115 height 14
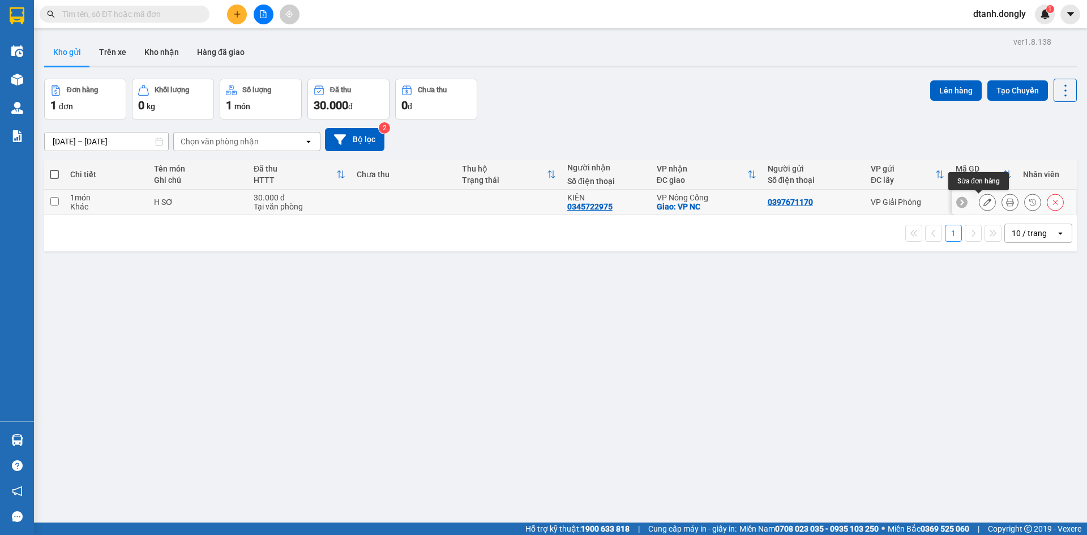
click at [983, 202] on icon at bounding box center [987, 202] width 8 height 8
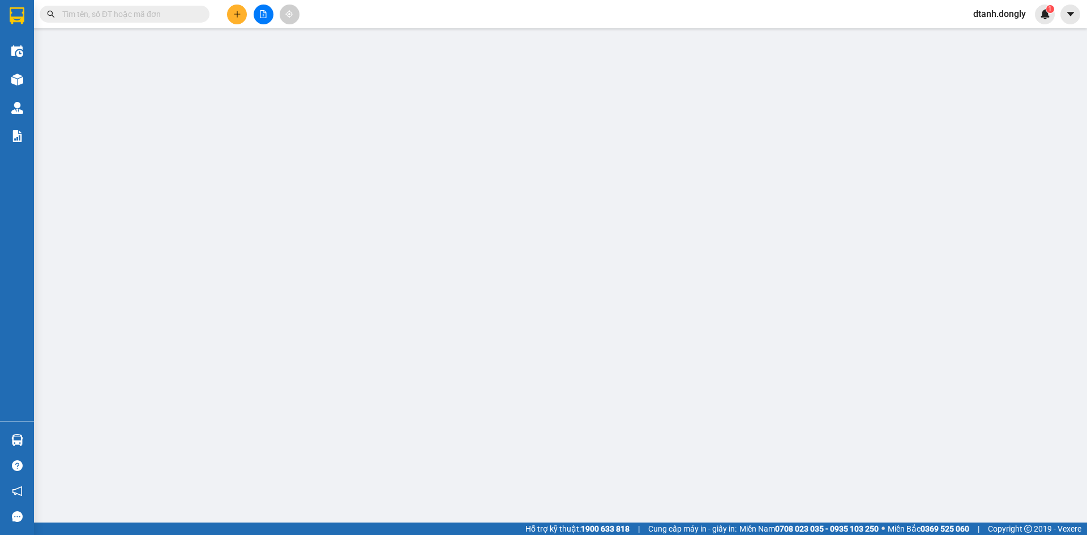
type input "0397671170"
type input "0345722975"
type input "KIÊN"
checkbox input "true"
type input "VP [GEOGRAPHIC_DATA]"
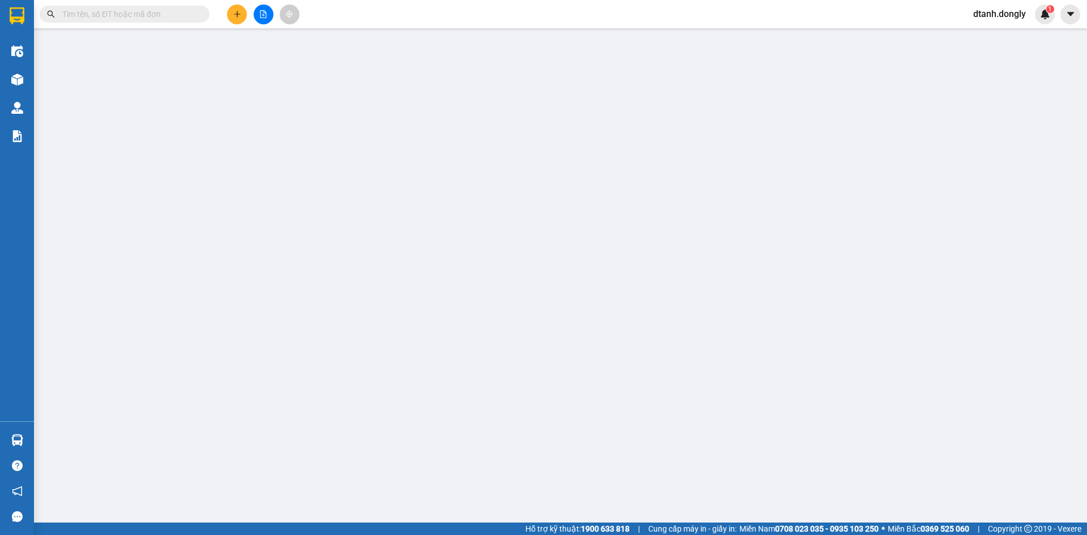
type input "30.000"
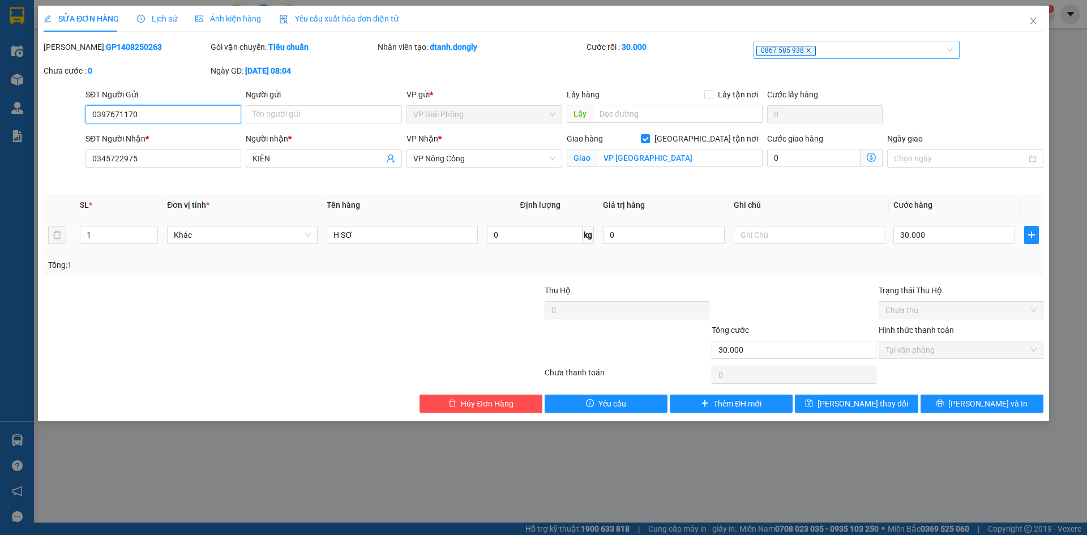
click at [806, 48] on icon "close" at bounding box center [809, 51] width 6 height 6
click at [787, 46] on div at bounding box center [851, 50] width 190 height 14
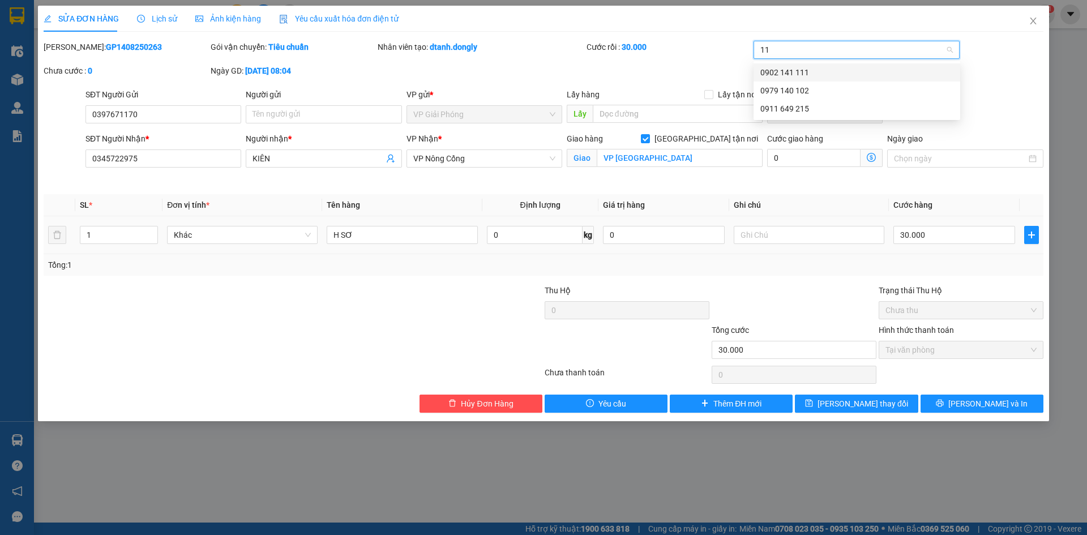
type input "111"
click at [796, 68] on div "0902 141 111" at bounding box center [856, 72] width 193 height 12
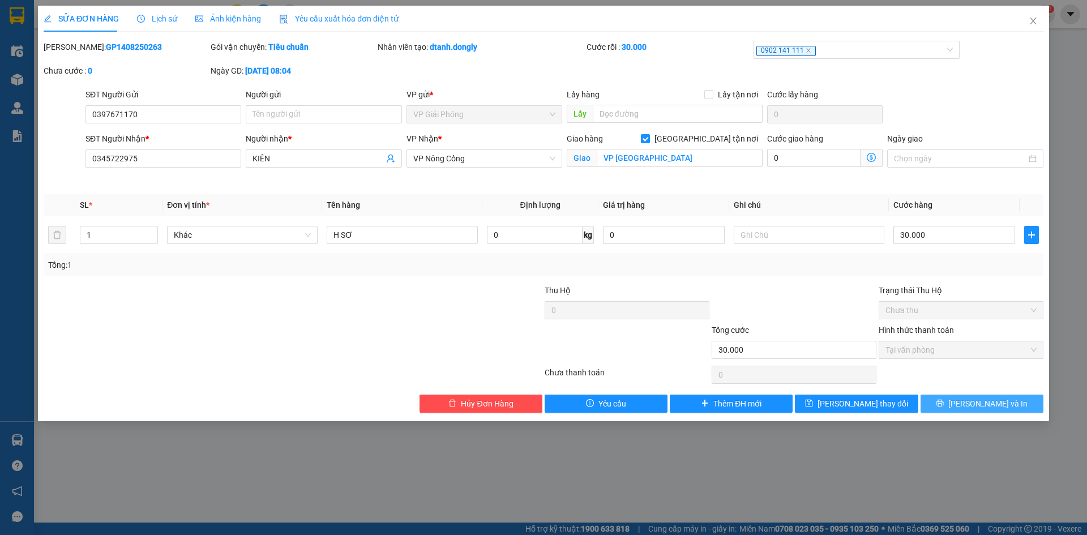
click at [973, 404] on button "[PERSON_NAME] và In" at bounding box center [981, 404] width 123 height 18
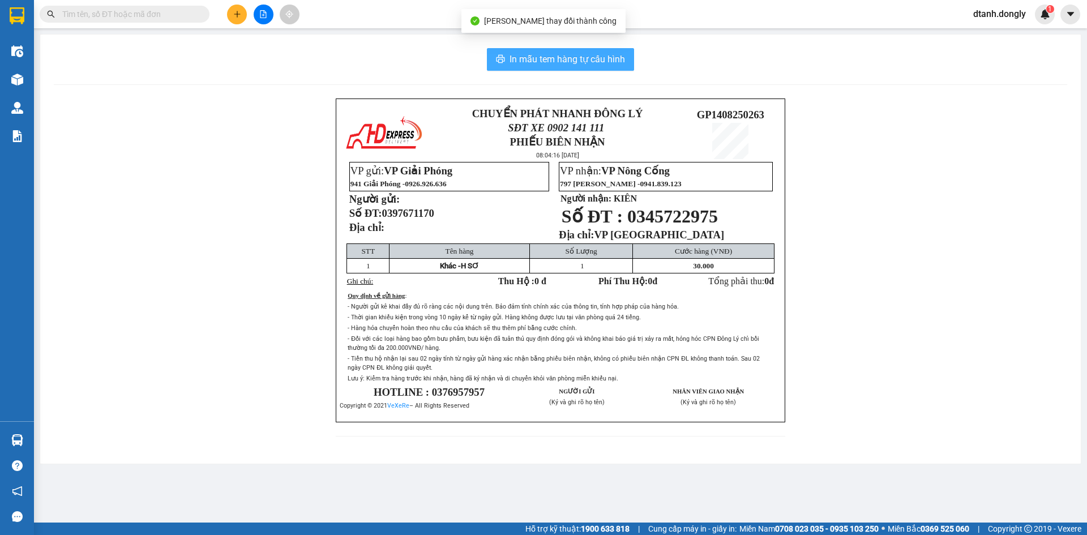
click at [594, 58] on span "In mẫu tem hàng tự cấu hình" at bounding box center [566, 59] width 115 height 14
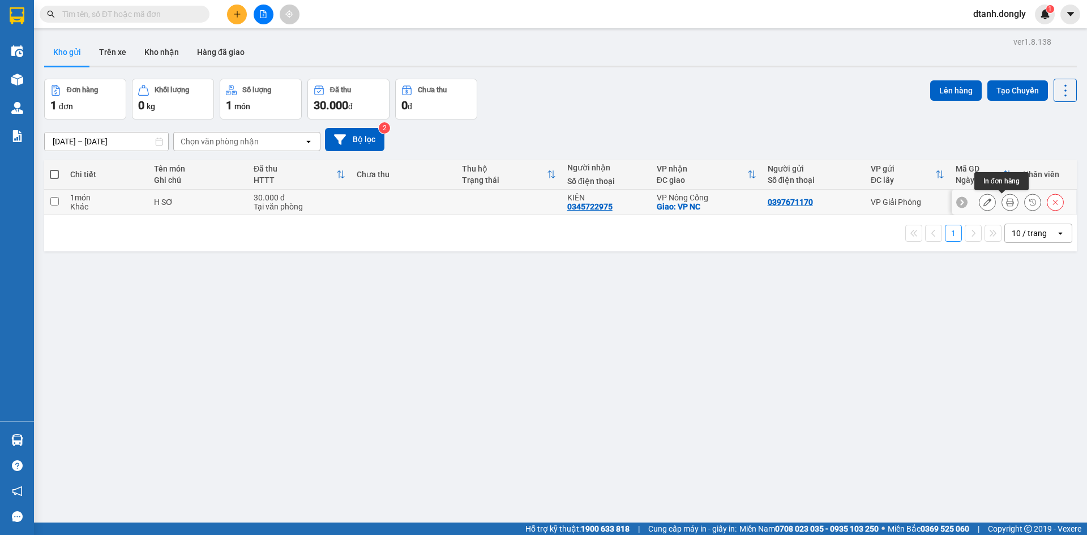
click at [1006, 200] on icon at bounding box center [1010, 202] width 8 height 8
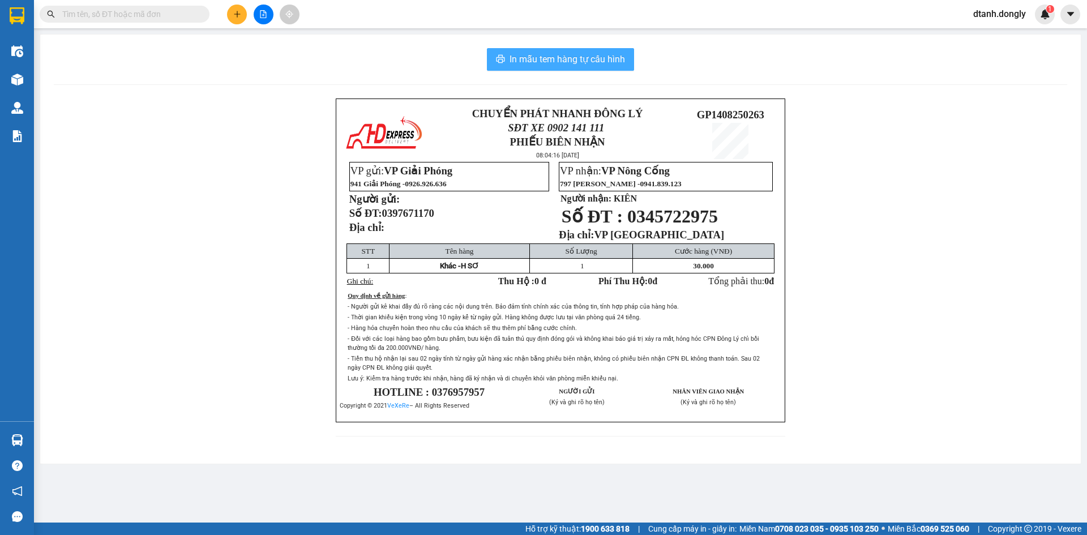
drag, startPoint x: 616, startPoint y: 59, endPoint x: 825, endPoint y: 224, distance: 266.4
click at [615, 59] on span "In mẫu tem hàng tự cấu hình" at bounding box center [566, 59] width 115 height 14
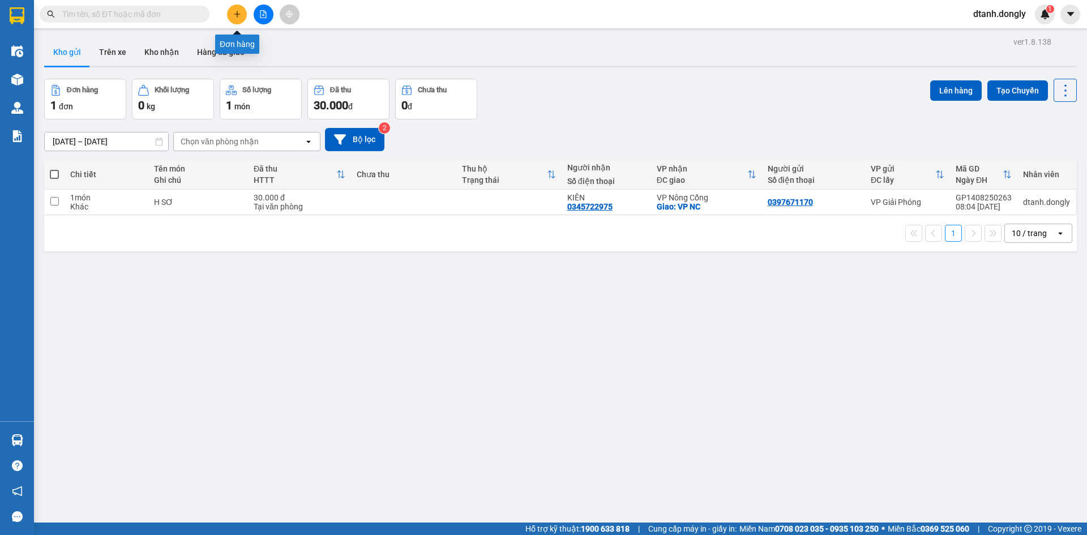
click at [233, 10] on icon "plus" at bounding box center [237, 14] width 8 height 8
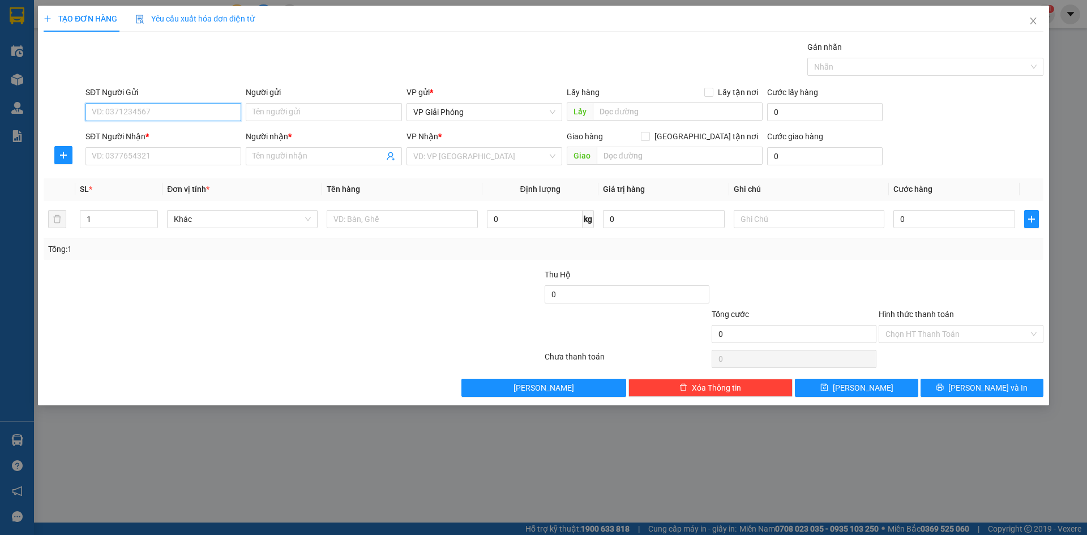
click at [181, 110] on input "SĐT Người Gửi" at bounding box center [163, 112] width 156 height 18
type input "0985405635"
click at [180, 168] on div "SĐT Người Nhận * VD: 0377654321" at bounding box center [163, 150] width 156 height 40
click at [182, 160] on input "SĐT Người Nhận *" at bounding box center [163, 156] width 156 height 18
type input "0369618663"
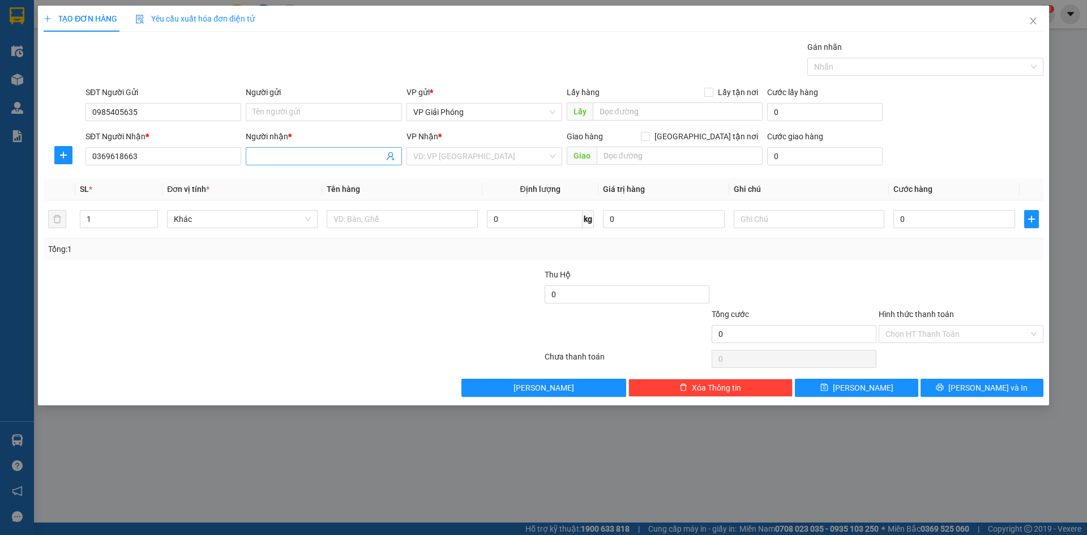
click at [336, 149] on span at bounding box center [324, 156] width 156 height 18
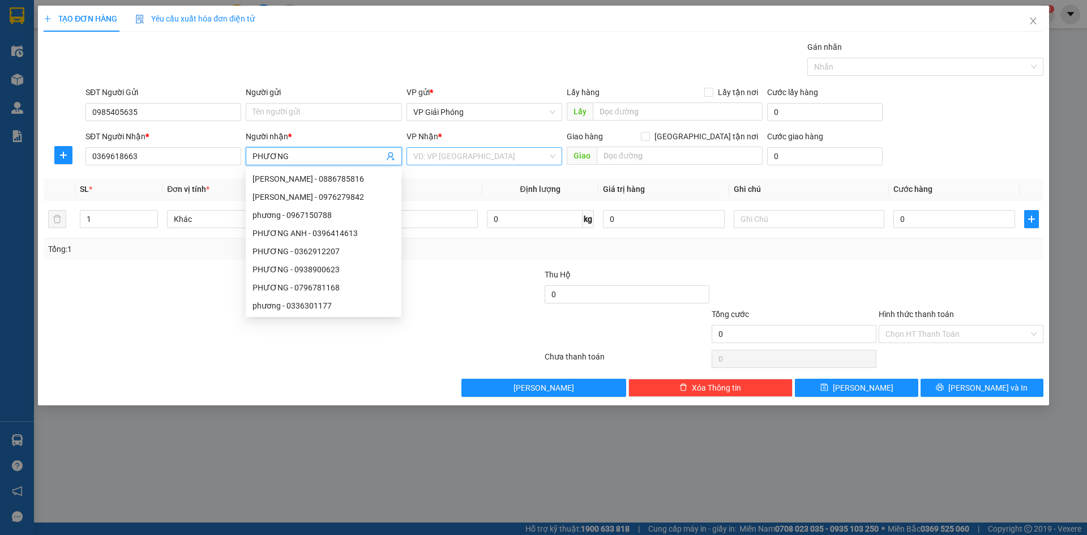
type input "PHƯƠNG"
click at [465, 161] on input "search" at bounding box center [480, 156] width 134 height 17
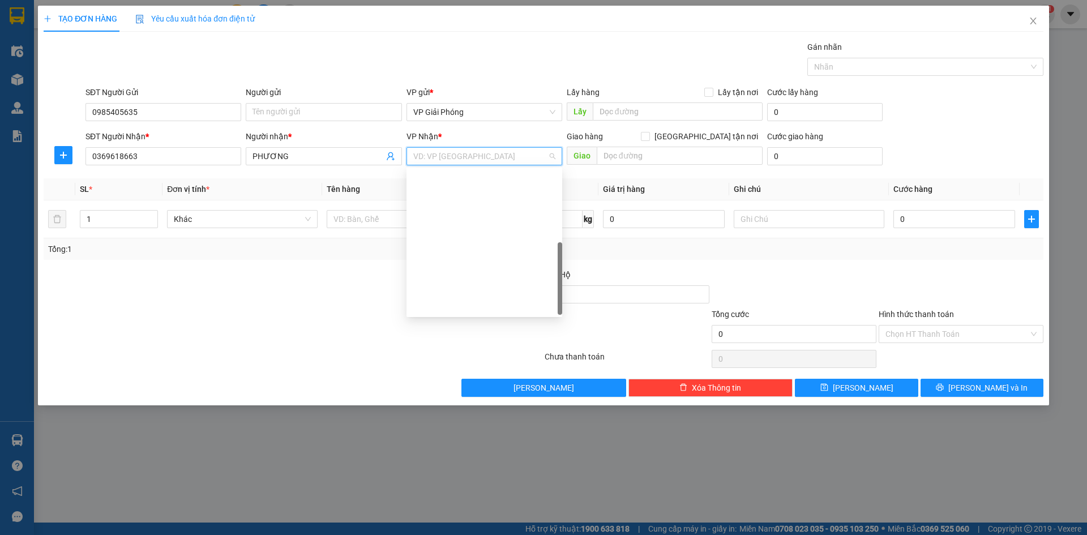
scroll to position [163, 0]
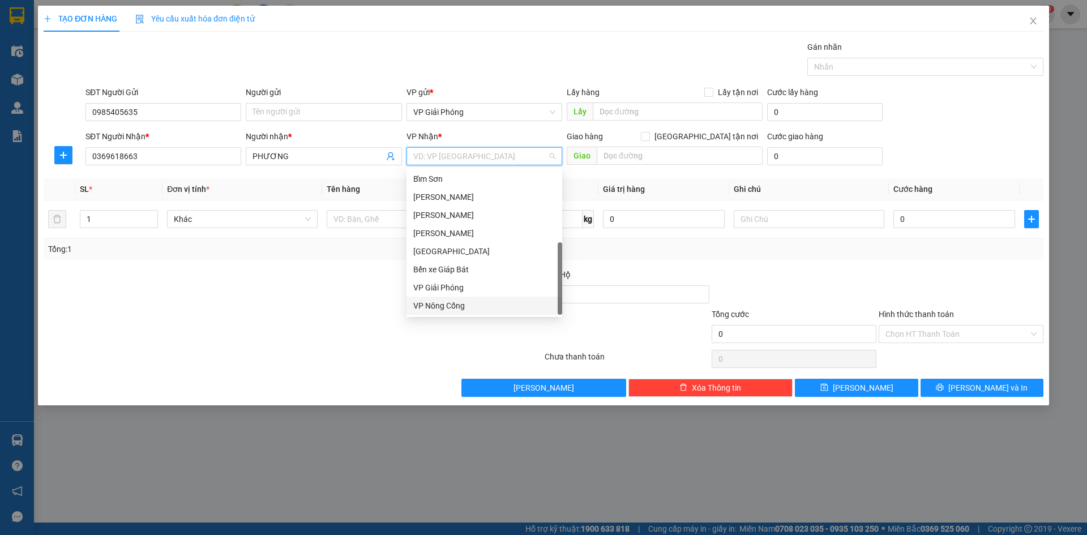
drag, startPoint x: 479, startPoint y: 307, endPoint x: 526, endPoint y: 256, distance: 70.1
click at [482, 301] on div "VP Nông Cống" at bounding box center [484, 305] width 142 height 12
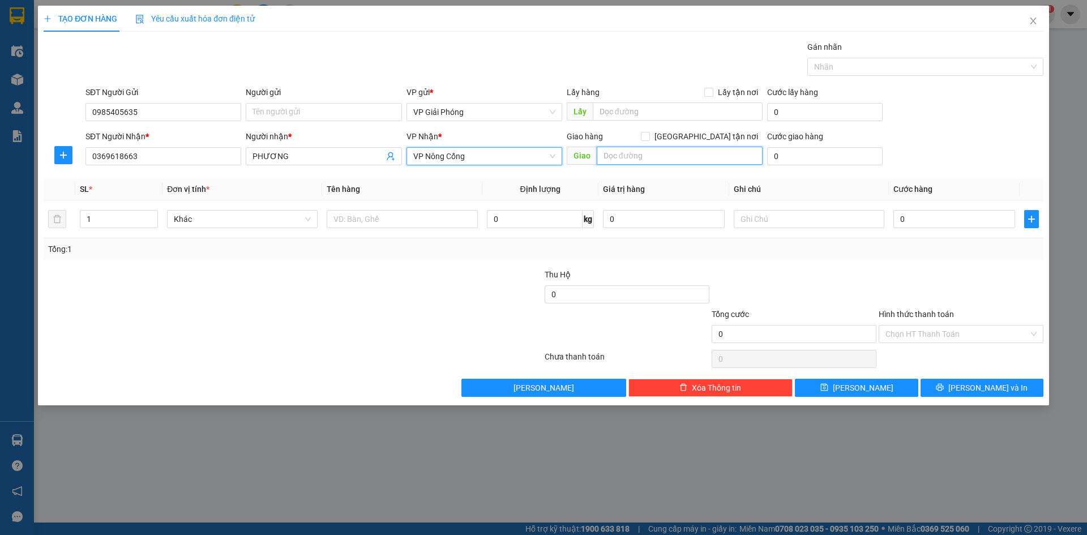
click at [631, 156] on input "text" at bounding box center [680, 156] width 166 height 18
type input "CÔNG CHÍNH"
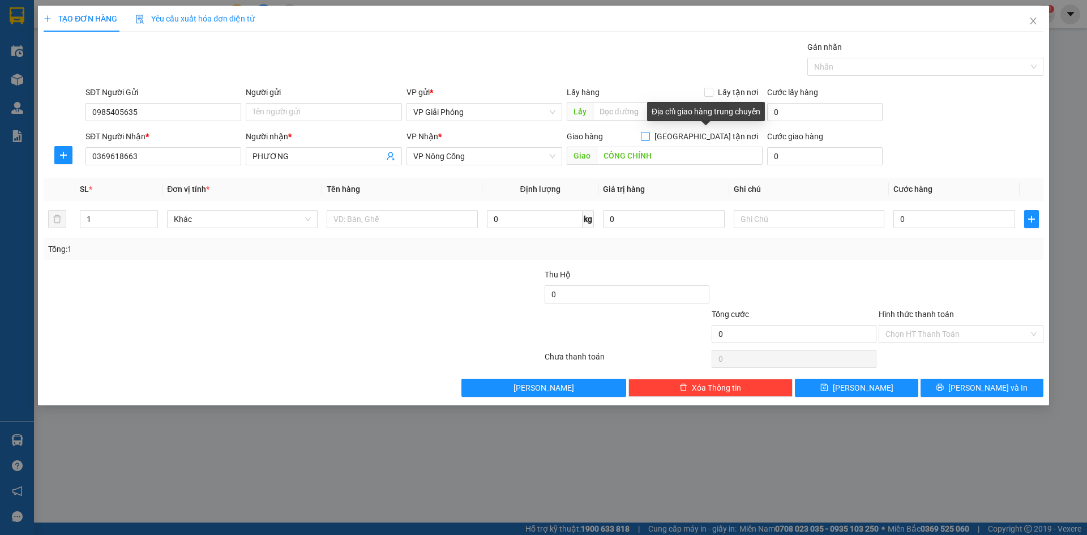
click at [649, 136] on input "[GEOGRAPHIC_DATA] tận nơi" at bounding box center [645, 136] width 8 height 8
checkbox input "true"
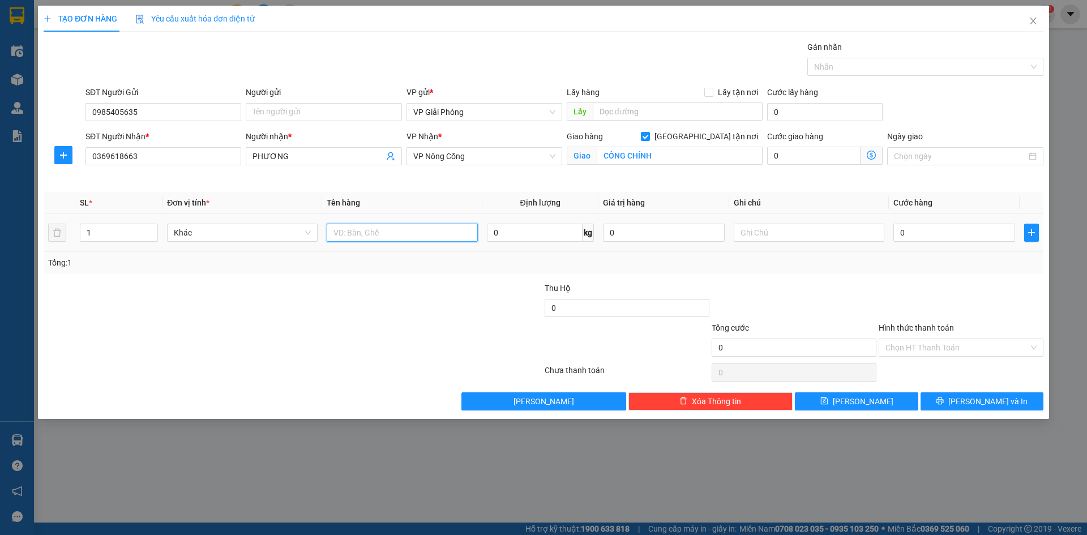
click at [340, 236] on input "text" at bounding box center [402, 233] width 151 height 18
type input "BỌC"
click at [920, 229] on input "0" at bounding box center [954, 233] width 122 height 18
type input "3"
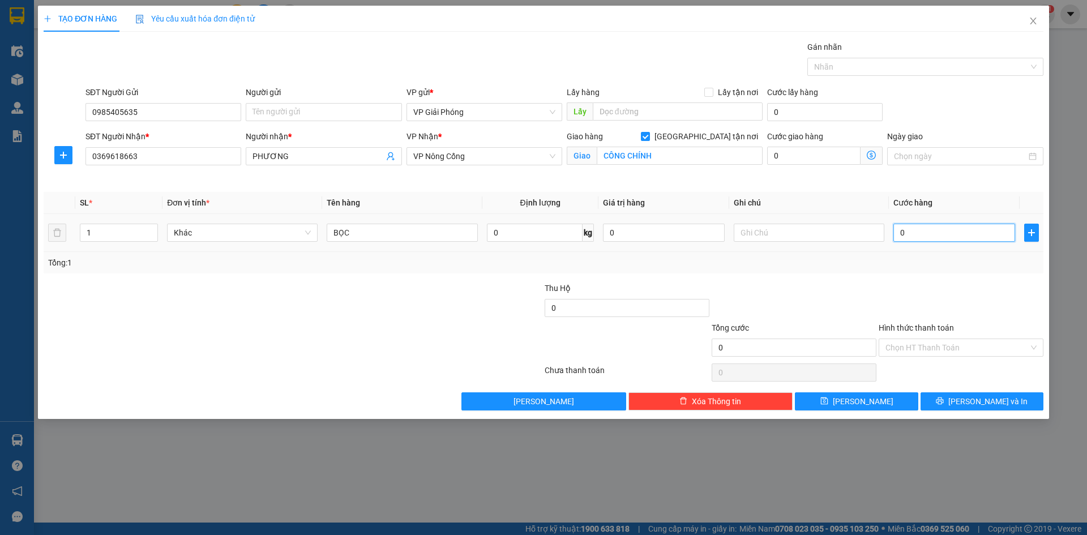
type input "3"
type input "30"
click at [883, 67] on div at bounding box center [919, 67] width 219 height 14
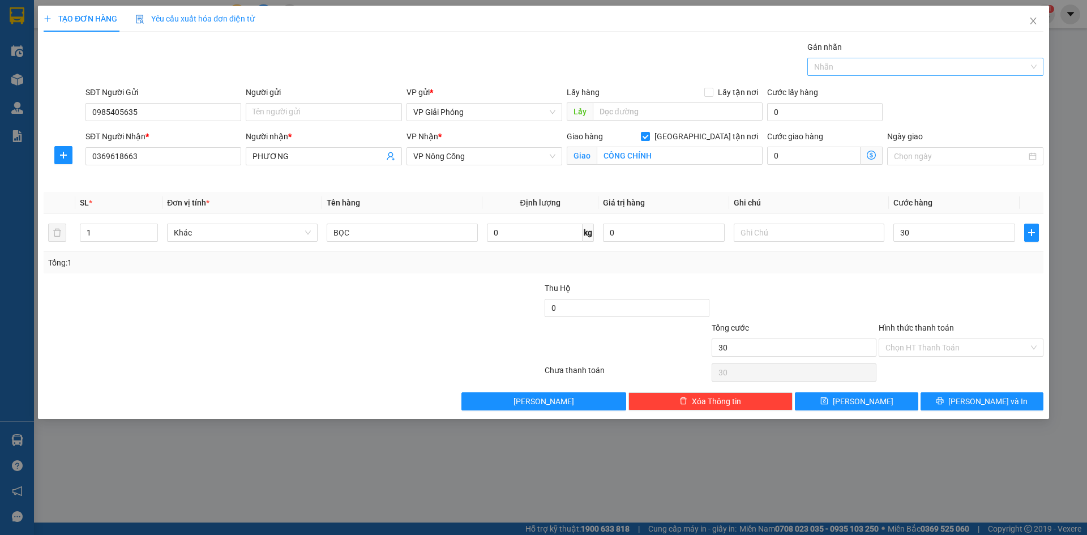
type input "30.000"
type input "111"
click at [875, 88] on div "0902 141 111" at bounding box center [925, 89] width 222 height 12
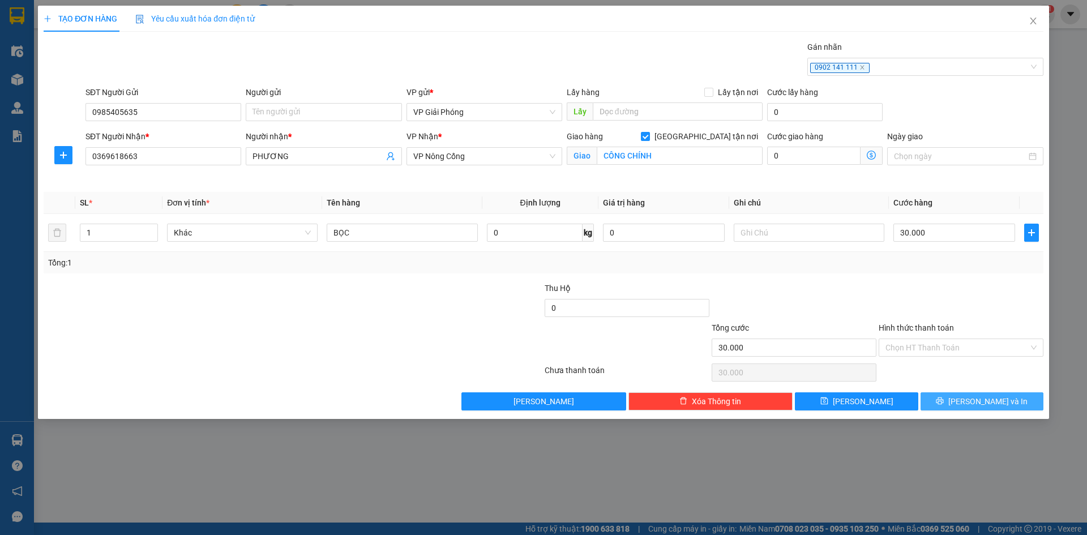
drag, startPoint x: 970, startPoint y: 401, endPoint x: 961, endPoint y: 394, distance: 11.8
click at [971, 400] on button "[PERSON_NAME] và In" at bounding box center [981, 401] width 123 height 18
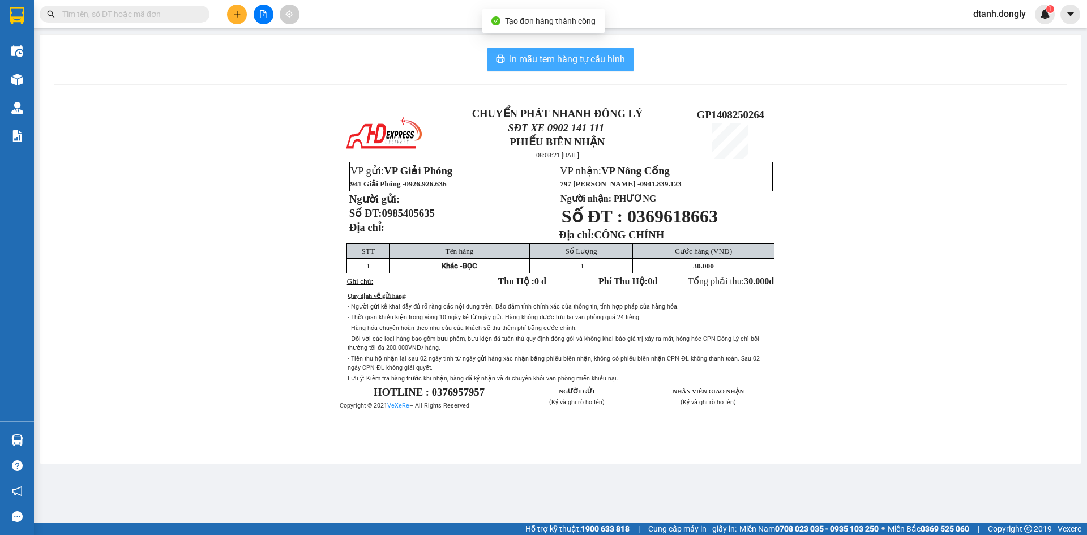
click at [581, 59] on span "In mẫu tem hàng tự cấu hình" at bounding box center [566, 59] width 115 height 14
